Goal: Transaction & Acquisition: Book appointment/travel/reservation

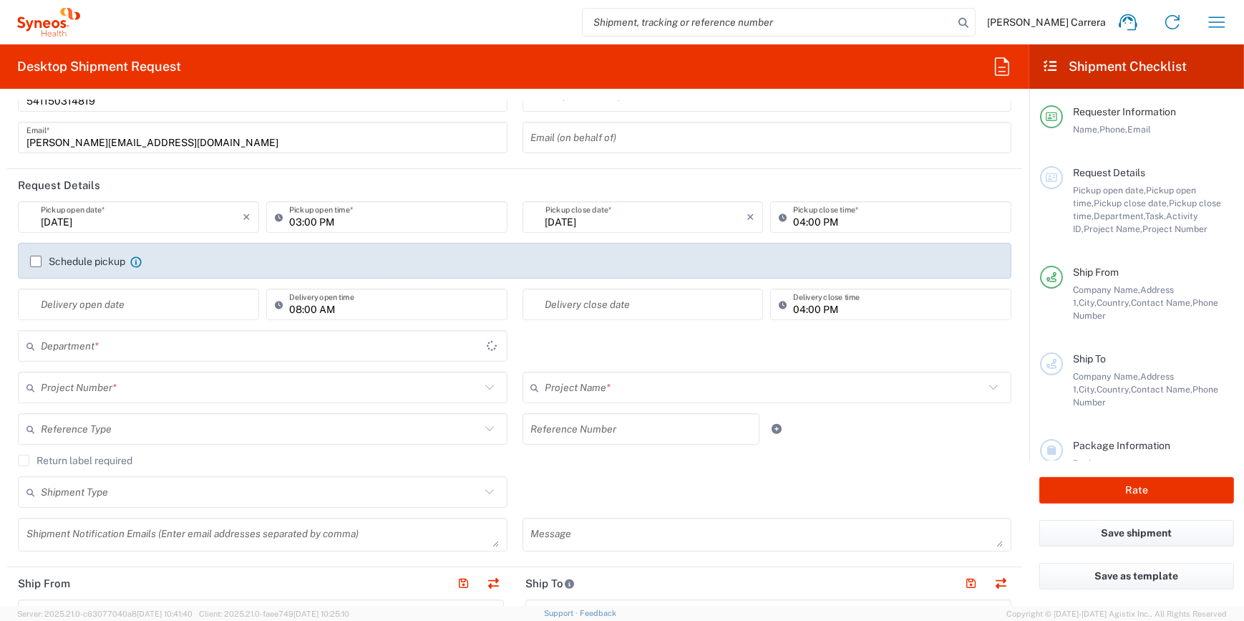
type input "[GEOGRAPHIC_DATA]"
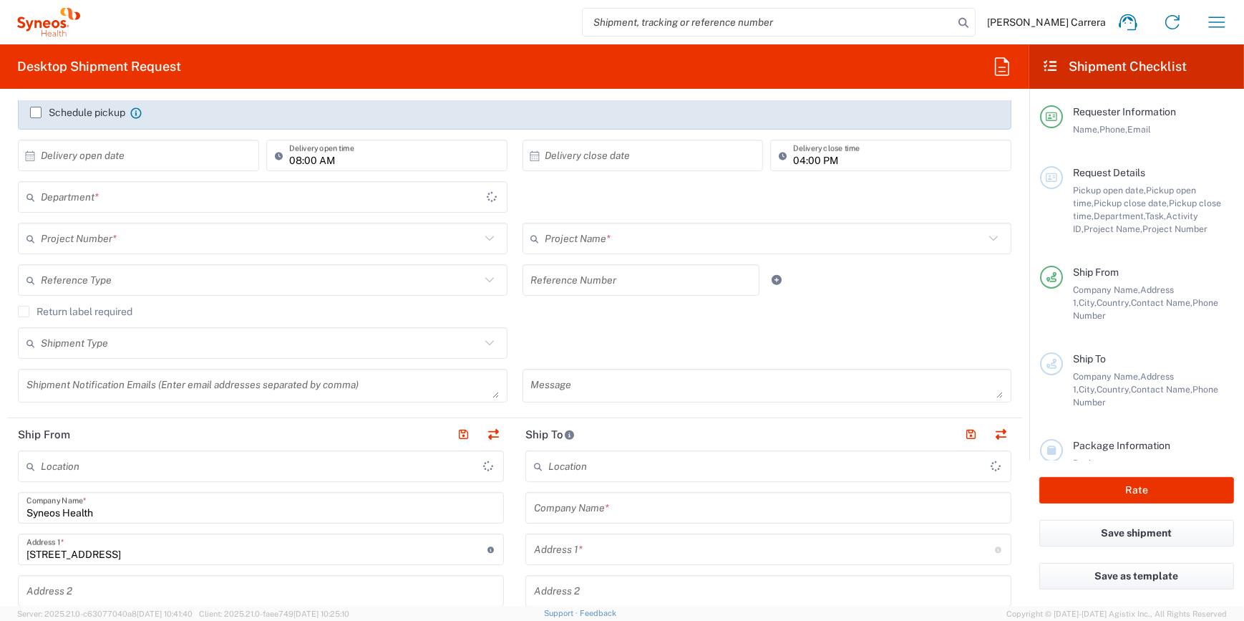
scroll to position [130, 0]
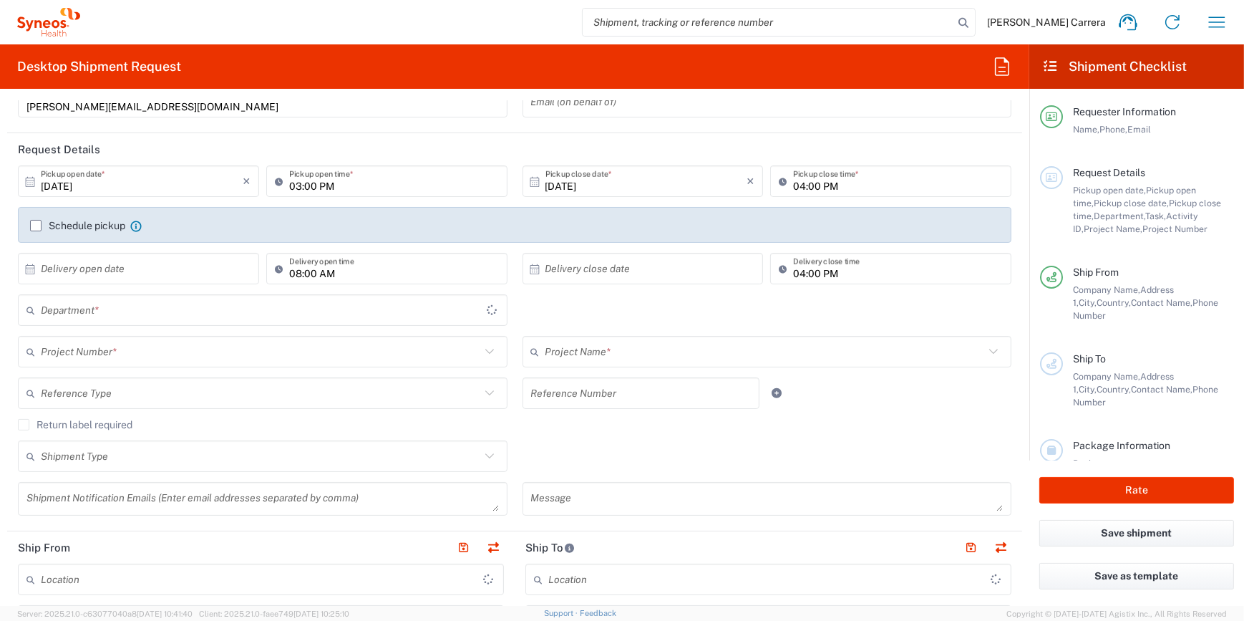
type input "3190"
click at [107, 351] on input "text" at bounding box center [261, 351] width 440 height 25
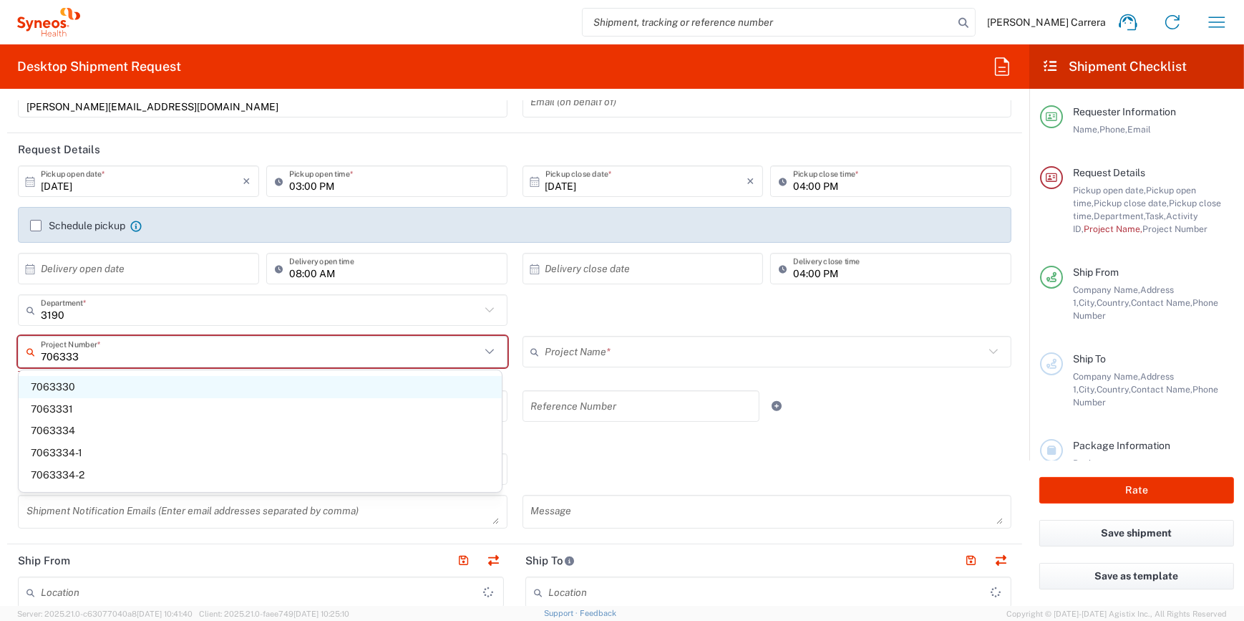
type input "7063334"
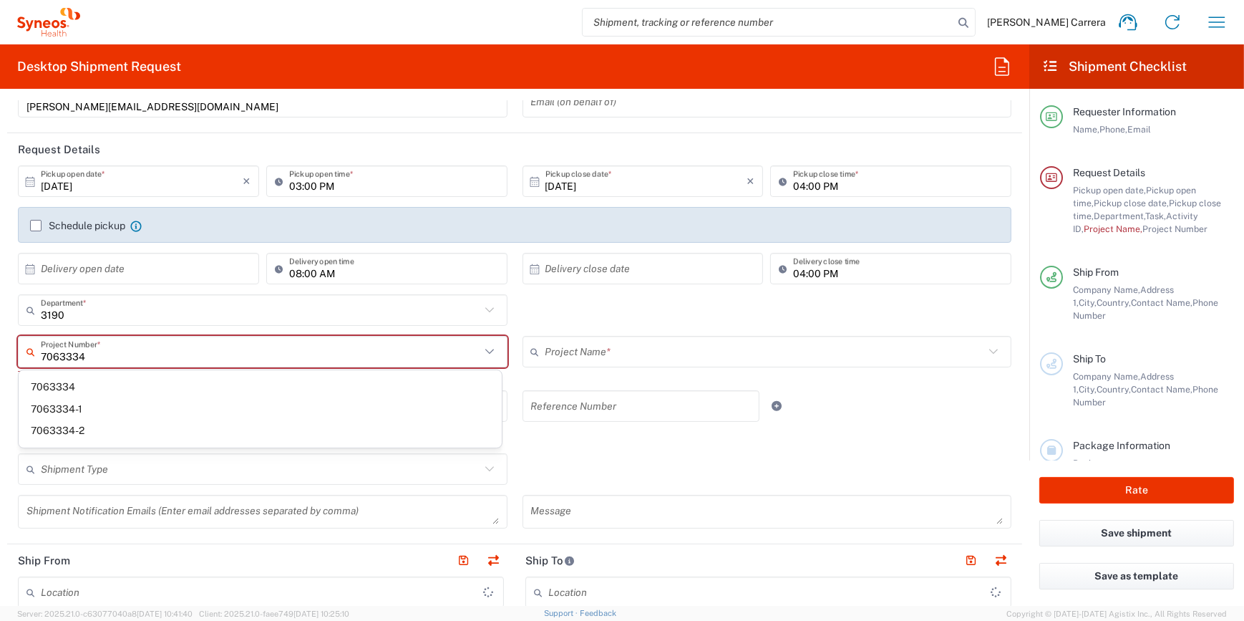
click at [82, 350] on input "7063334" at bounding box center [261, 351] width 440 height 25
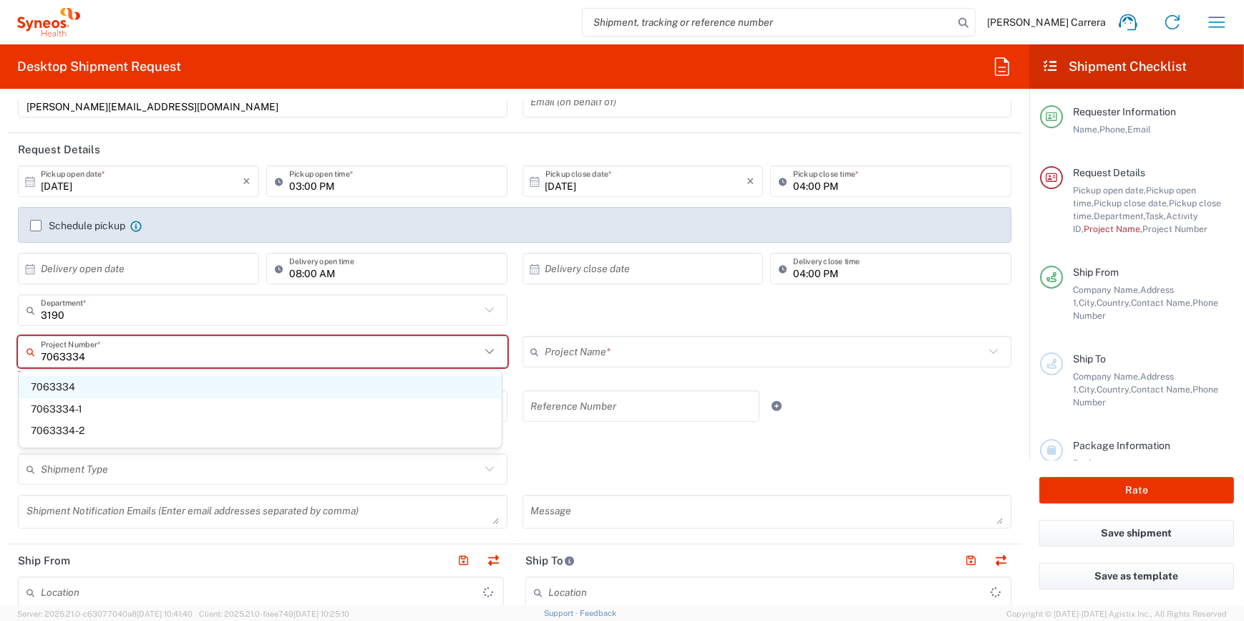
type input "Syneos Health Argentina SA"
type input "7063334"
click at [72, 382] on span "7063334" at bounding box center [260, 387] width 483 height 22
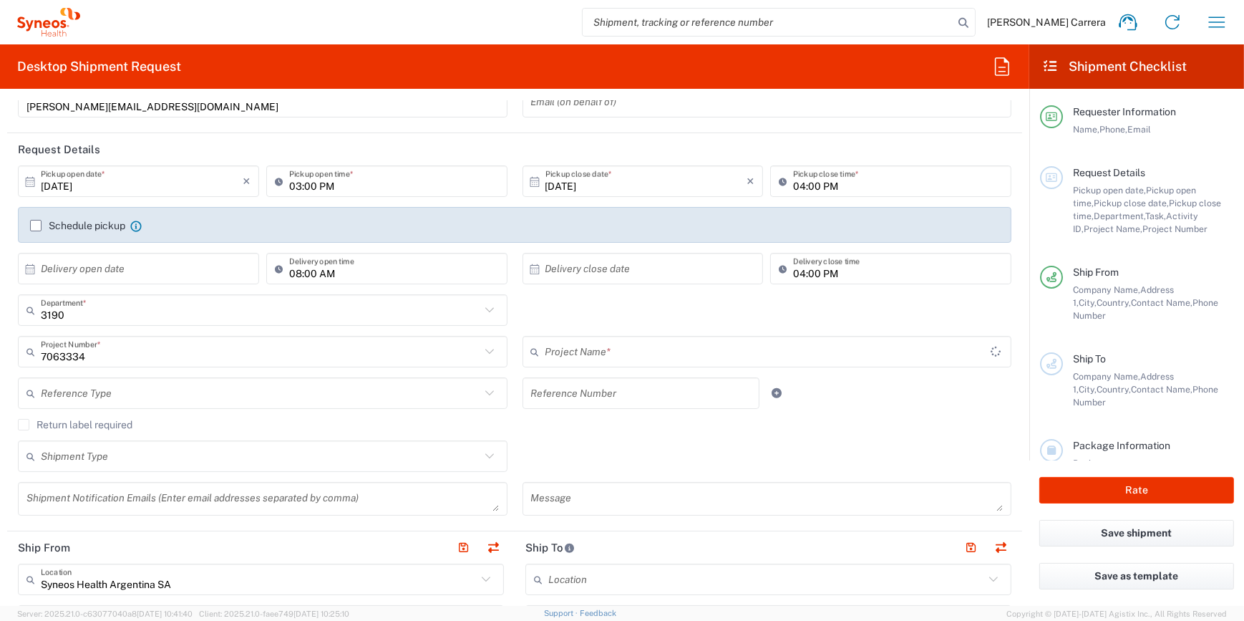
type input "Mineralys 7063334"
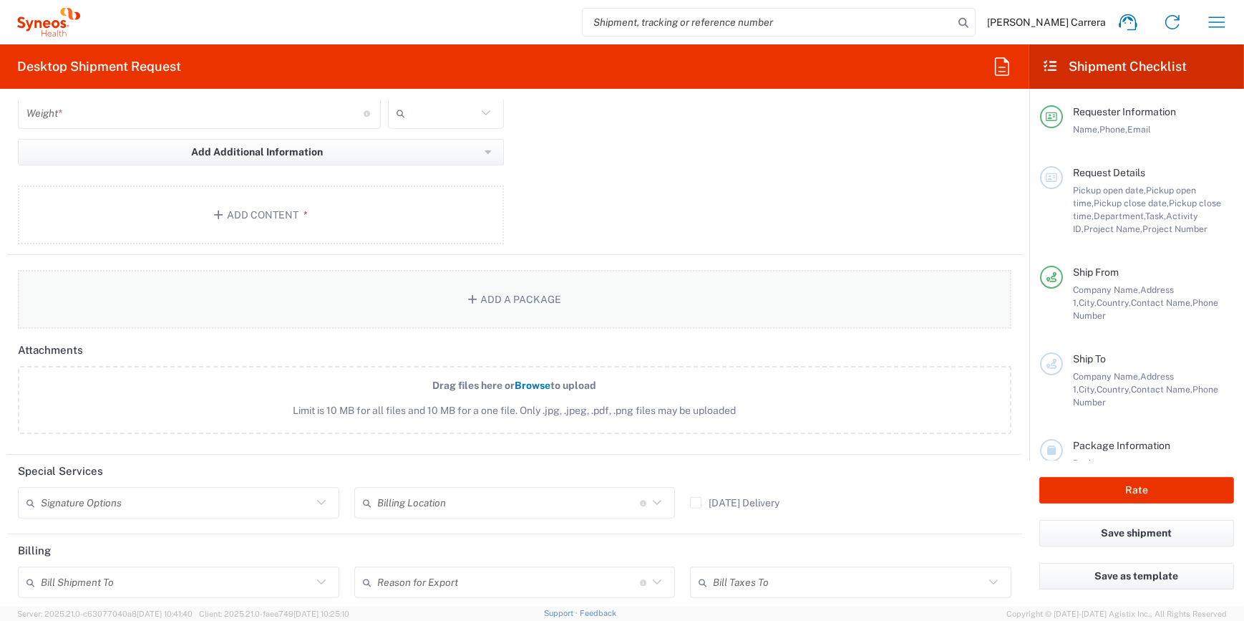
scroll to position [1616, 0]
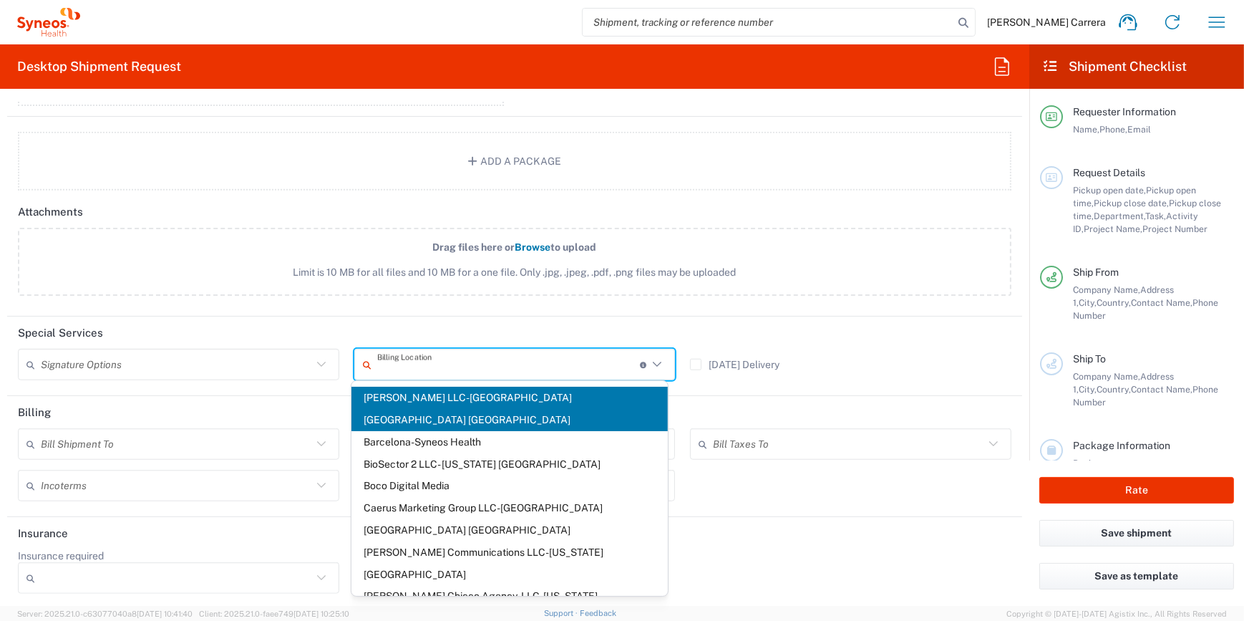
click at [447, 355] on input "text" at bounding box center [508, 364] width 263 height 25
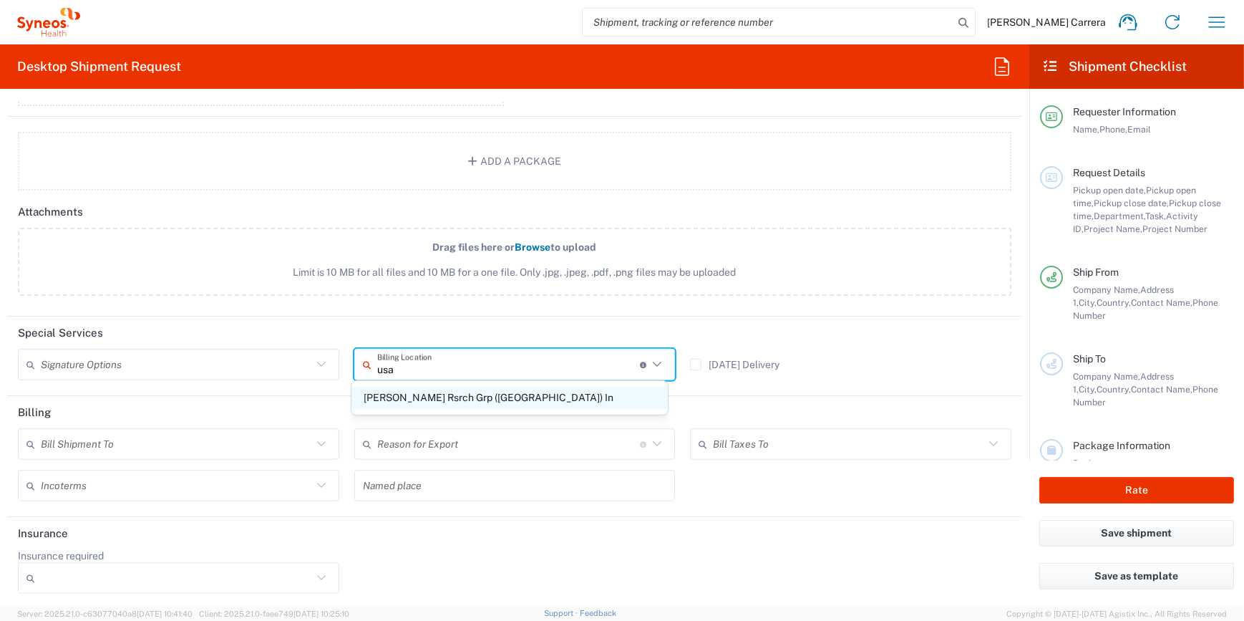
click at [442, 404] on span "[PERSON_NAME] Rsrch Grp ([GEOGRAPHIC_DATA]) In" at bounding box center [509, 398] width 316 height 22
type input "[PERSON_NAME] Rsrch Grp ([GEOGRAPHIC_DATA]) In"
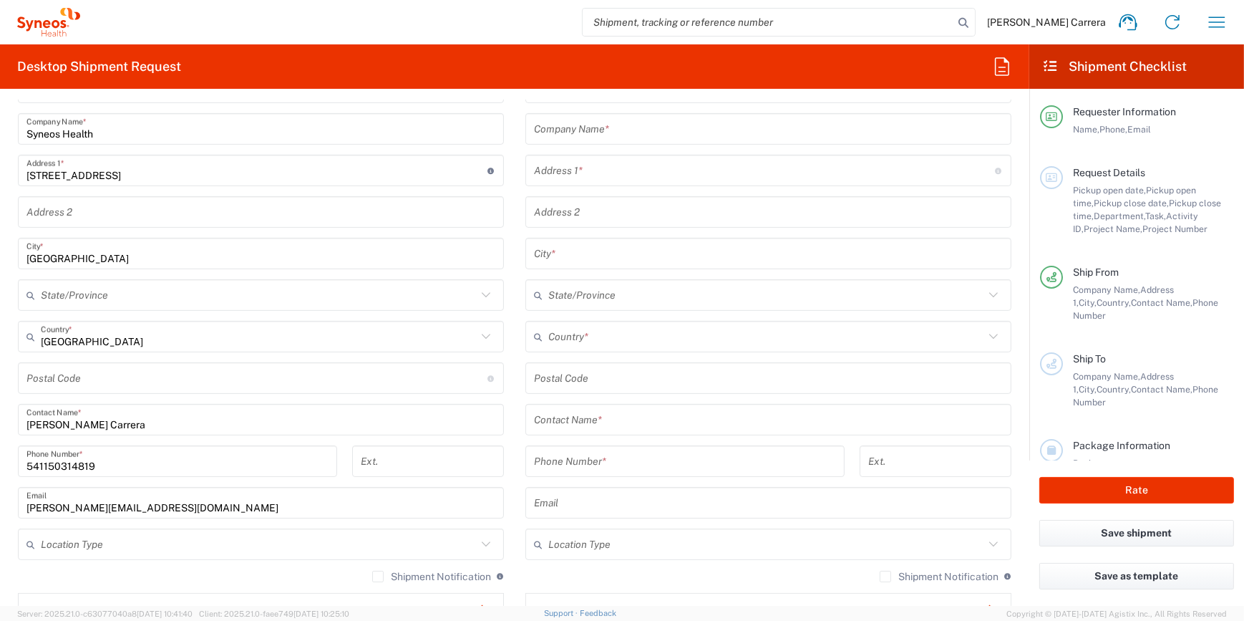
scroll to position [379, 0]
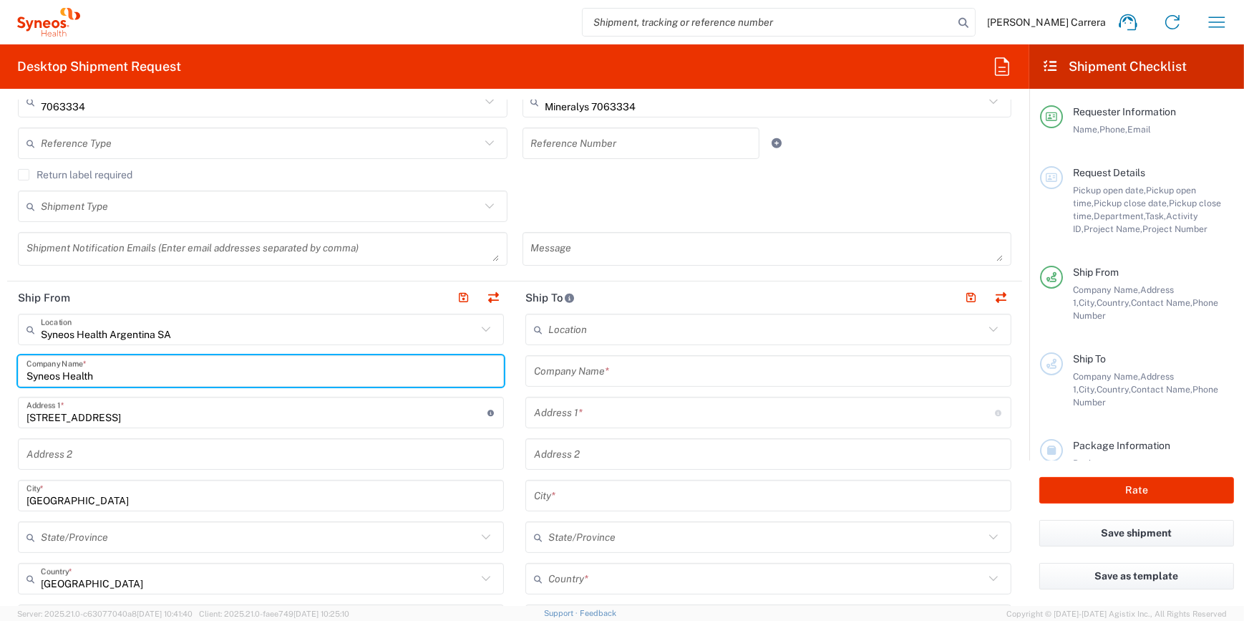
drag, startPoint x: 112, startPoint y: 377, endPoint x: 0, endPoint y: 369, distance: 111.9
click at [0, 372] on html "[PERSON_NAME] Carrera Home Shipment estimator Shipment tracking Desktop shipmen…" at bounding box center [622, 310] width 1244 height 621
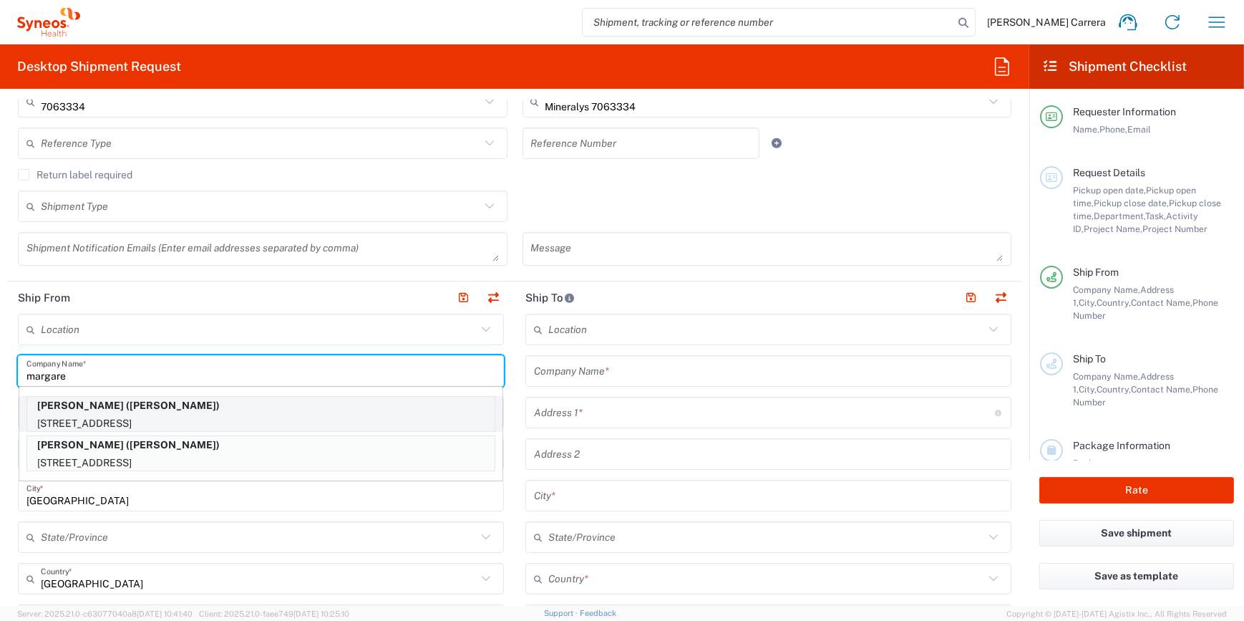
click at [168, 407] on p "[PERSON_NAME] ([PERSON_NAME])" at bounding box center [260, 406] width 467 height 18
type input "[PERSON_NAME]"
type input "[STREET_ADDRESS]"
type input "[GEOGRAPHIC_DATA]"
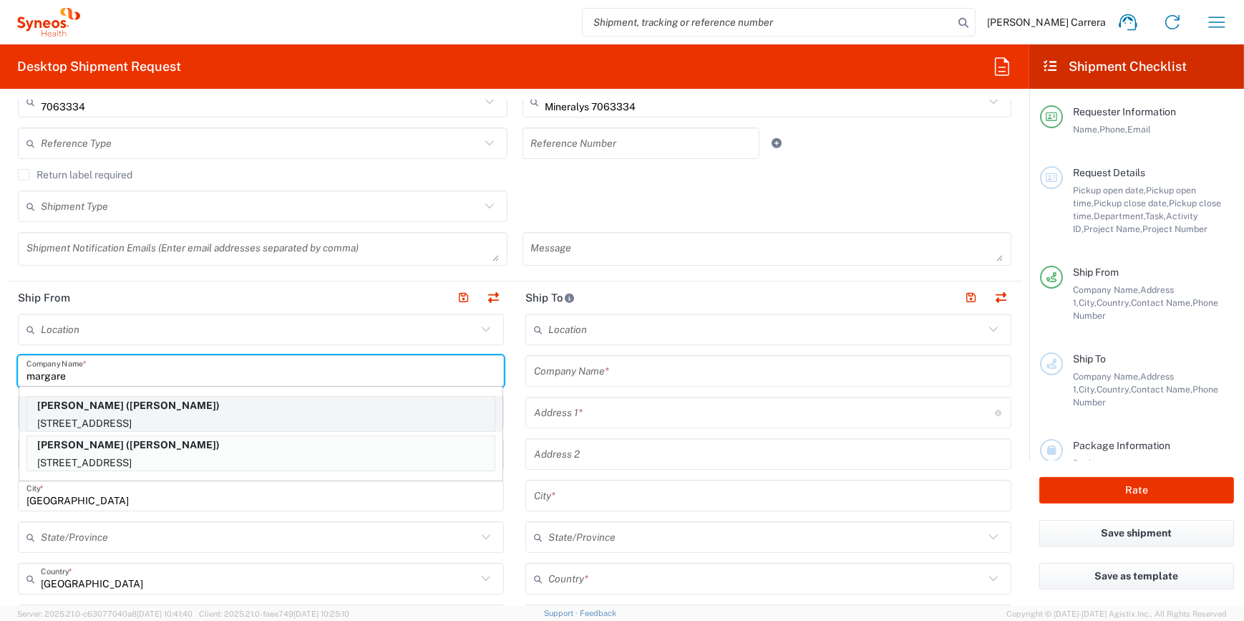
type input "32176"
type input "[PERSON_NAME]"
type input "14045801076"
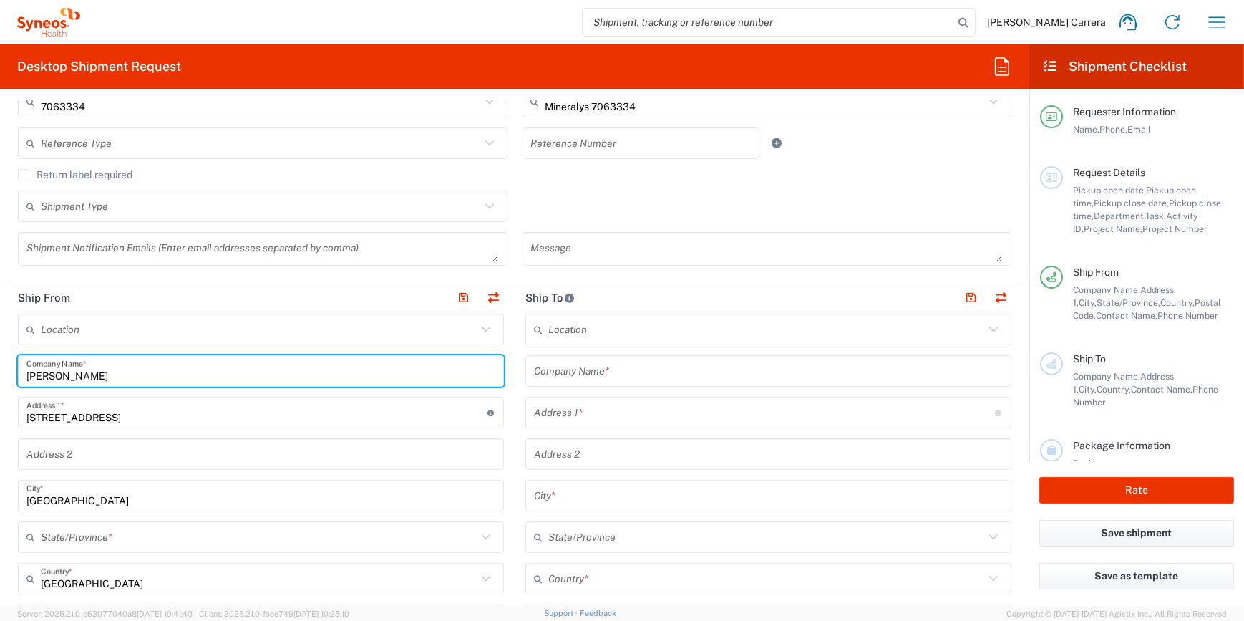
type input "[US_STATE]"
click at [534, 372] on input "text" at bounding box center [768, 371] width 469 height 25
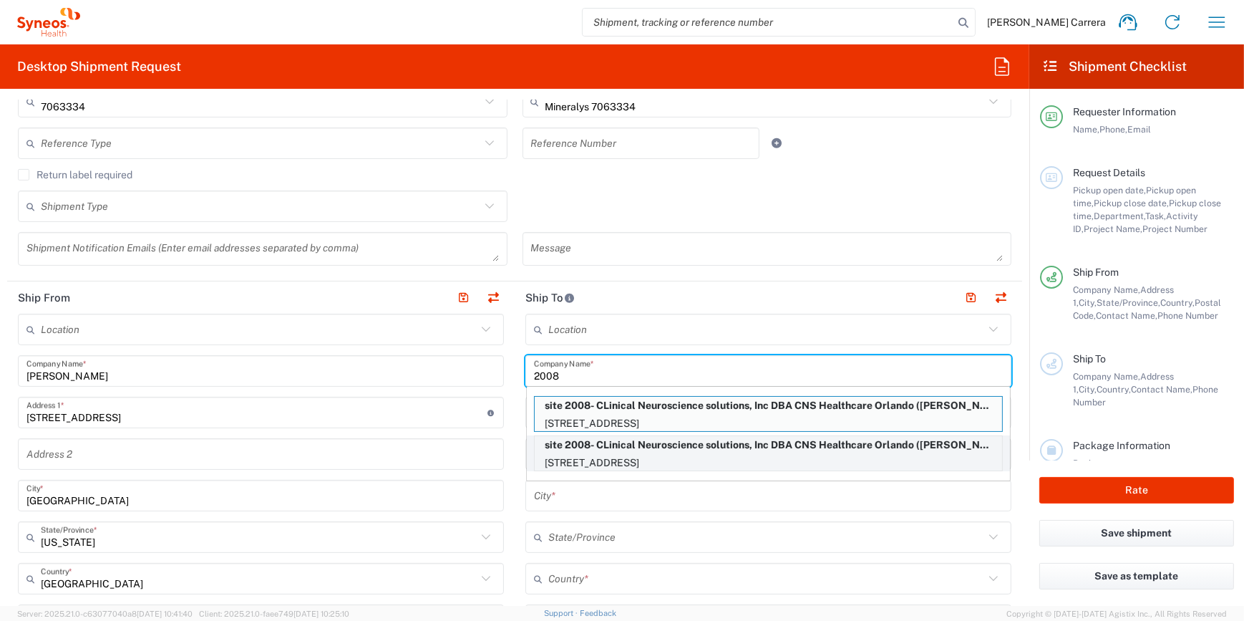
click at [648, 451] on p "site 2008- CLinical Neuroscience solutions, Inc DBA CNS Healthcare Orlando ([PE…" at bounding box center [768, 445] width 467 height 18
type input "site 2008- CLinical Neuroscience solutions, Inc DBA CNS Healthcare Orlando"
type input "[STREET_ADDRESS]"
type input "Orlando"
type input "[GEOGRAPHIC_DATA]"
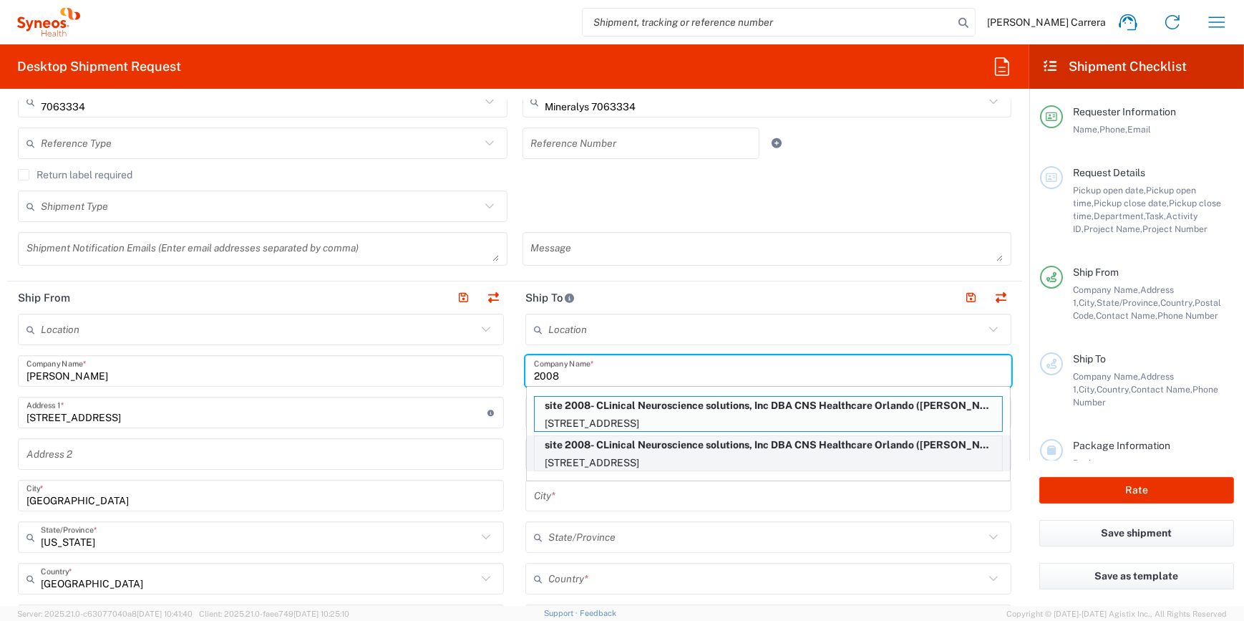
type input "32801"
type input "[PERSON_NAME]"
type input "[PHONE_NUMBER]"
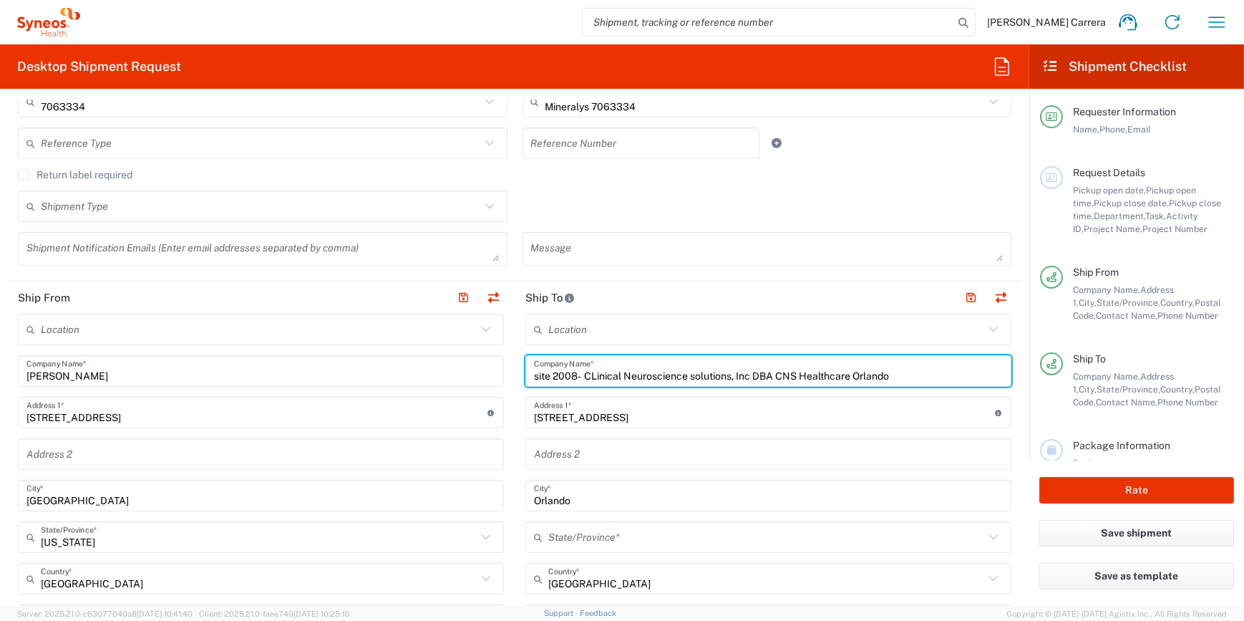
type input "[US_STATE]"
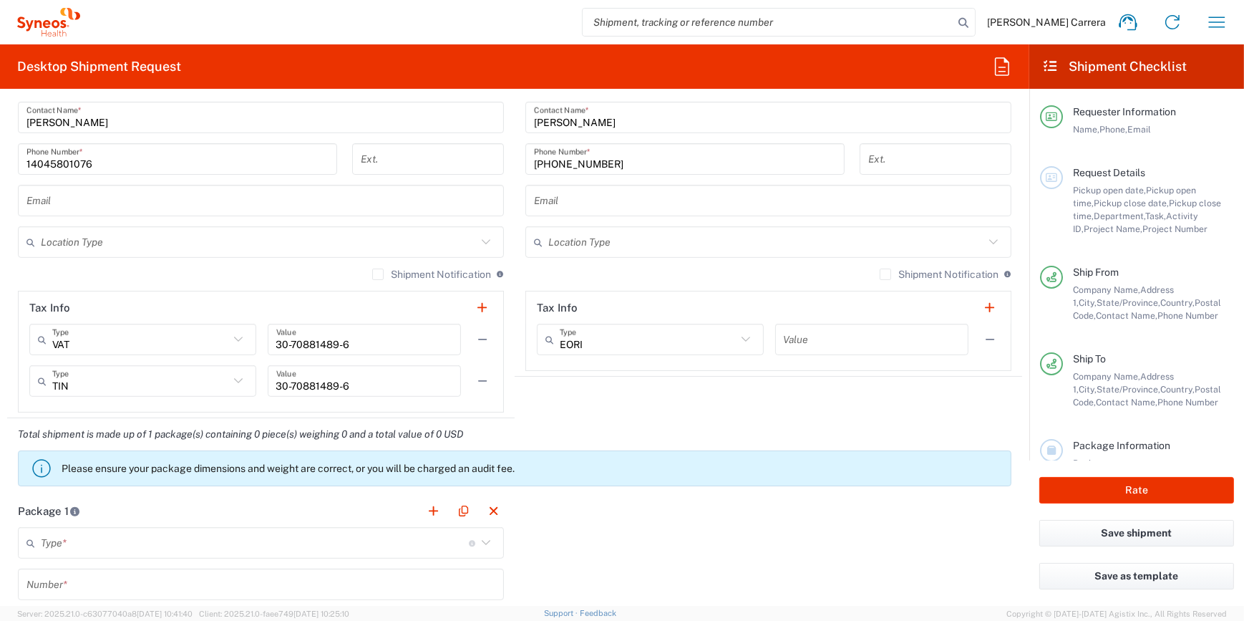
scroll to position [1095, 0]
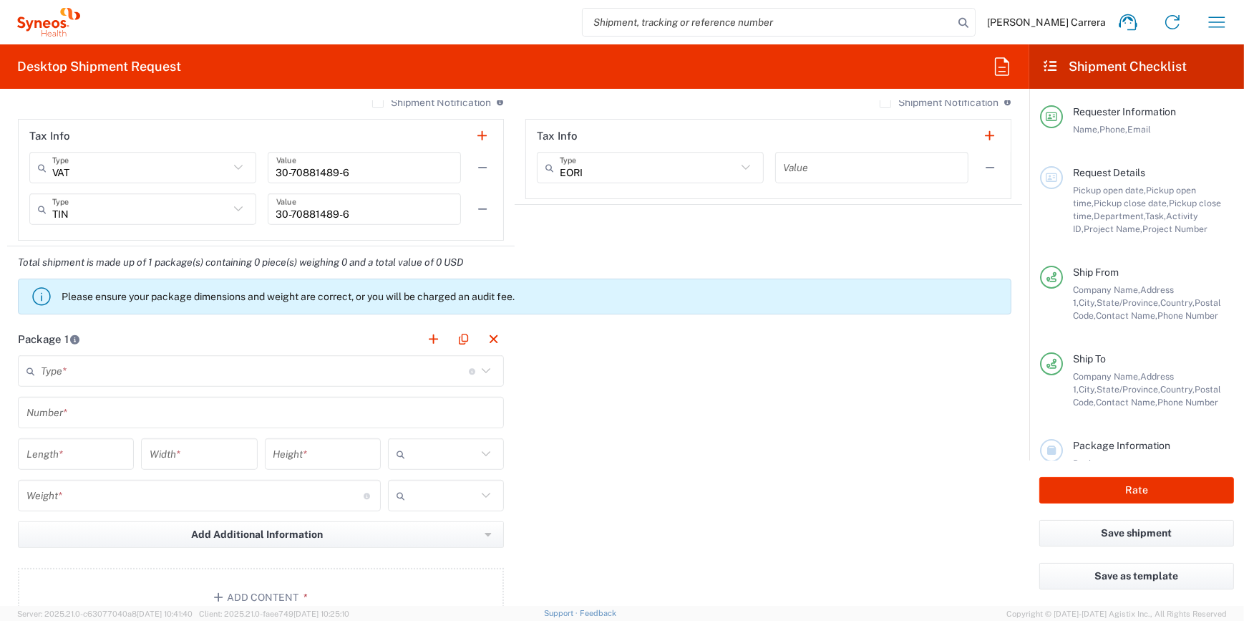
click at [49, 364] on input "text" at bounding box center [255, 371] width 428 height 25
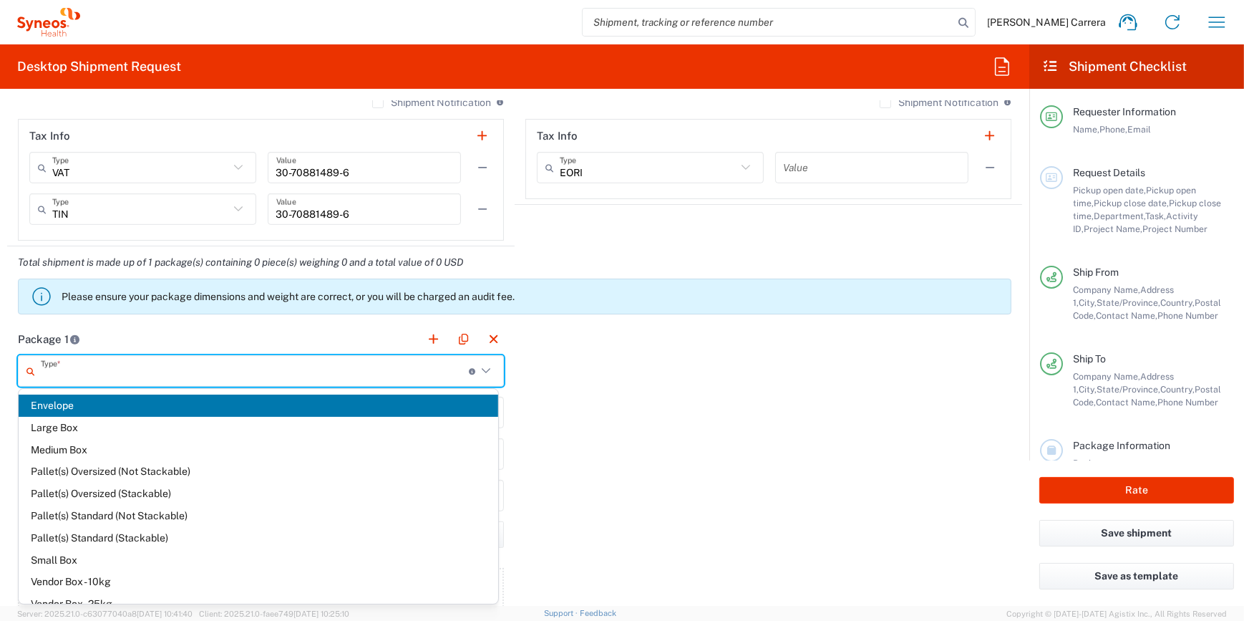
click at [97, 408] on span "Envelope" at bounding box center [259, 405] width 480 height 22
type input "Envelope"
type input "1"
type input "9.5"
type input "12.5"
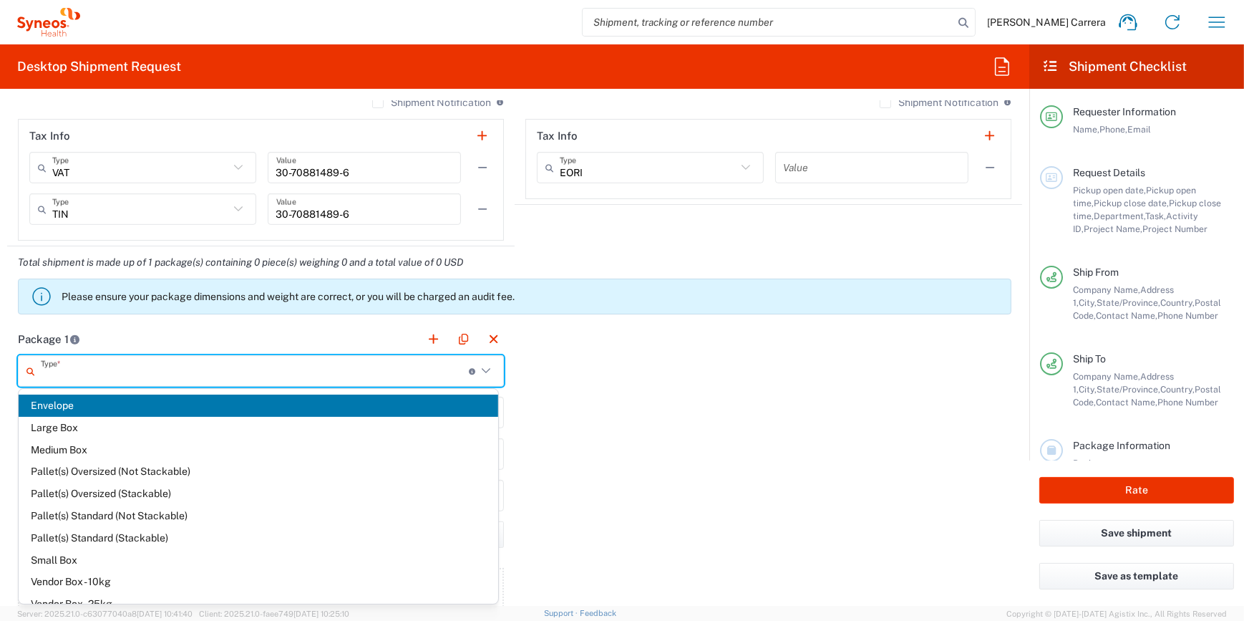
type input "0.25"
type input "in"
type input "0.45"
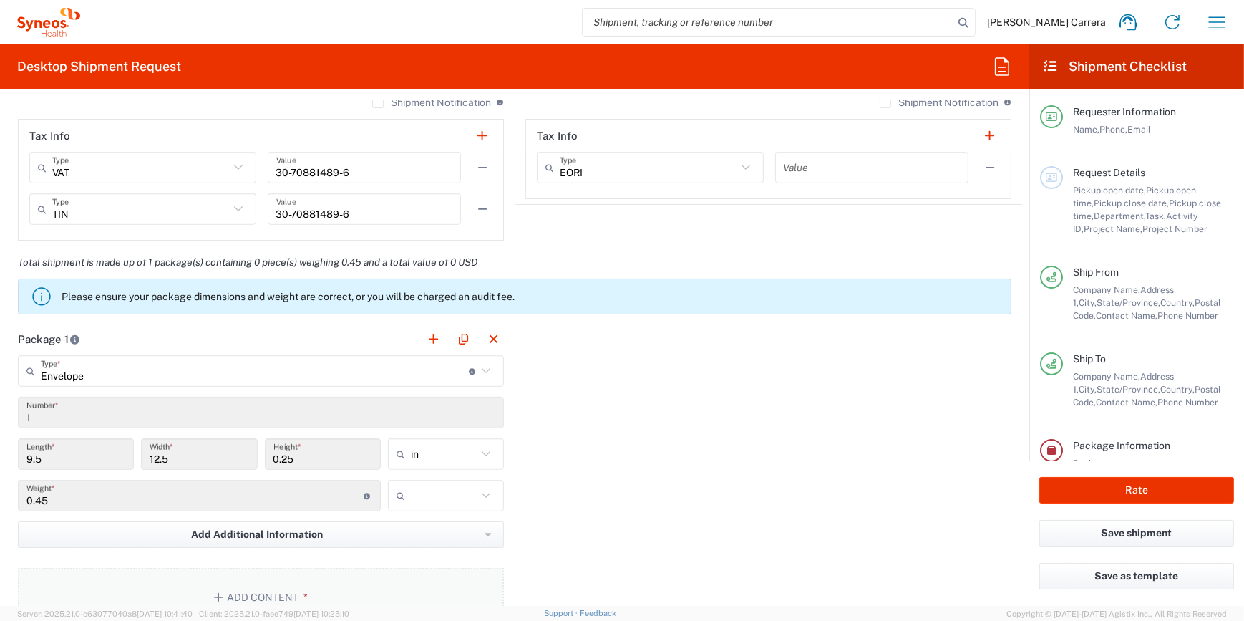
click at [276, 603] on button "Add Content *" at bounding box center [261, 597] width 486 height 59
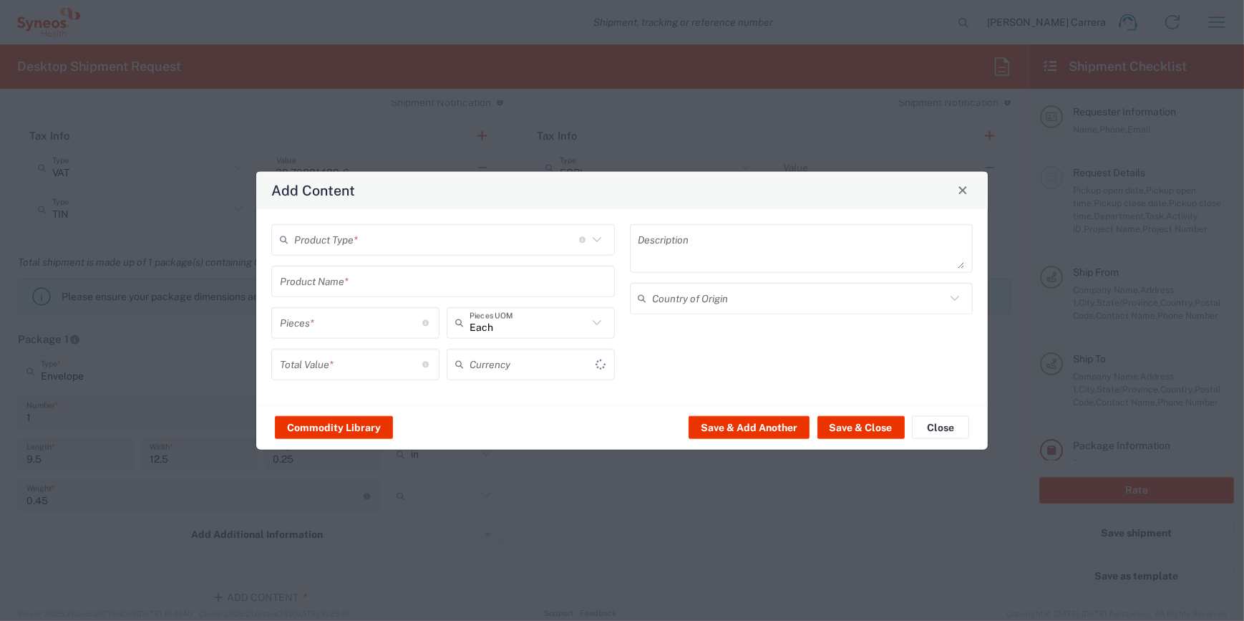
type input "US Dollar"
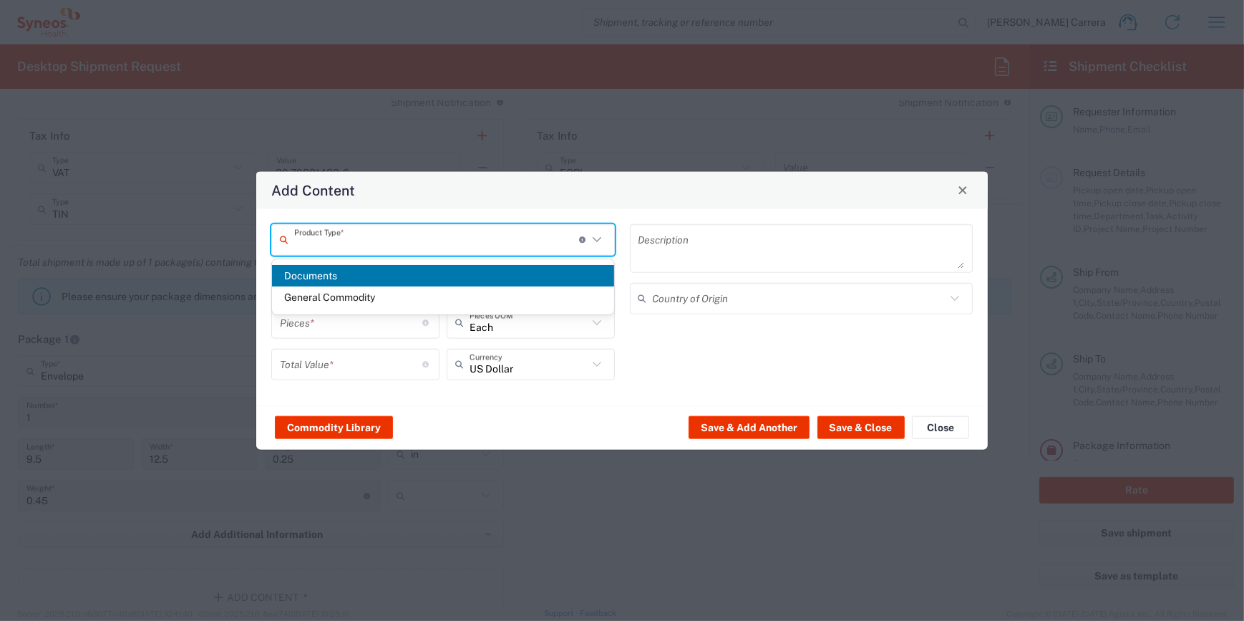
click at [327, 249] on input "text" at bounding box center [436, 239] width 285 height 25
click at [326, 274] on span "Documents" at bounding box center [443, 276] width 342 height 22
type input "Documents"
type input "1"
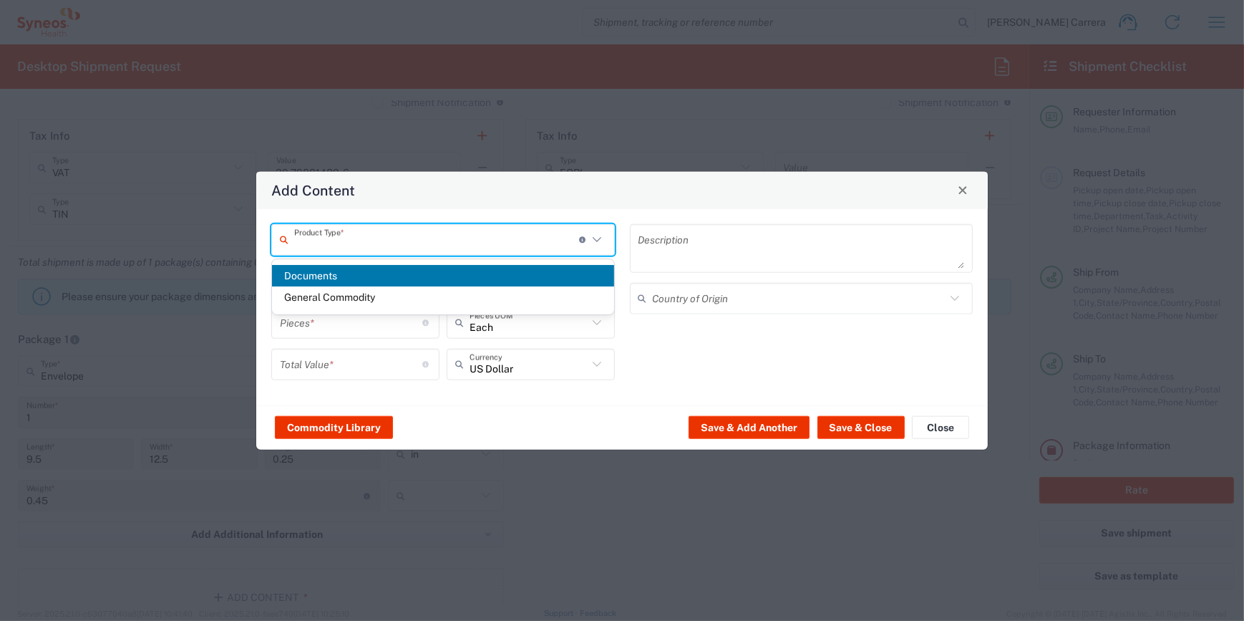
type input "1"
type textarea "Documents"
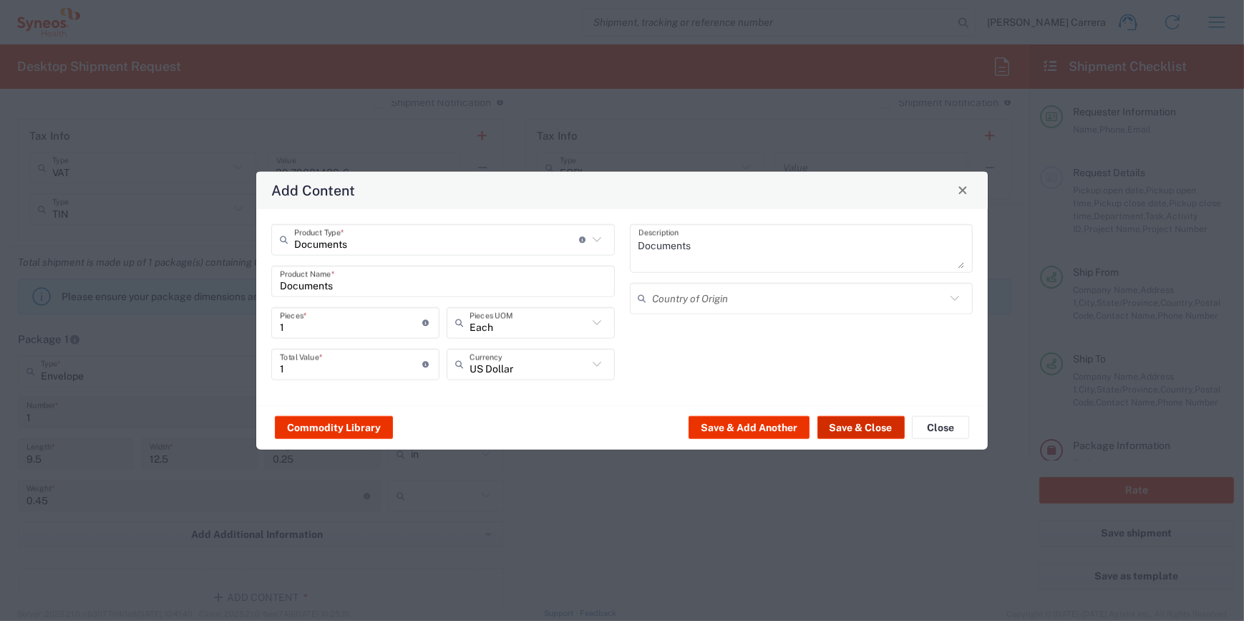
click at [863, 422] on button "Save & Close" at bounding box center [860, 427] width 87 height 23
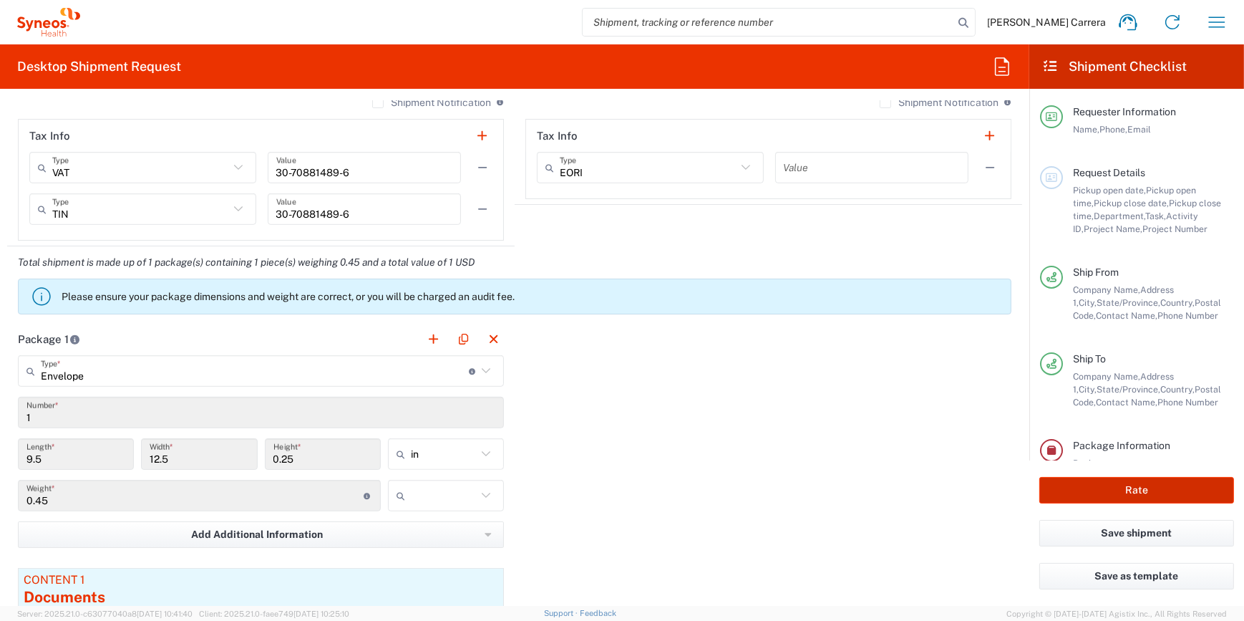
click at [1112, 480] on button "Rate" at bounding box center [1136, 490] width 195 height 26
type input "3190"
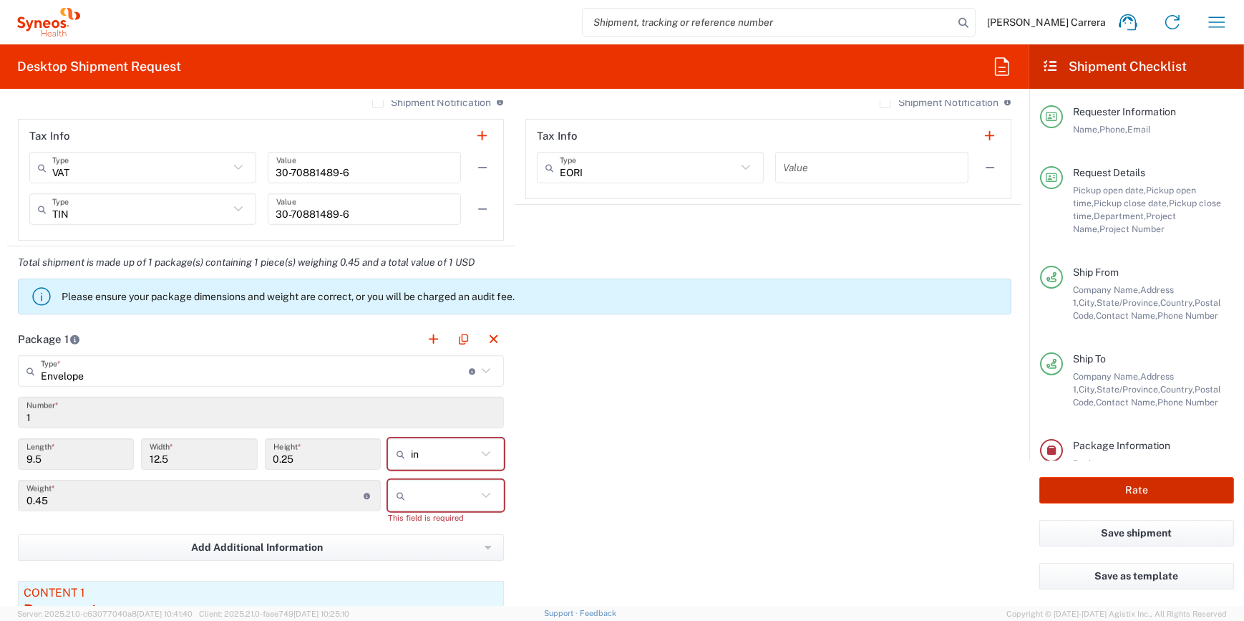
scroll to position [89, 0]
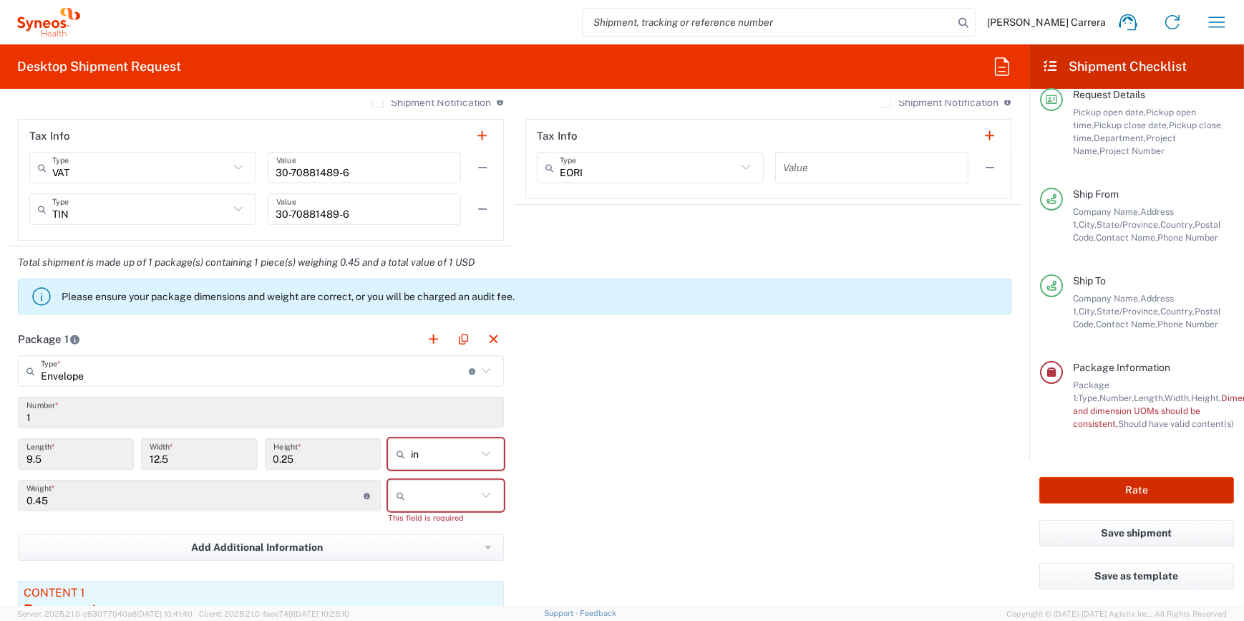
type input "7063334"
click at [422, 501] on input "text" at bounding box center [444, 495] width 66 height 23
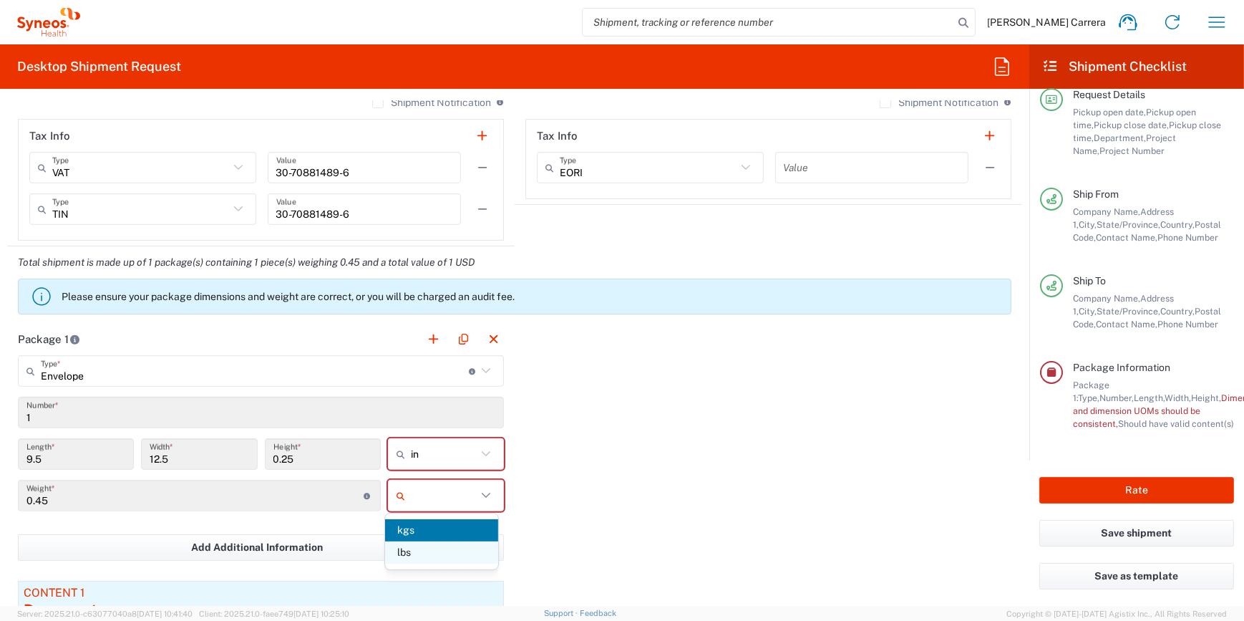
click at [437, 544] on span "lbs" at bounding box center [442, 552] width 114 height 22
type input "lbs"
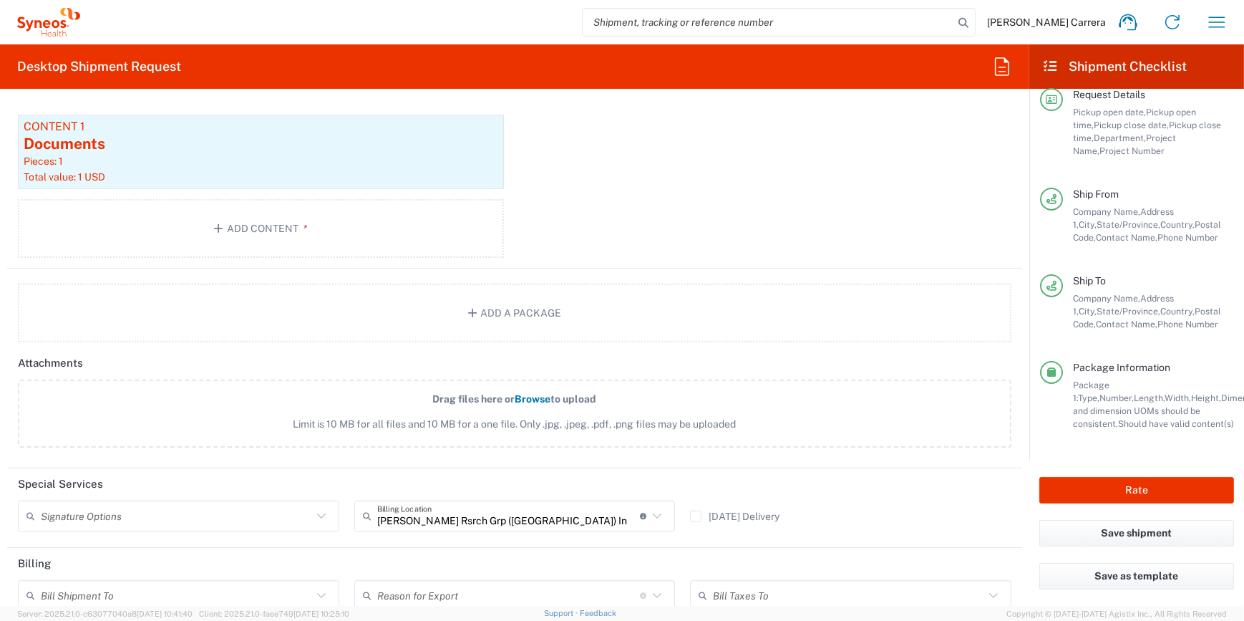
scroll to position [1550, 0]
click at [1124, 487] on button "Rate" at bounding box center [1136, 490] width 195 height 26
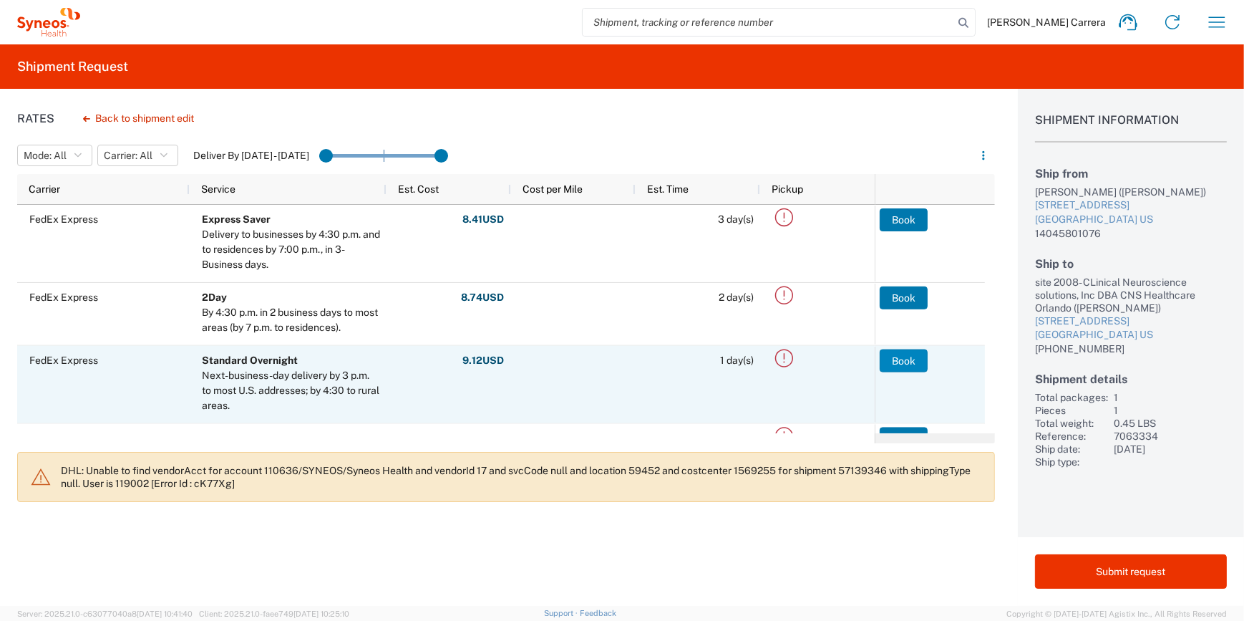
click at [922, 367] on button "Book" at bounding box center [904, 360] width 48 height 23
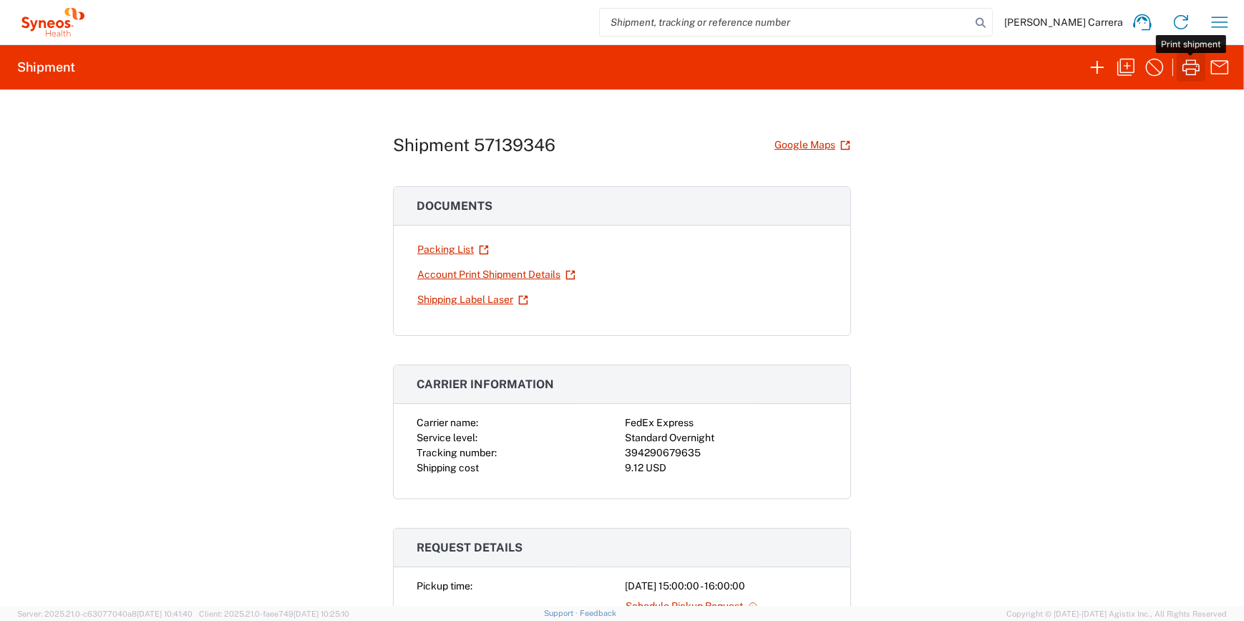
click at [1188, 72] on icon "button" at bounding box center [1191, 67] width 23 height 23
click at [1134, 67] on icon "button" at bounding box center [1125, 67] width 17 height 17
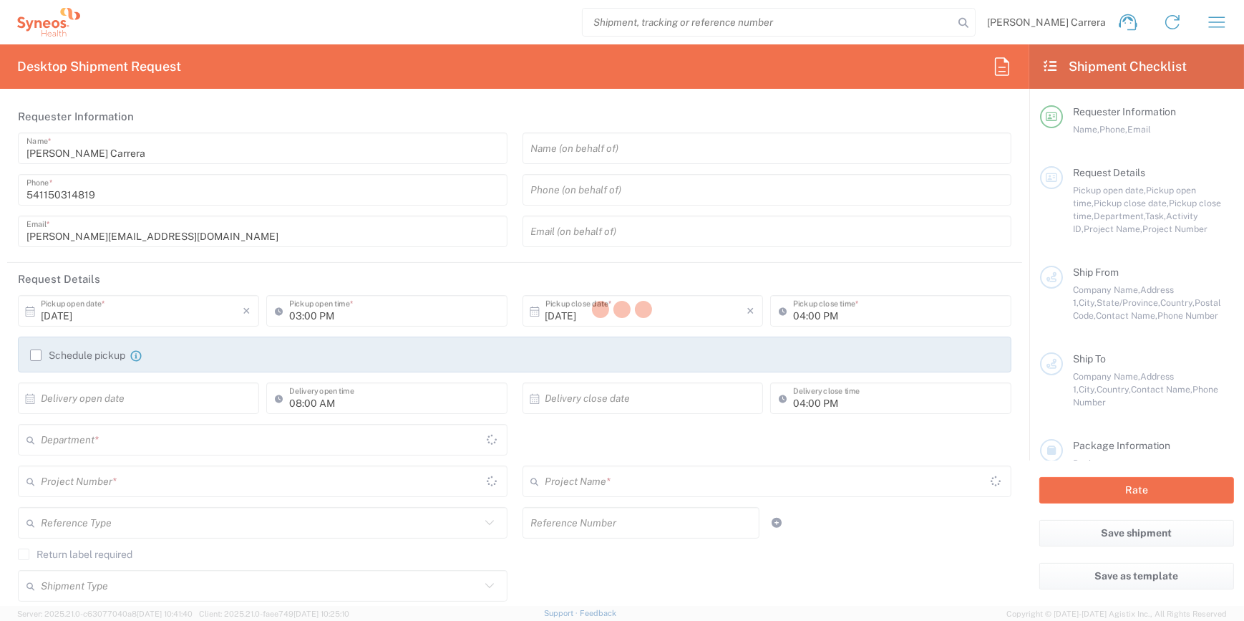
type textarea "[PERSON_NAME][EMAIL_ADDRESS][DOMAIN_NAME]"
type input "[PERSON_NAME]"
type input "[STREET_ADDRESS]"
type input "[GEOGRAPHIC_DATA]"
type input "[US_STATE]"
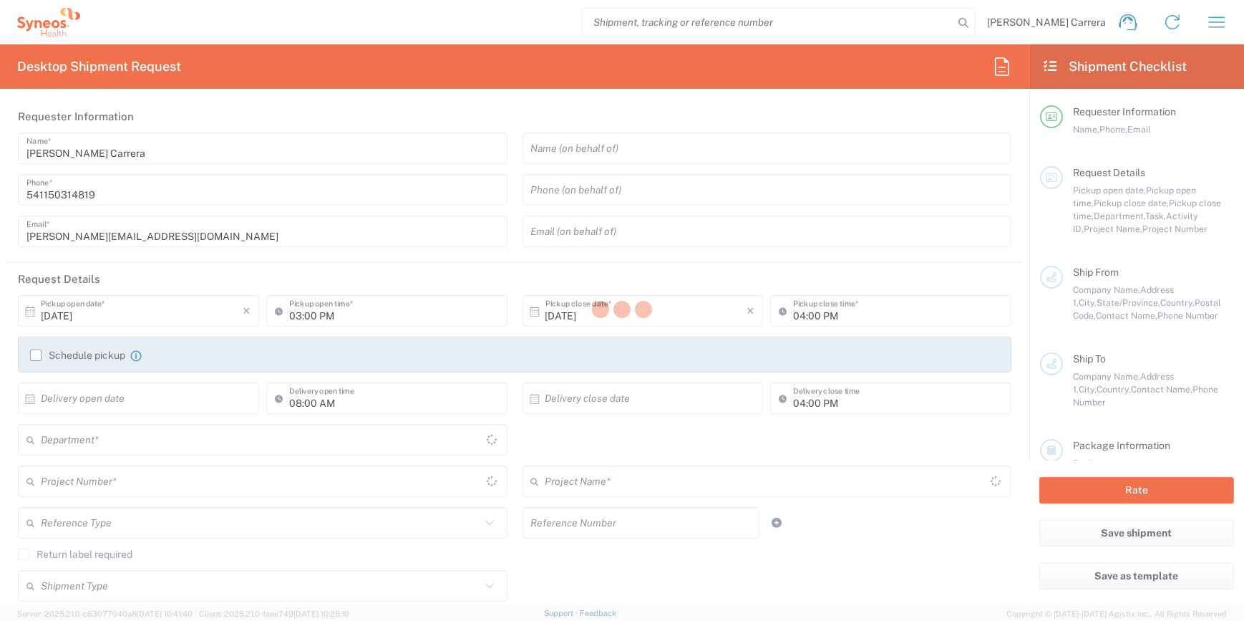
type input "32176"
type input "[PERSON_NAME]"
type input "14045801076"
type input "site 2008- CLinical Neuroscience solutions, Inc DBA CNS Healthcare Orlando"
type input "[STREET_ADDRESS]"
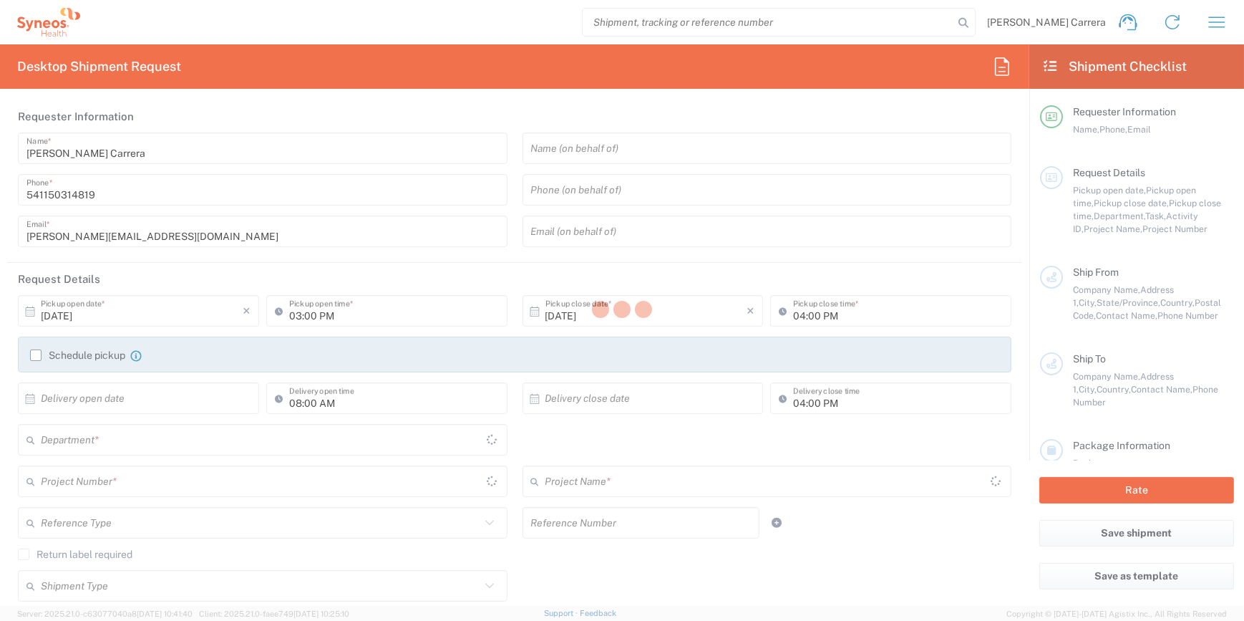
type input "Orlando"
type input "[GEOGRAPHIC_DATA]"
type input "32801"
type input "[PERSON_NAME]"
type input "[PHONE_NUMBER]"
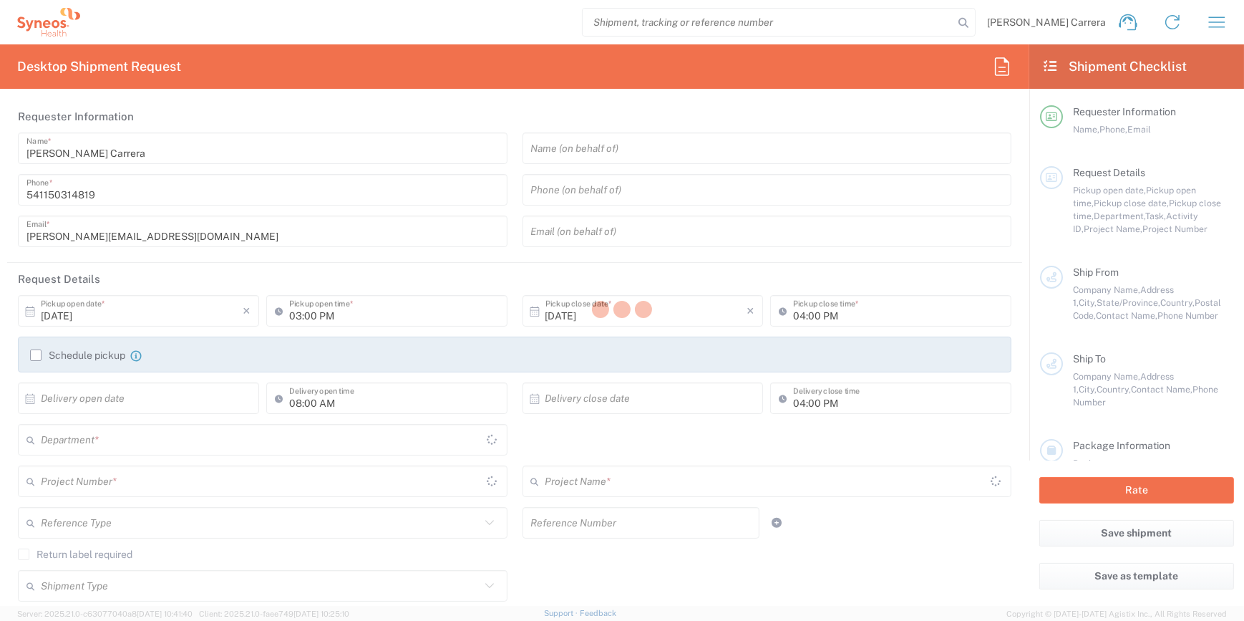
type input "[PERSON_NAME] Rsrch Grp ([GEOGRAPHIC_DATA]) In"
type input "Sender/Shipper"
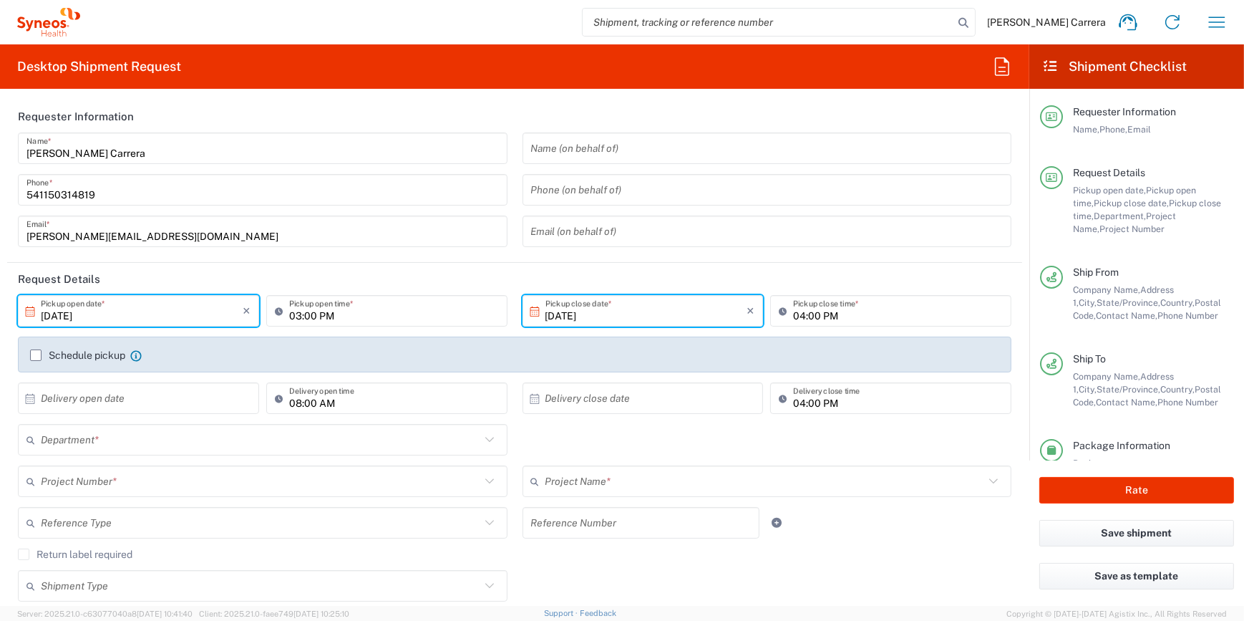
type input "[US_STATE]"
type input "3190"
type input "Envelope"
type input "Mineralys 7063334"
type input "7063334"
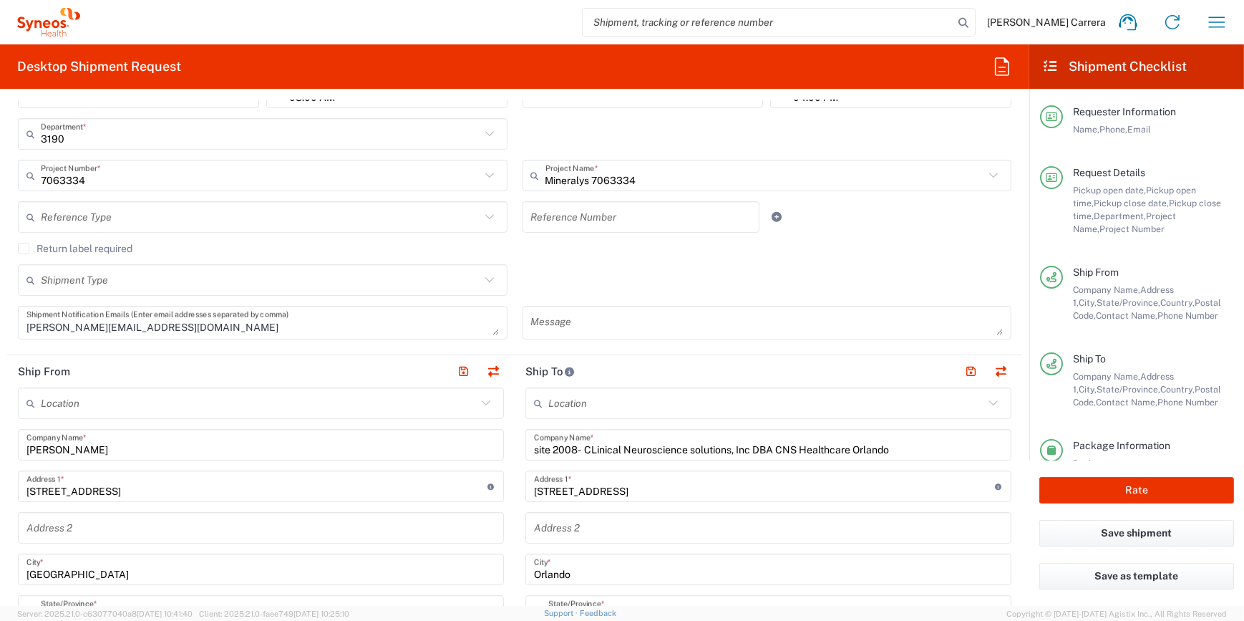
scroll to position [325, 0]
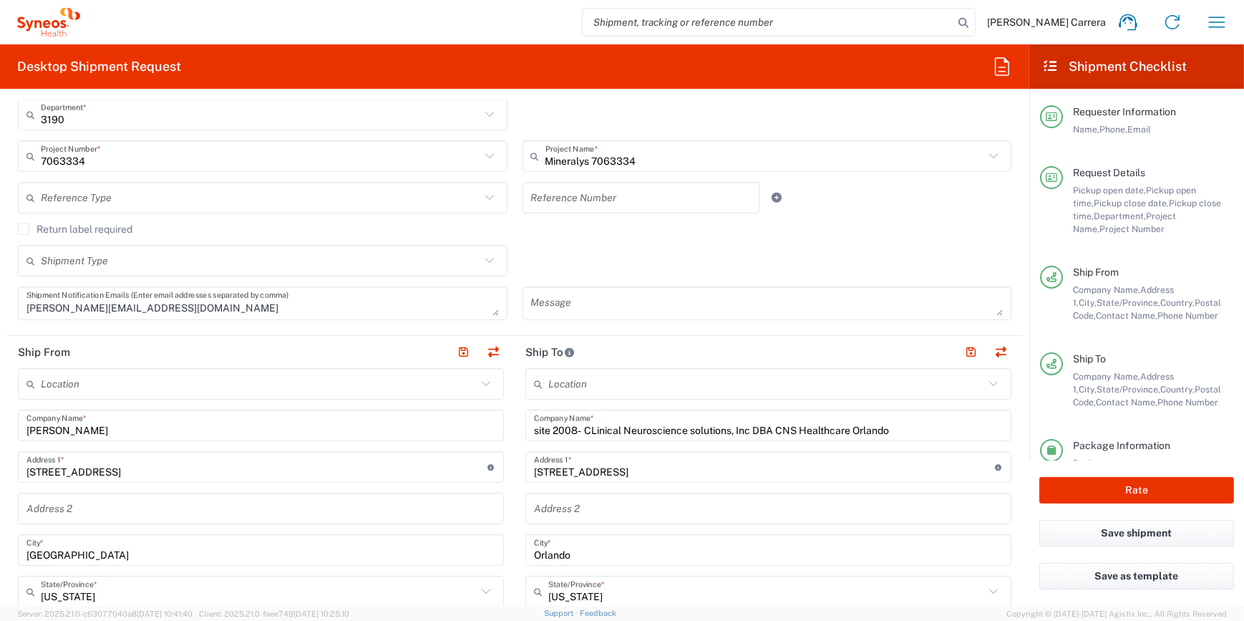
click at [526, 429] on div "site 2008- CLinical Neuroscience solutions, Inc DBA CNS Healthcare Orlando Comp…" at bounding box center [768, 424] width 486 height 31
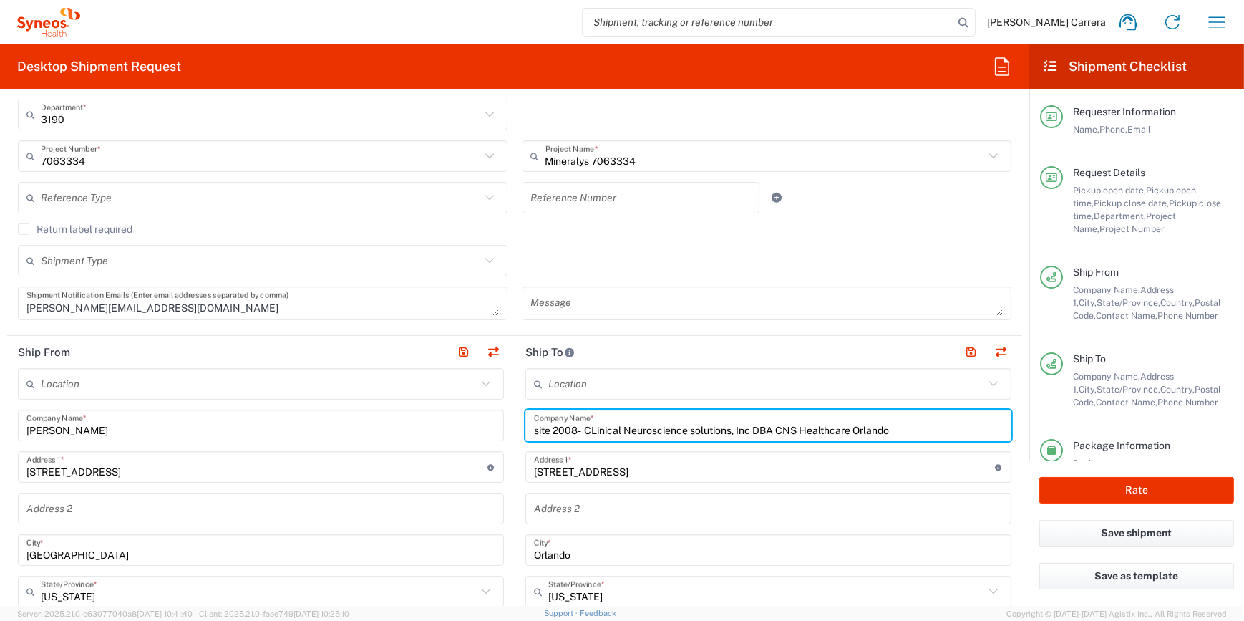
click at [534, 429] on input "site 2008- CLinical Neuroscience solutions, Inc DBA CNS Healthcare Orlando" at bounding box center [768, 425] width 469 height 25
drag, startPoint x: 591, startPoint y: 432, endPoint x: 1246, endPoint y: 480, distance: 656.0
click at [1243, 480] on html "[PERSON_NAME] Carrera Home Shipment estimator Shipment tracking Desktop shipmen…" at bounding box center [622, 310] width 1244 height 621
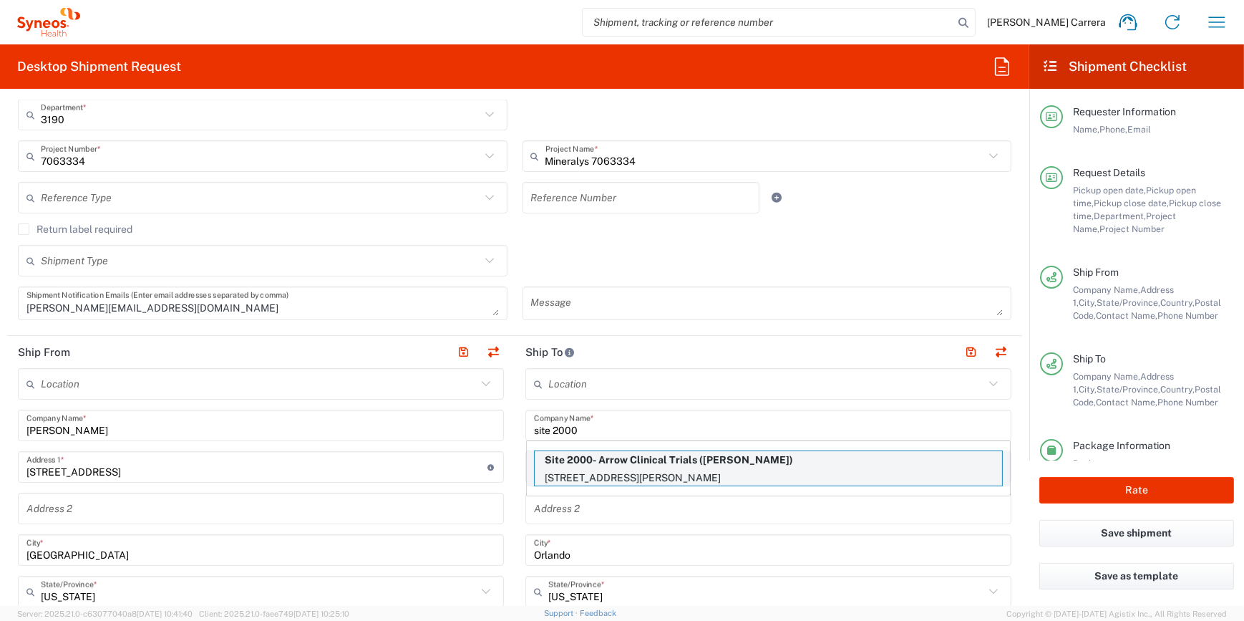
click at [741, 472] on p "[STREET_ADDRESS][PERSON_NAME]" at bounding box center [768, 478] width 467 height 18
type input "Site 2000- Arrow Clinical Trials"
type input "[STREET_ADDRESS][PERSON_NAME]"
type input "Suite 120"
type input "[GEOGRAPHIC_DATA]"
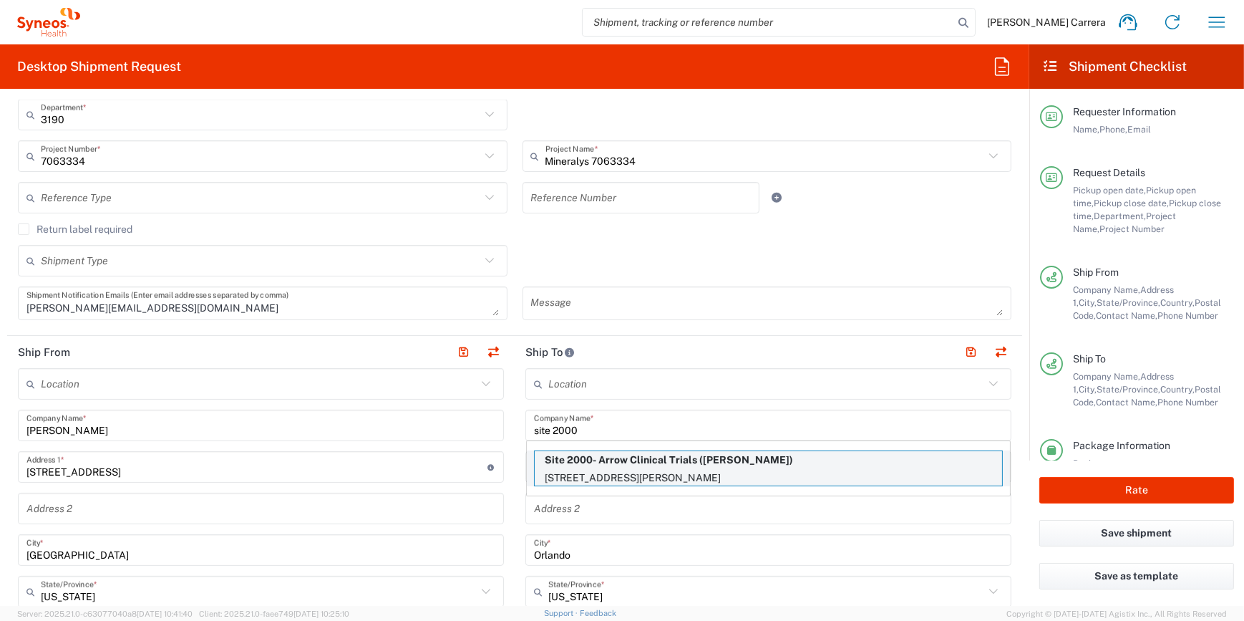
type input "32117"
type input "[PERSON_NAME]"
type input "[PHONE_NUMBER]"
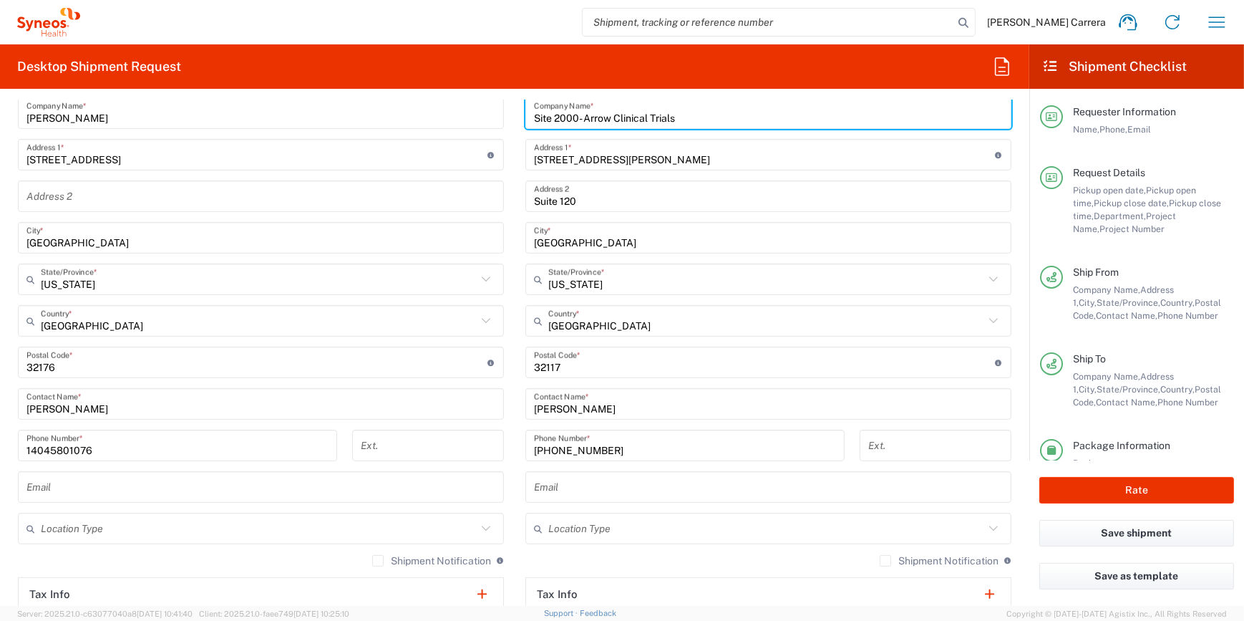
scroll to position [651, 0]
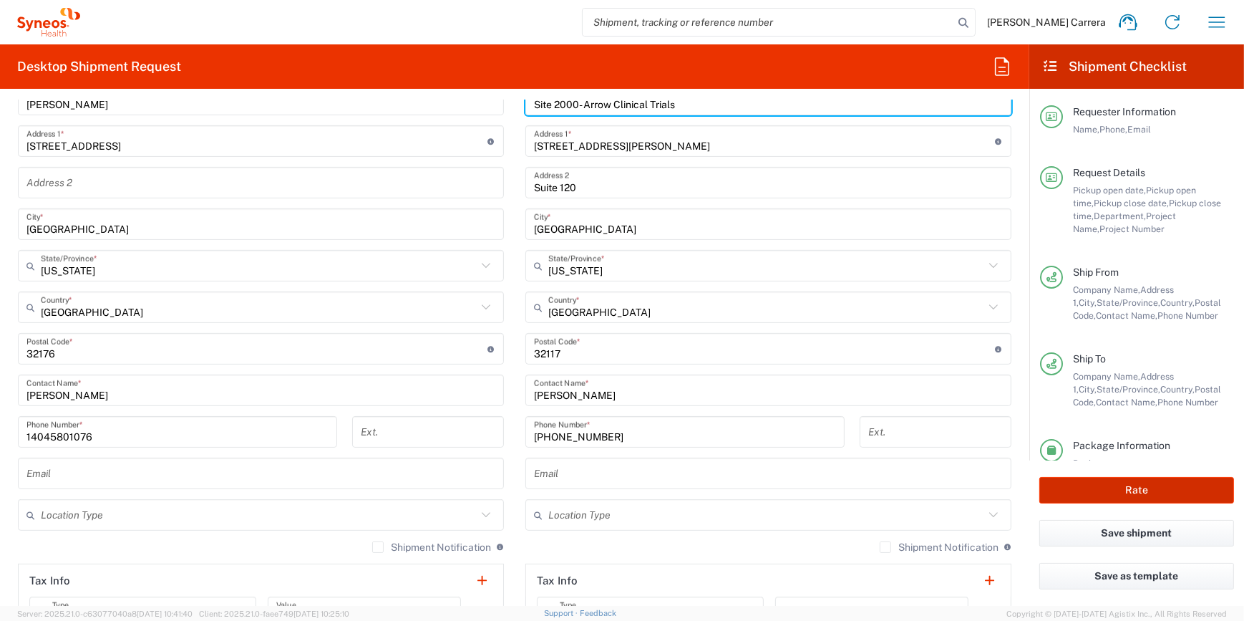
click at [1132, 494] on button "Rate" at bounding box center [1136, 490] width 195 height 26
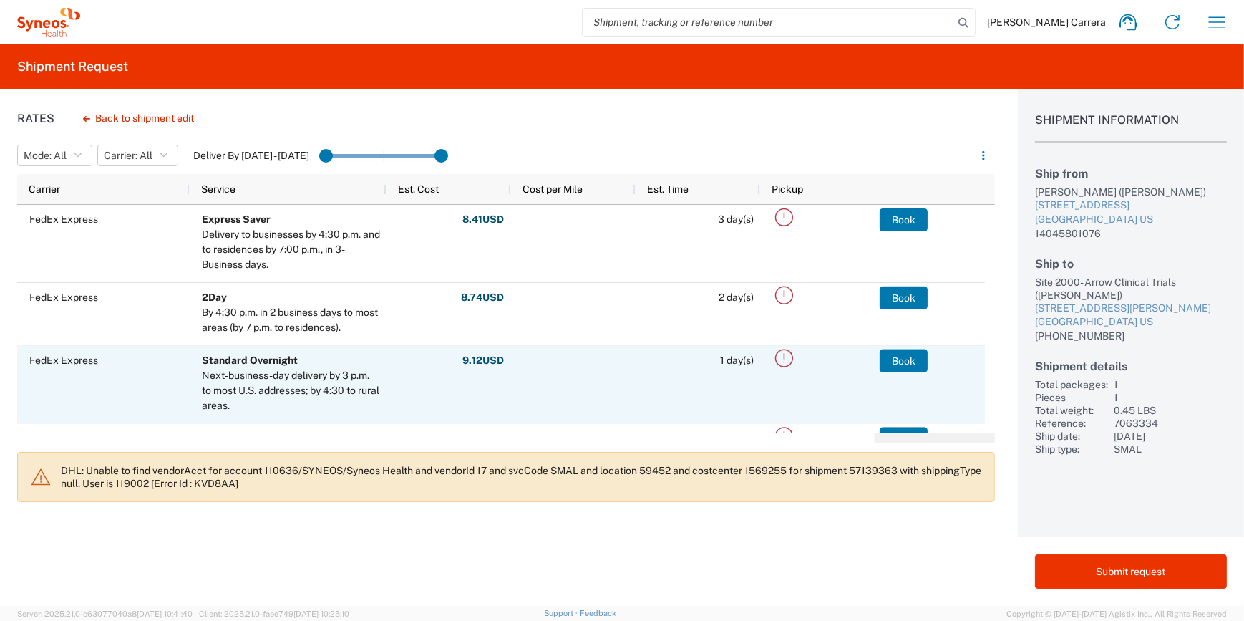
click at [894, 364] on button "Book" at bounding box center [904, 360] width 48 height 23
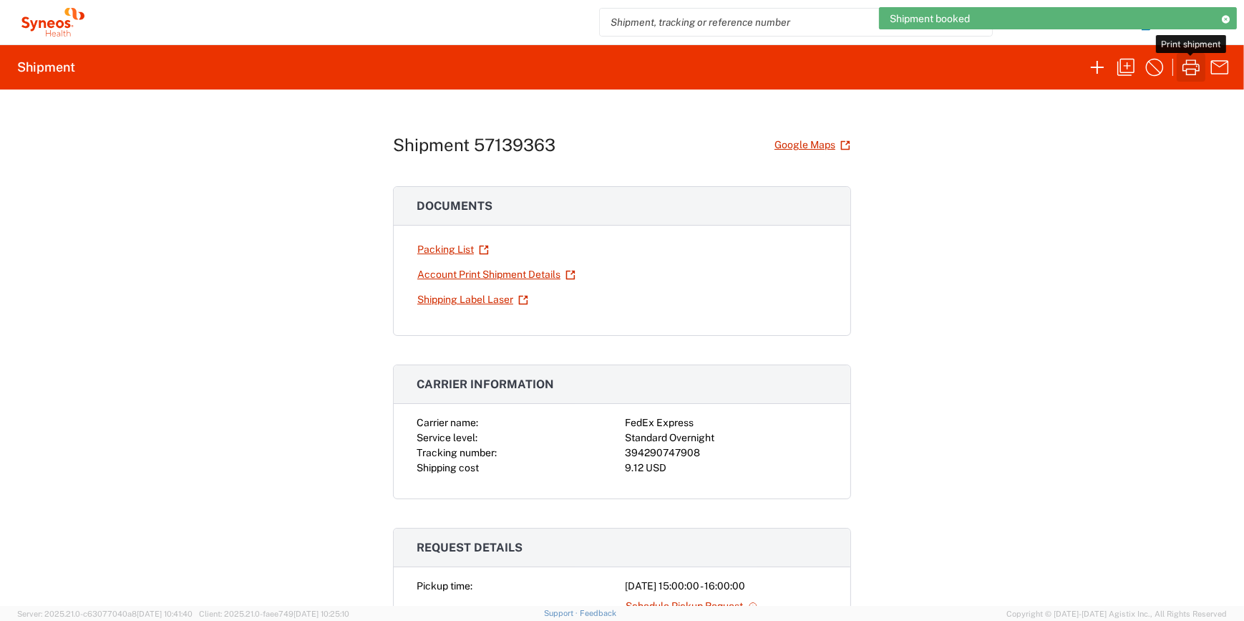
click at [1190, 64] on icon "button" at bounding box center [1191, 67] width 17 height 16
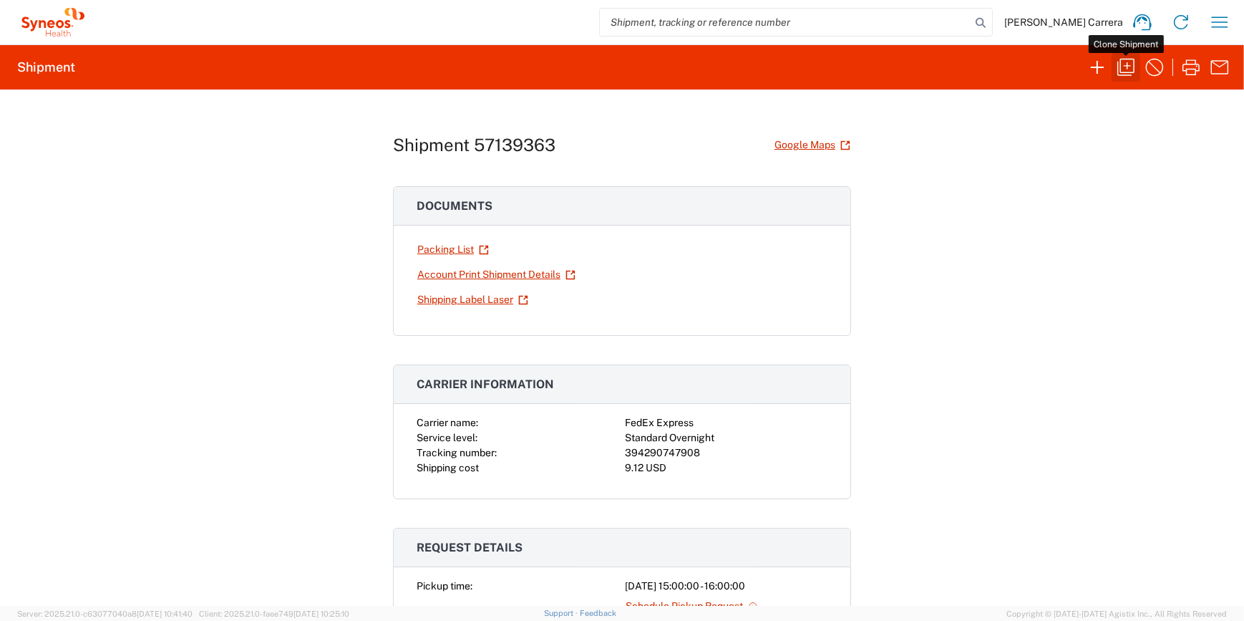
click at [1132, 71] on icon "button" at bounding box center [1126, 67] width 23 height 23
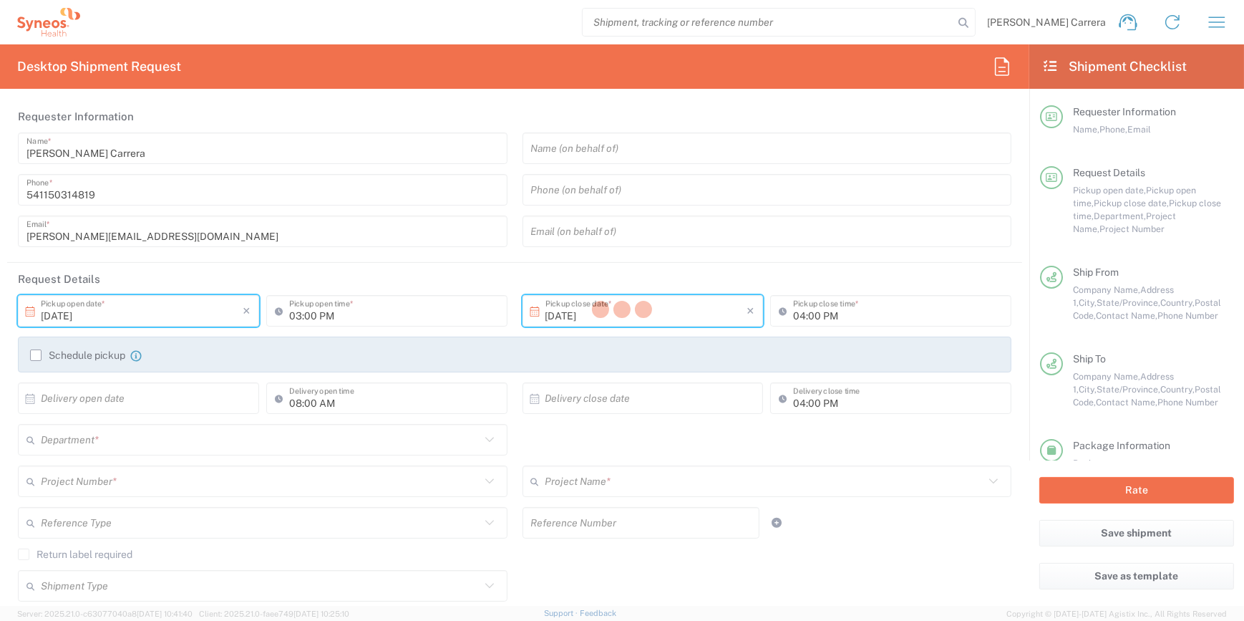
type textarea "[PERSON_NAME][EMAIL_ADDRESS][DOMAIN_NAME]"
type input "[PERSON_NAME]"
type input "[STREET_ADDRESS]"
type input "[GEOGRAPHIC_DATA]"
type input "32176"
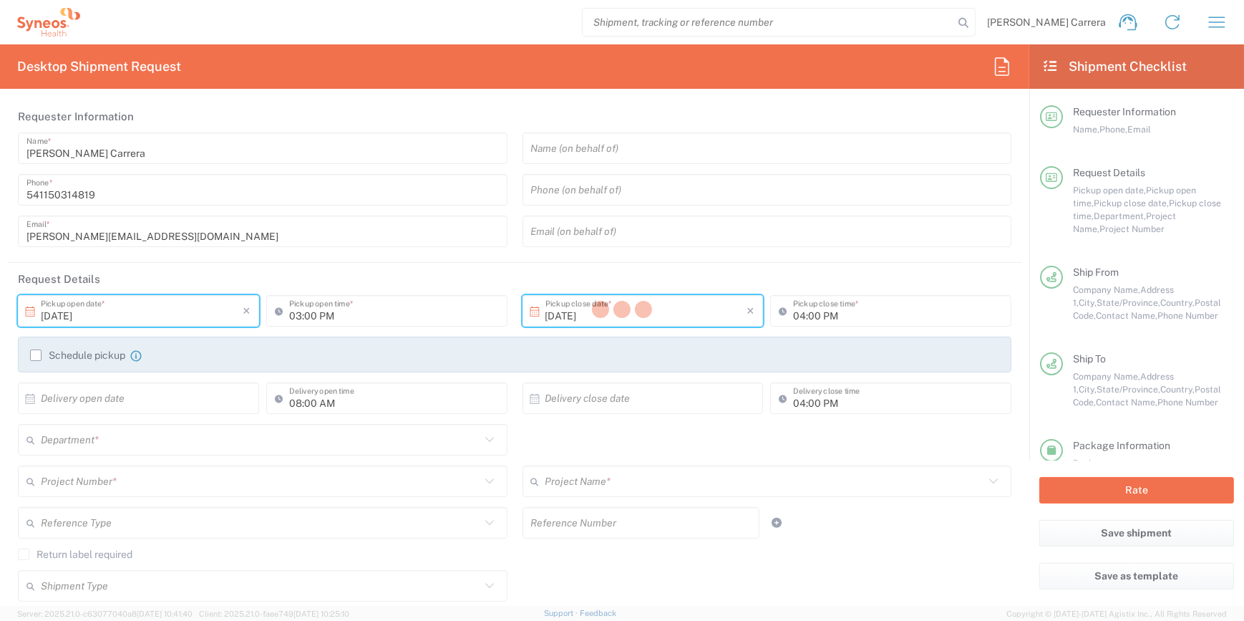
type input "[PERSON_NAME]"
type input "14045801076"
type input "Site 2000- Arrow Clinical Trials"
type input "[STREET_ADDRESS][PERSON_NAME]"
type input "Suite 120"
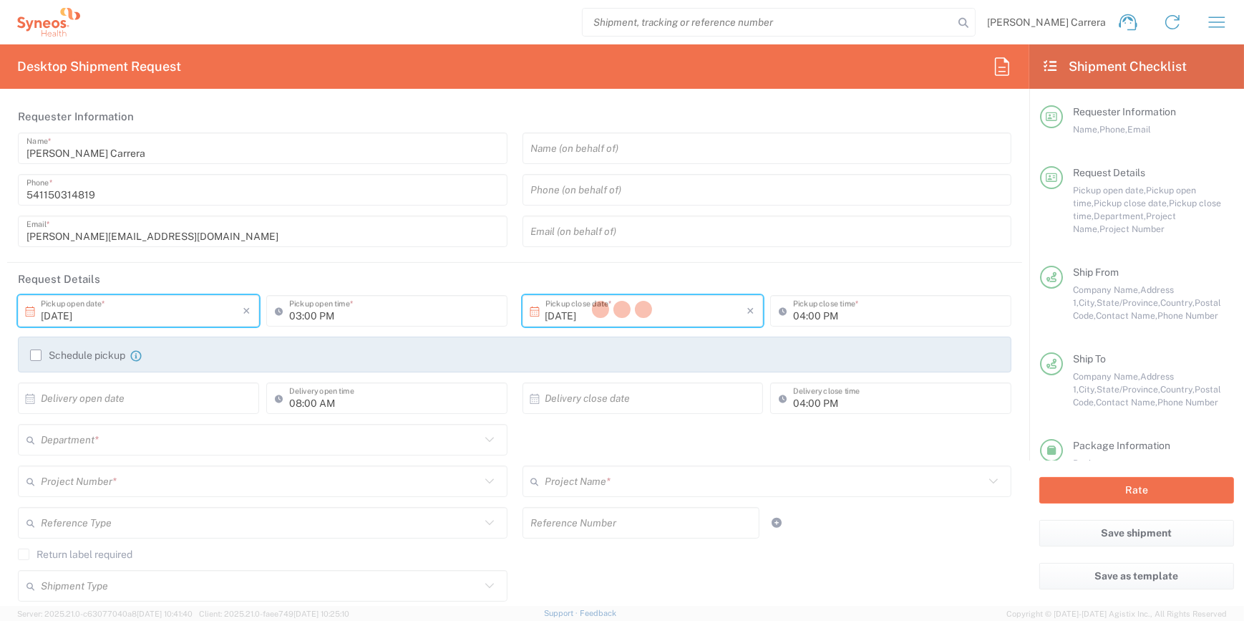
type input "[GEOGRAPHIC_DATA]"
type input "32117"
type input "[PERSON_NAME]"
type input "[PHONE_NUMBER]"
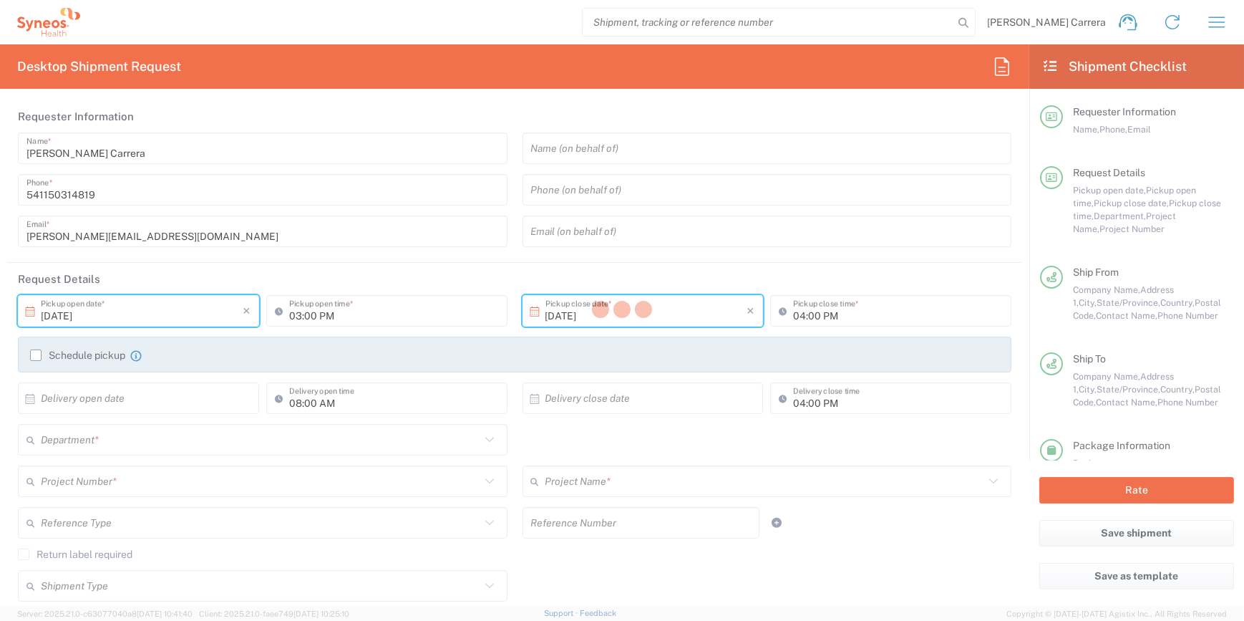
type input "[PERSON_NAME] Rsrch Grp ([GEOGRAPHIC_DATA]) In"
type input "Sender/Shipper"
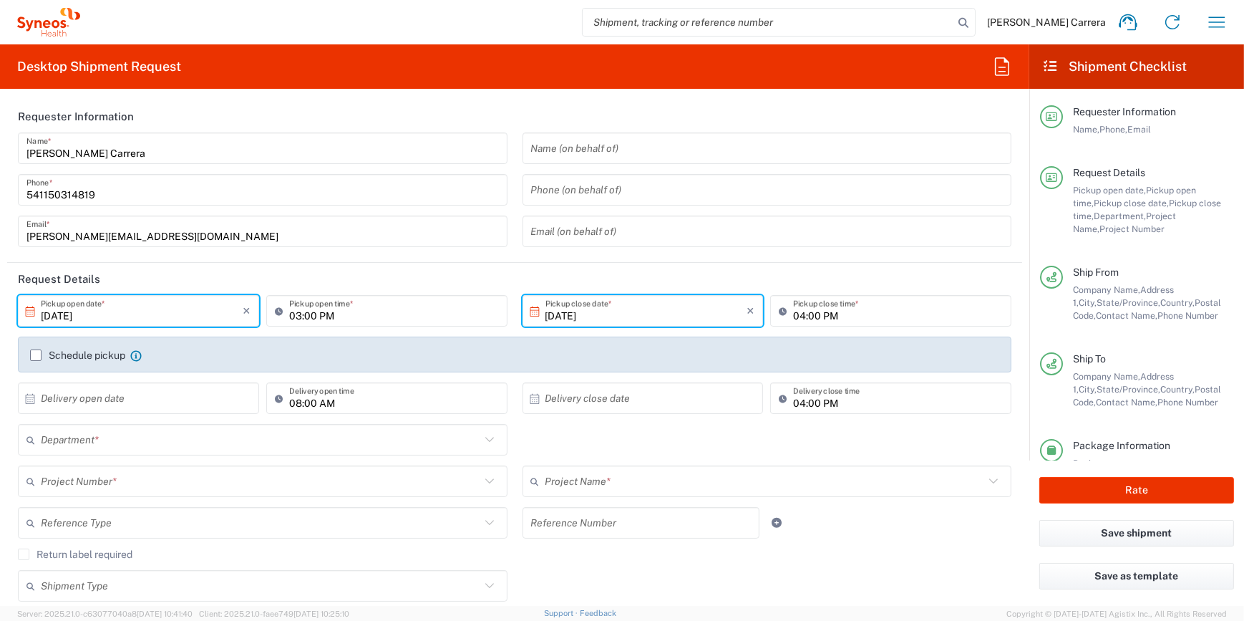
type input "[US_STATE]"
type input "3190"
type input "7063334"
type input "Envelope"
type input "[US_STATE]"
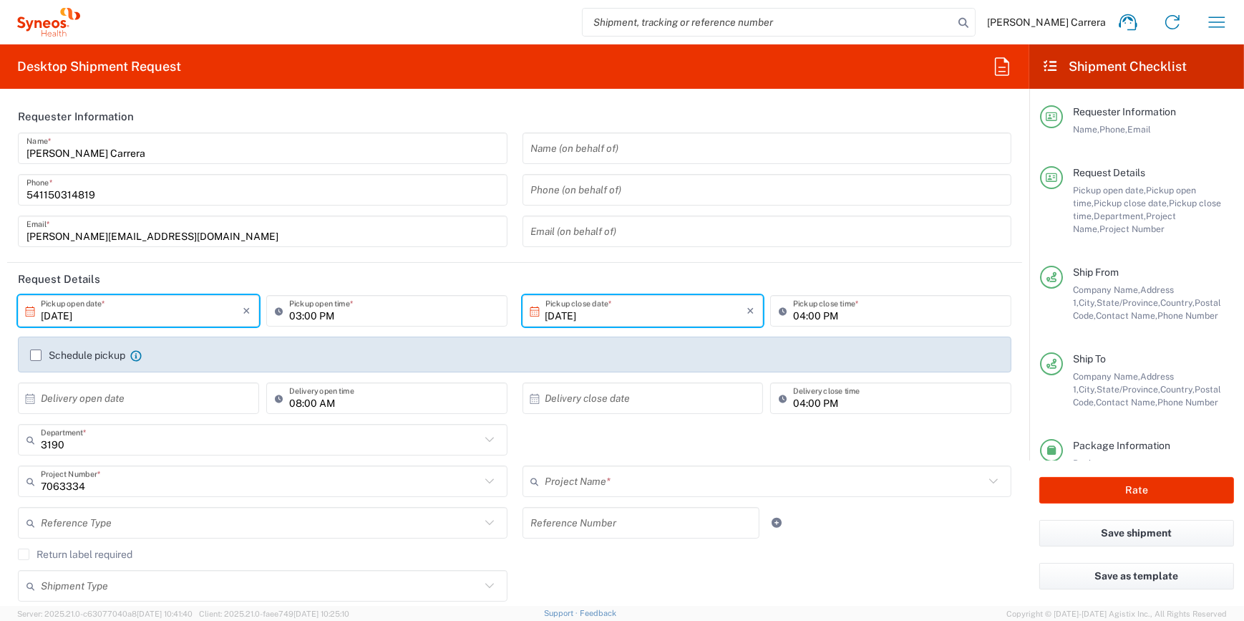
type input "Mineralys 7063334"
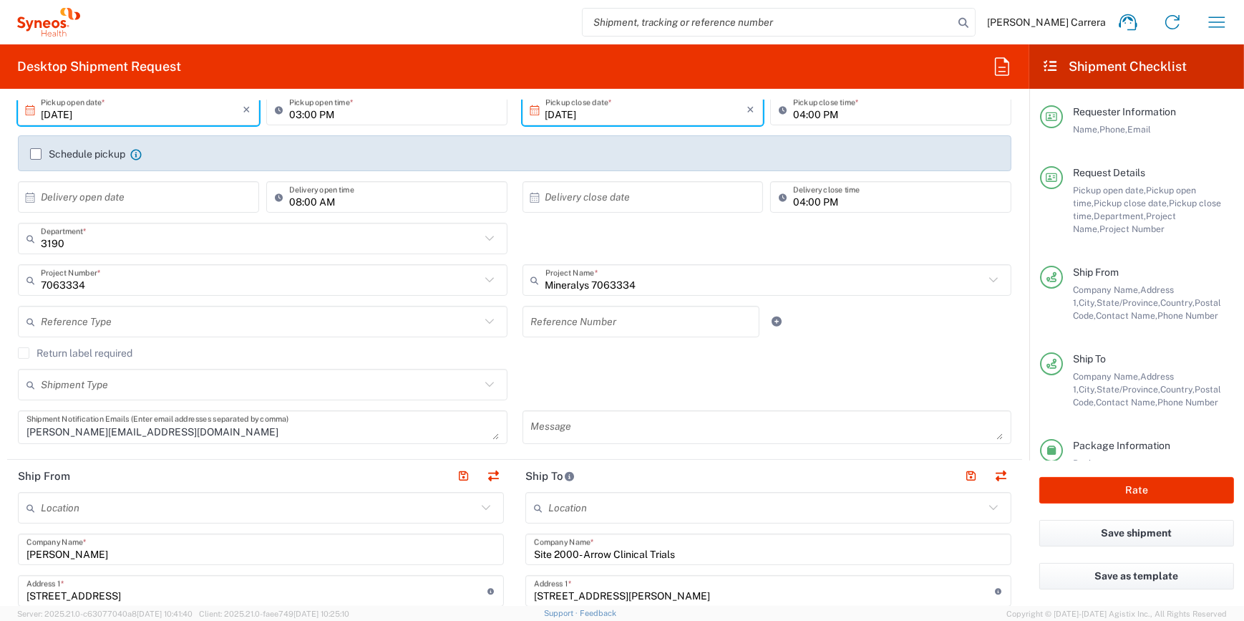
scroll to position [325, 0]
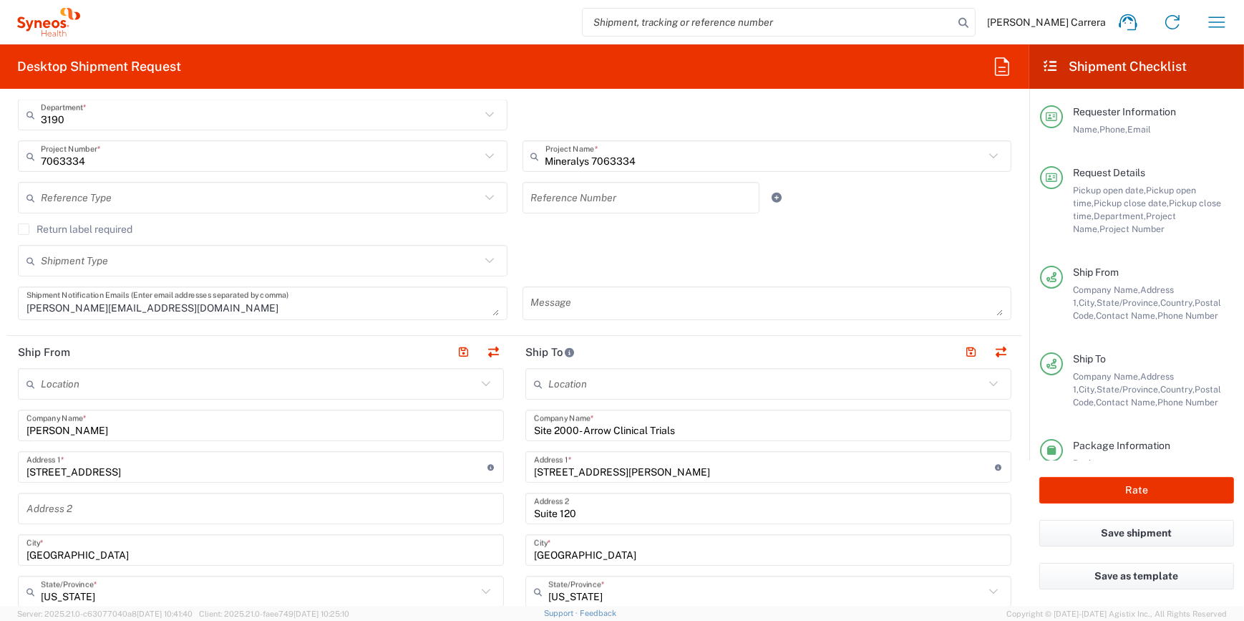
drag, startPoint x: 125, startPoint y: 432, endPoint x: 0, endPoint y: 412, distance: 126.2
click at [0, 407] on html "[PERSON_NAME] Carrera Home Shipment estimator Shipment tracking Desktop shipmen…" at bounding box center [622, 310] width 1244 height 621
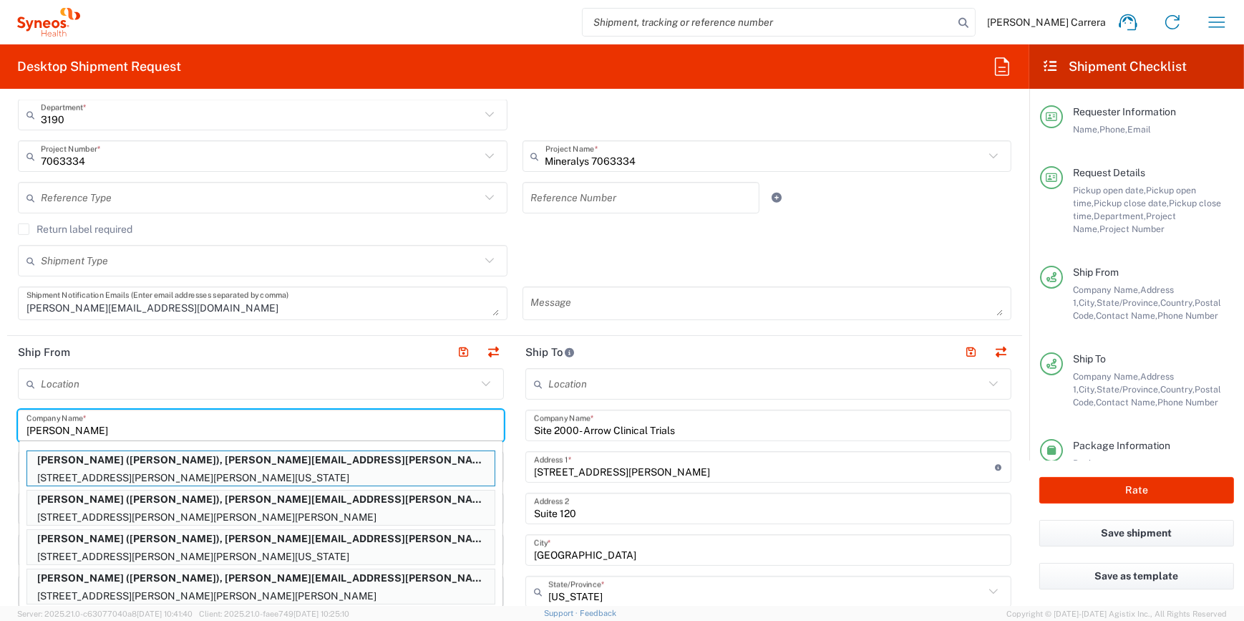
click at [94, 469] on p "[STREET_ADDRESS][PERSON_NAME][PERSON_NAME][US_STATE]" at bounding box center [260, 478] width 467 height 18
type input "[PERSON_NAME]"
type input "[STREET_ADDRESS][PERSON_NAME][PERSON_NAME]"
type input "[US_STATE]"
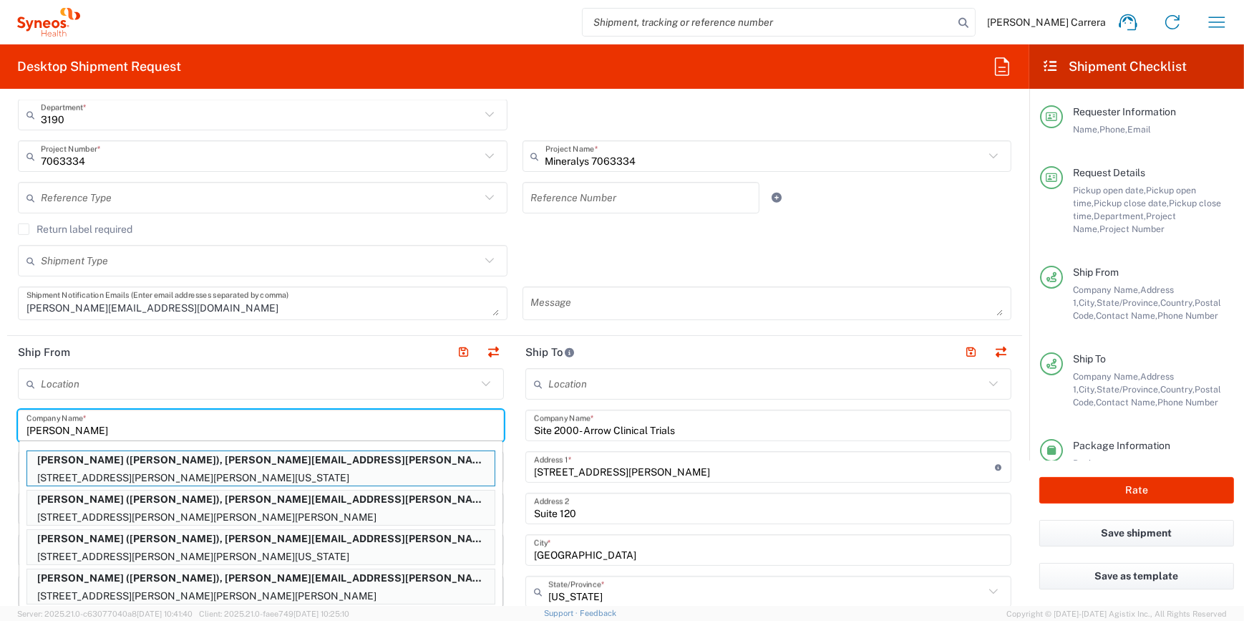
type input "50131"
type input "[PERSON_NAME]"
type input "5157831690"
type input "[PERSON_NAME][EMAIL_ADDRESS][PERSON_NAME][DOMAIN_NAME]"
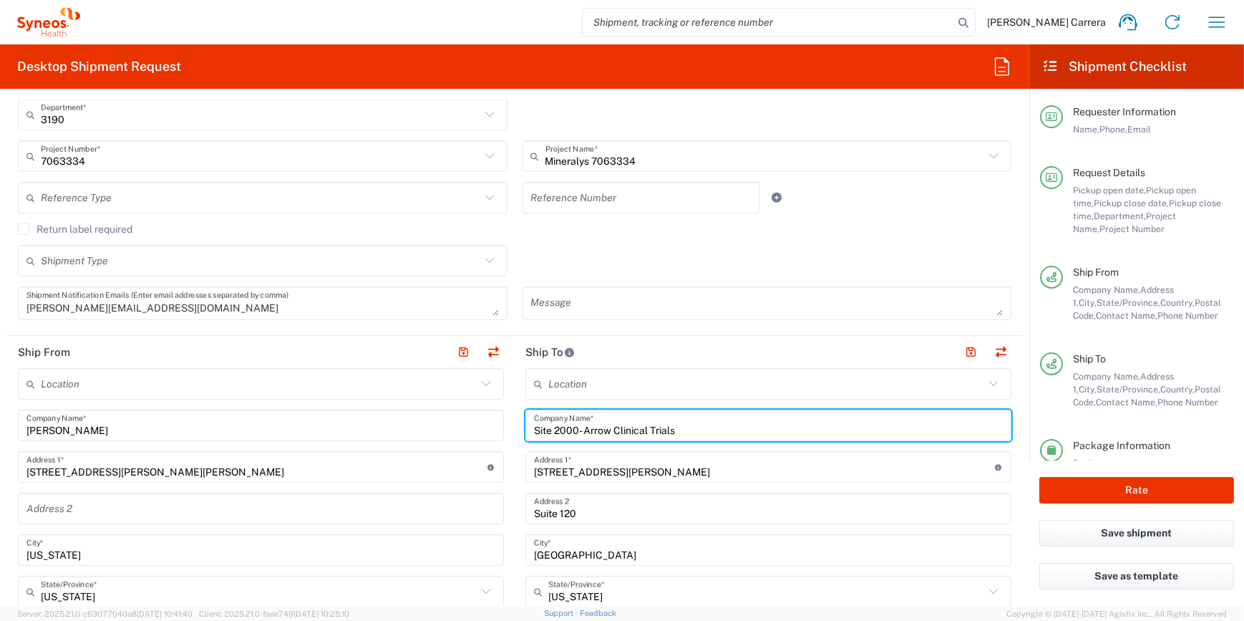
drag, startPoint x: 680, startPoint y: 426, endPoint x: 333, endPoint y: 454, distance: 348.3
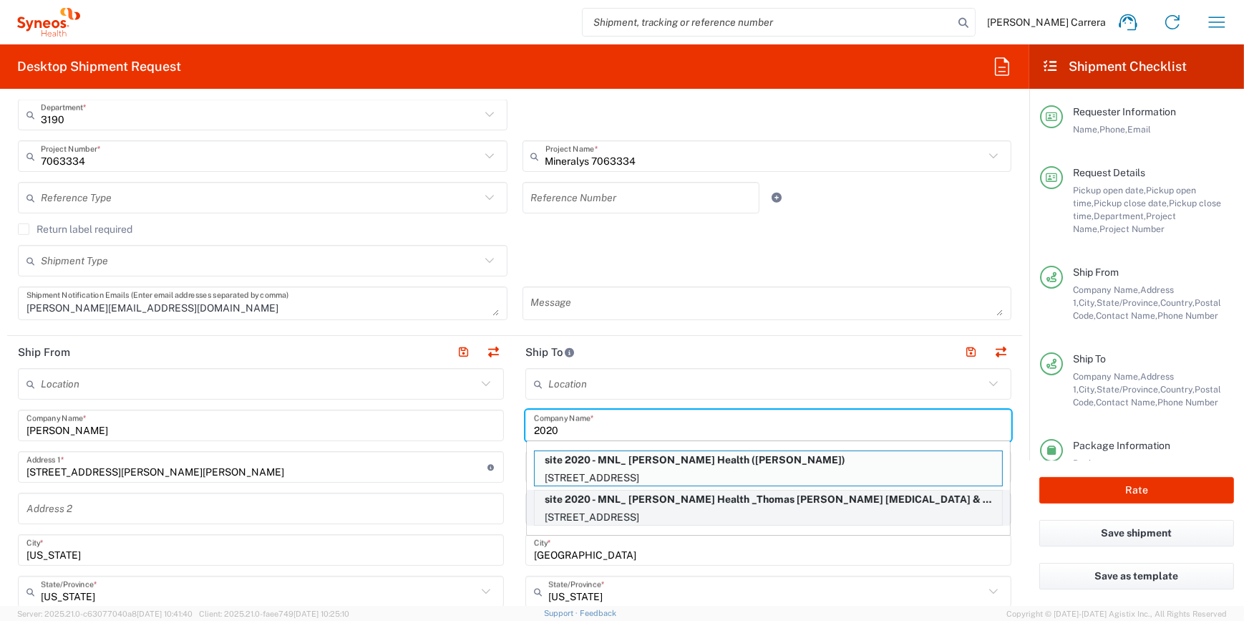
click at [744, 510] on p "[STREET_ADDRESS]" at bounding box center [768, 517] width 467 height 18
type input "site 2020 - MNL_ [PERSON_NAME] Health _Thomas [PERSON_NAME] [MEDICAL_DATA] & Re…"
type input "[STREET_ADDRESS]"
type input "NOvi"
type input "[US_STATE]"
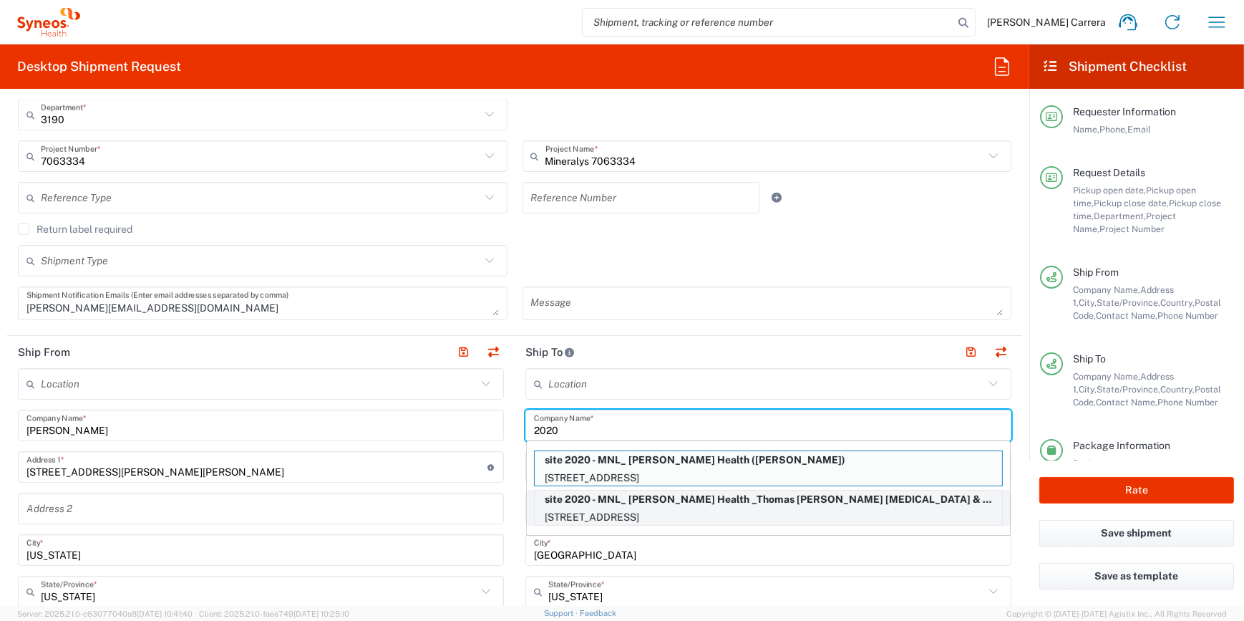
type input "48377"
type input "[PERSON_NAME]"
type input "[PHONE_NUMBER]"
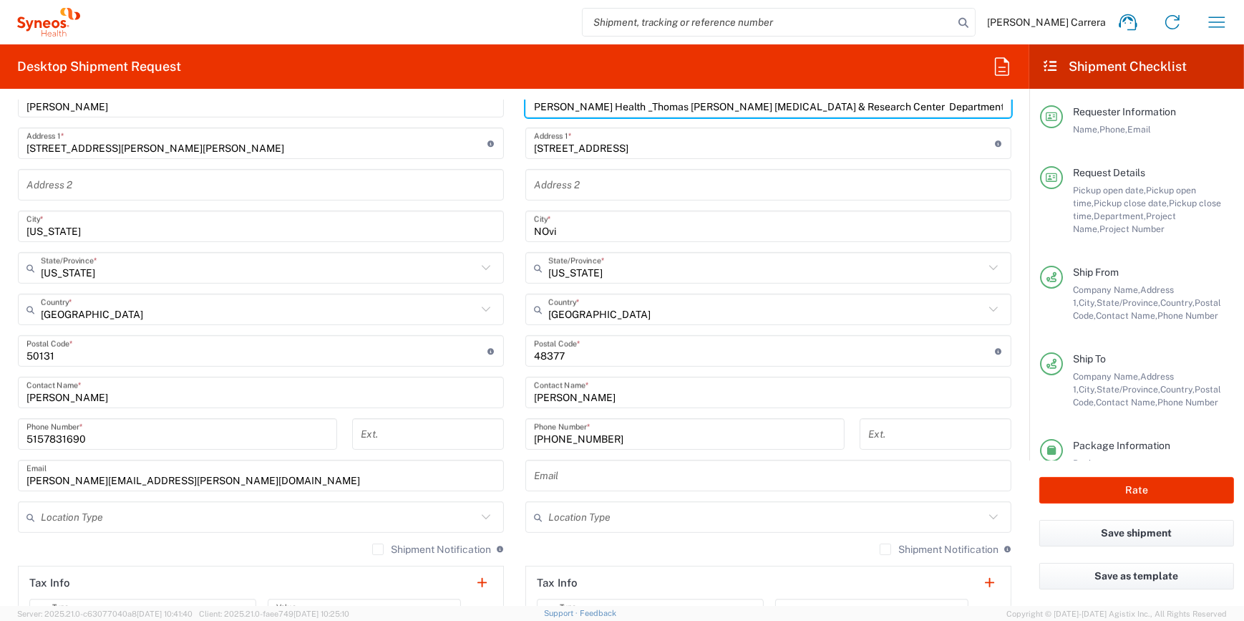
scroll to position [651, 0]
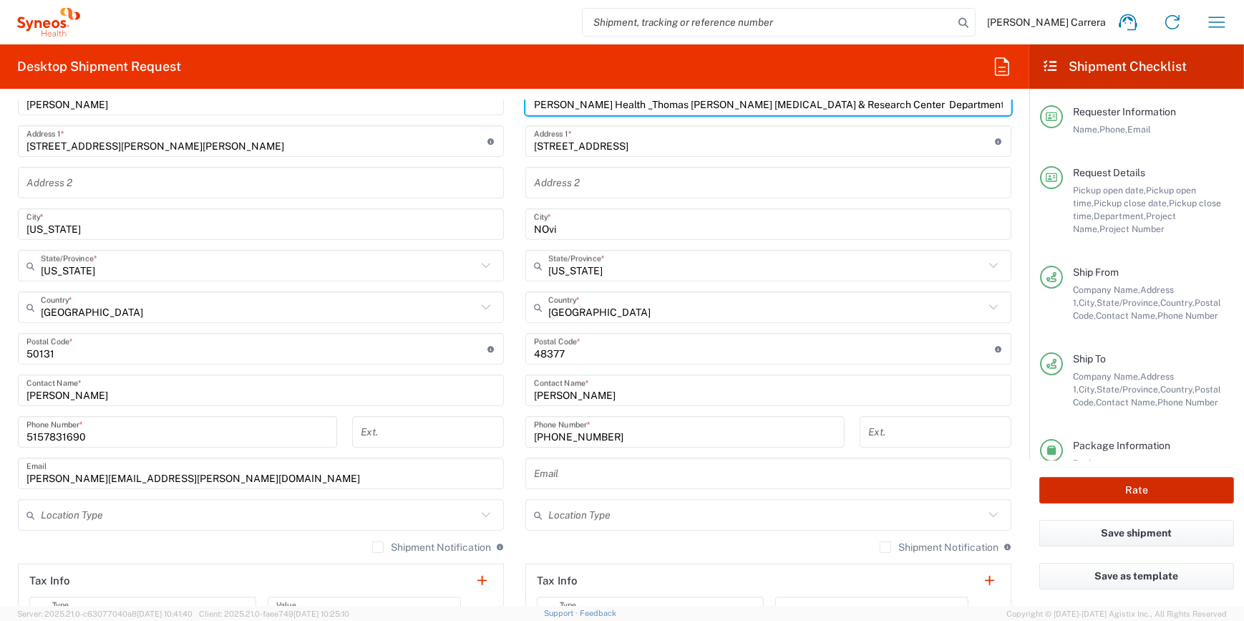
click at [1149, 494] on button "Rate" at bounding box center [1136, 490] width 195 height 26
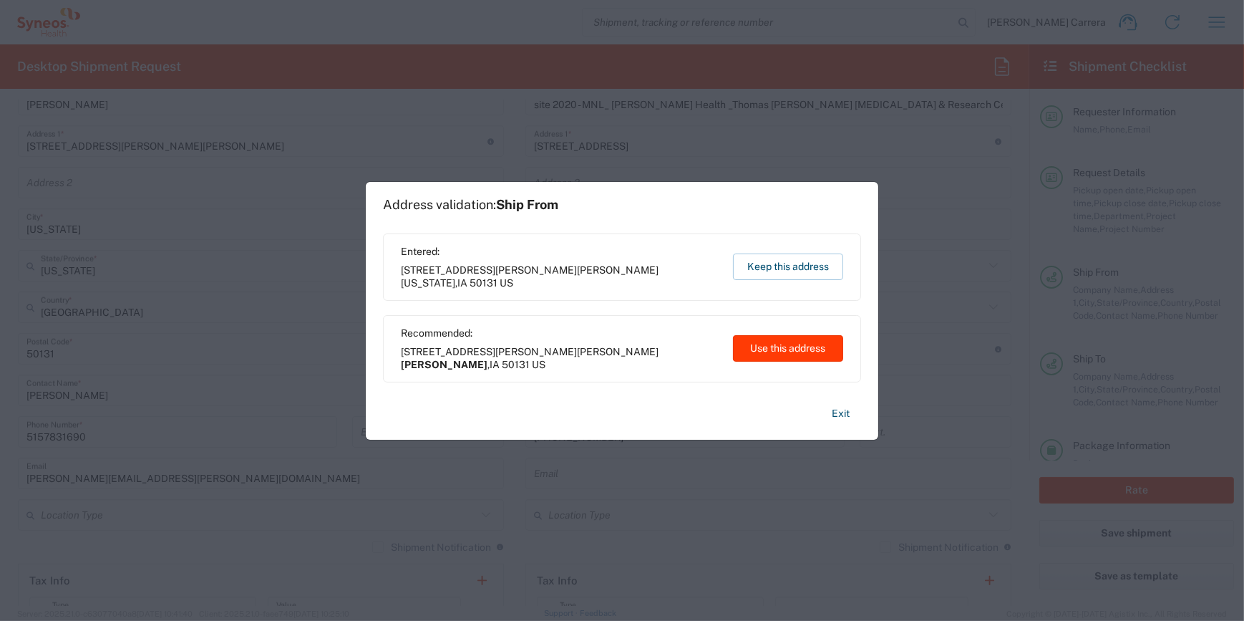
click at [818, 351] on button "Use this address" at bounding box center [788, 348] width 110 height 26
type input "[PERSON_NAME]"
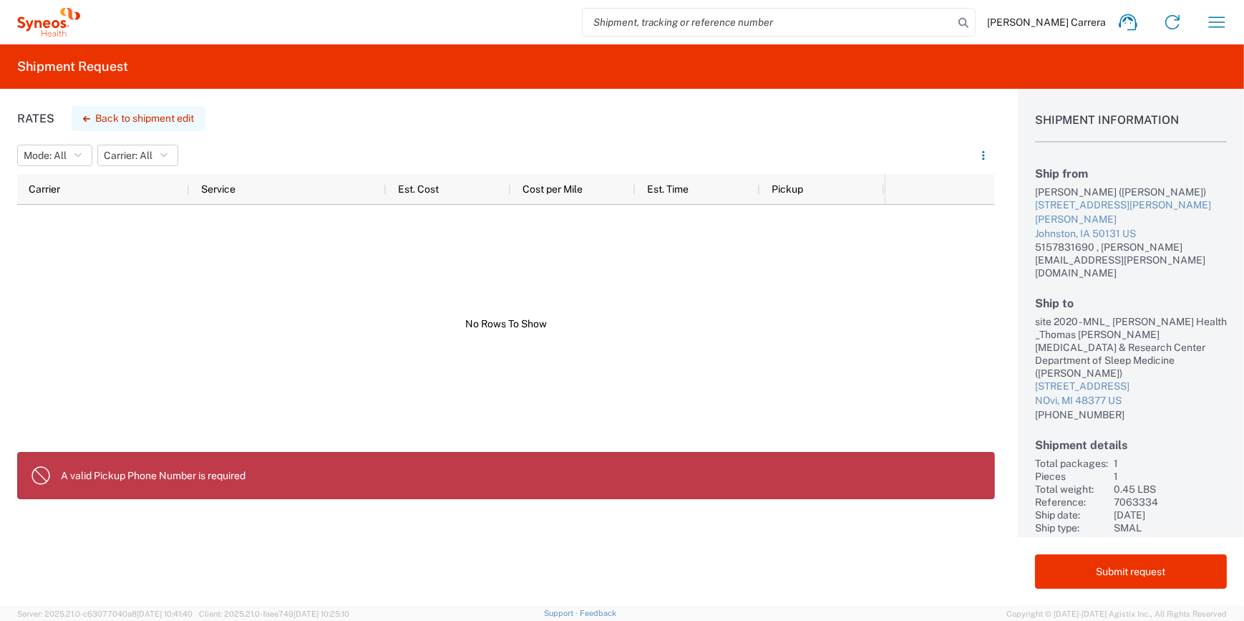
click at [141, 120] on button "Back to shipment edit" at bounding box center [139, 118] width 134 height 25
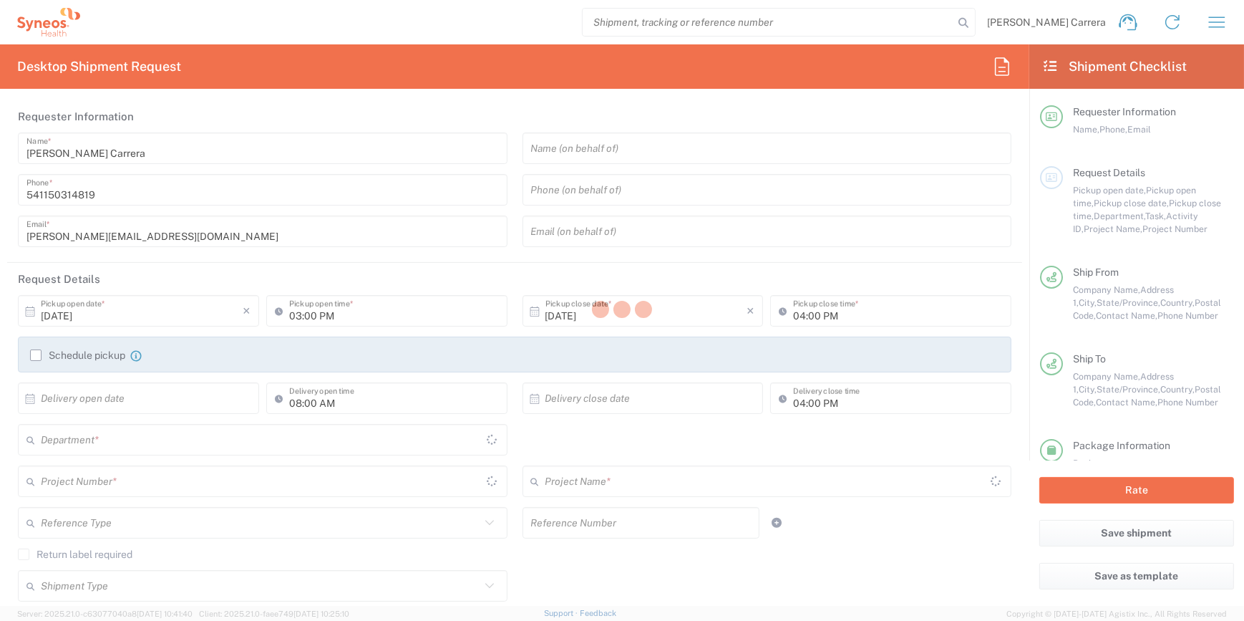
type input "[US_STATE]"
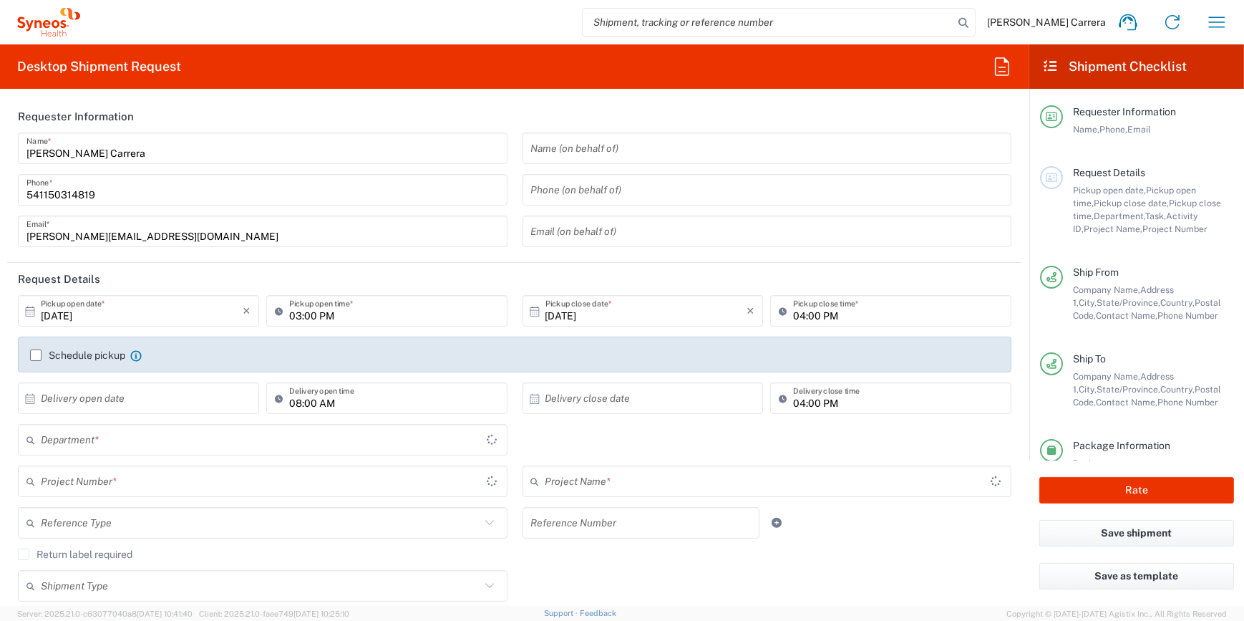
type input "7063334"
type input "Mineralys 7063334"
type input "Envelope"
type input "3190"
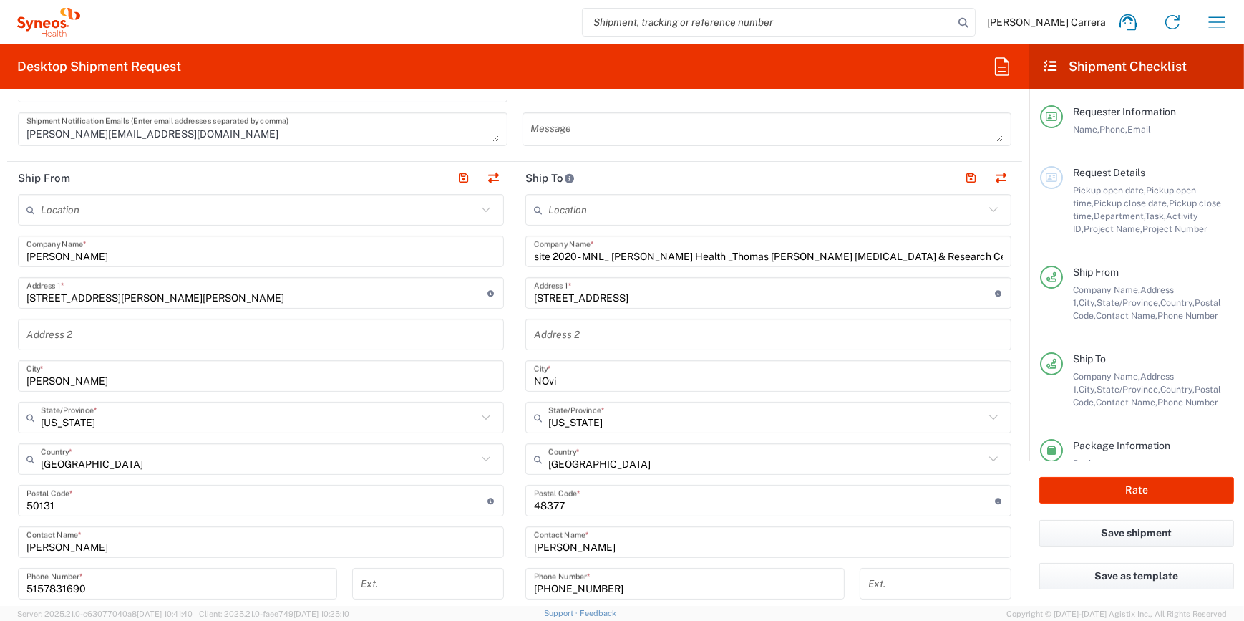
scroll to position [520, 0]
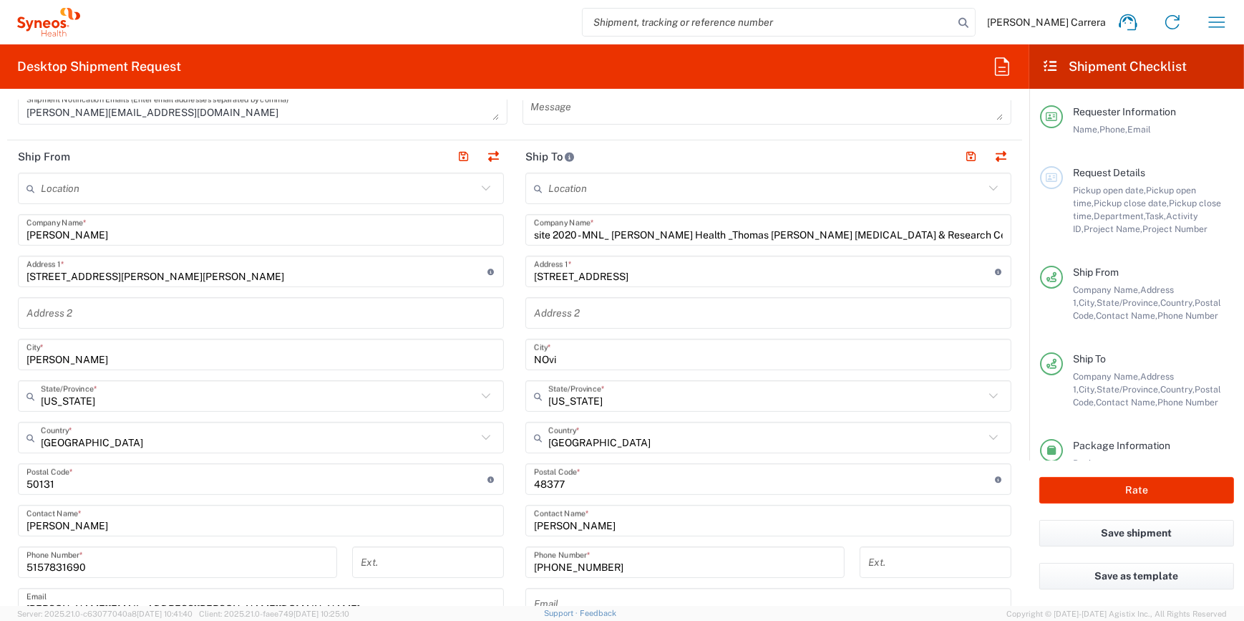
click at [113, 559] on input "5157831690" at bounding box center [177, 562] width 302 height 25
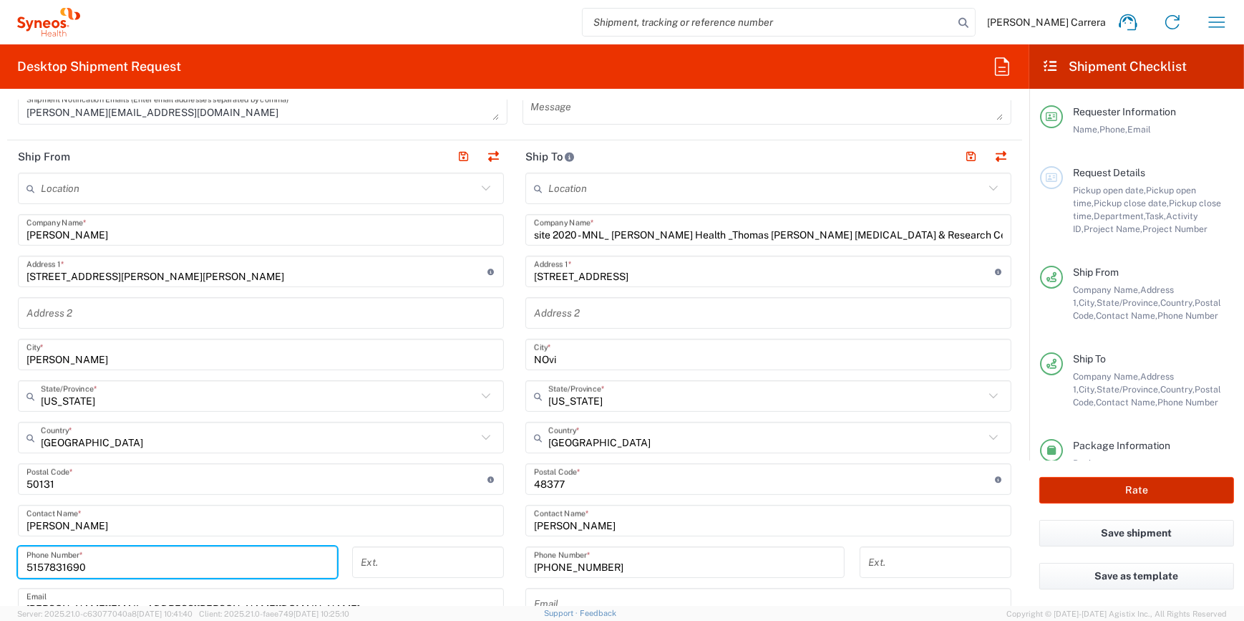
type input "5157831690"
click at [1168, 496] on button "Rate" at bounding box center [1136, 490] width 195 height 26
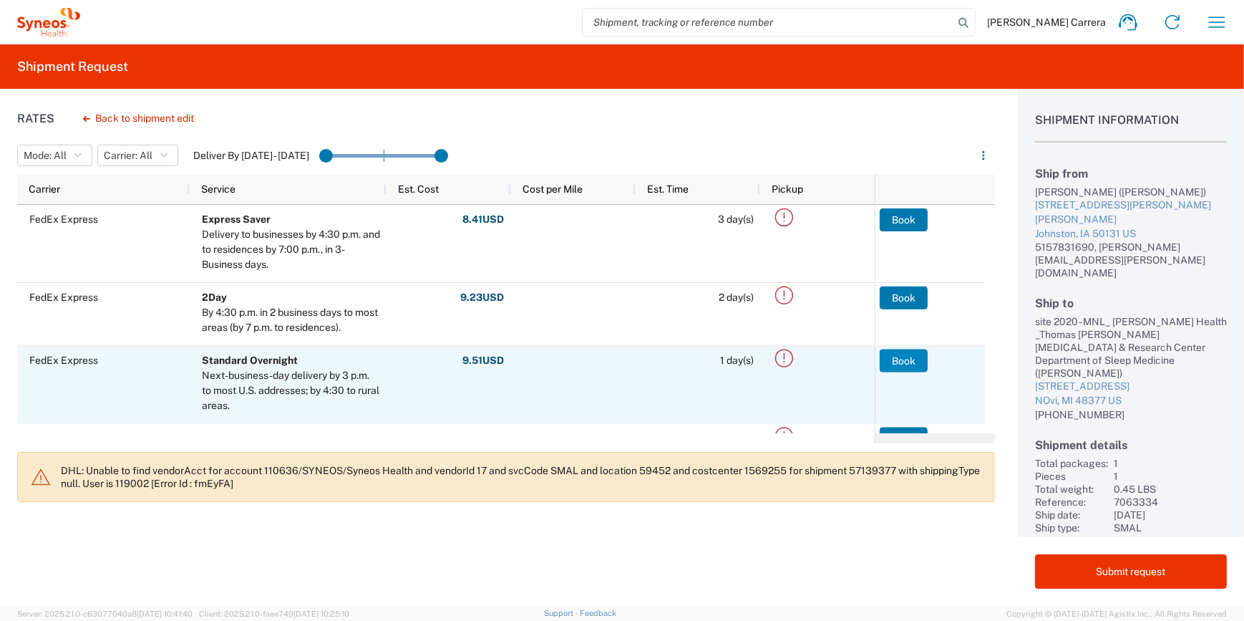
click at [897, 352] on button "Book" at bounding box center [904, 360] width 48 height 23
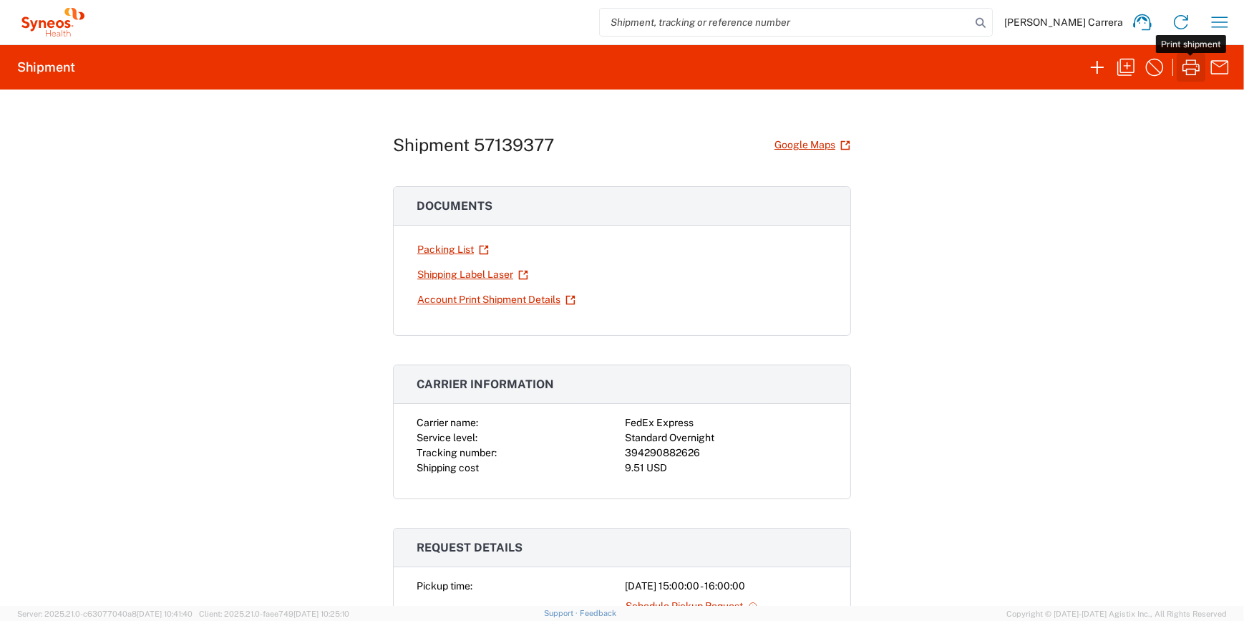
click at [1194, 66] on icon "button" at bounding box center [1191, 67] width 23 height 23
click at [1127, 65] on icon "button" at bounding box center [1125, 67] width 17 height 17
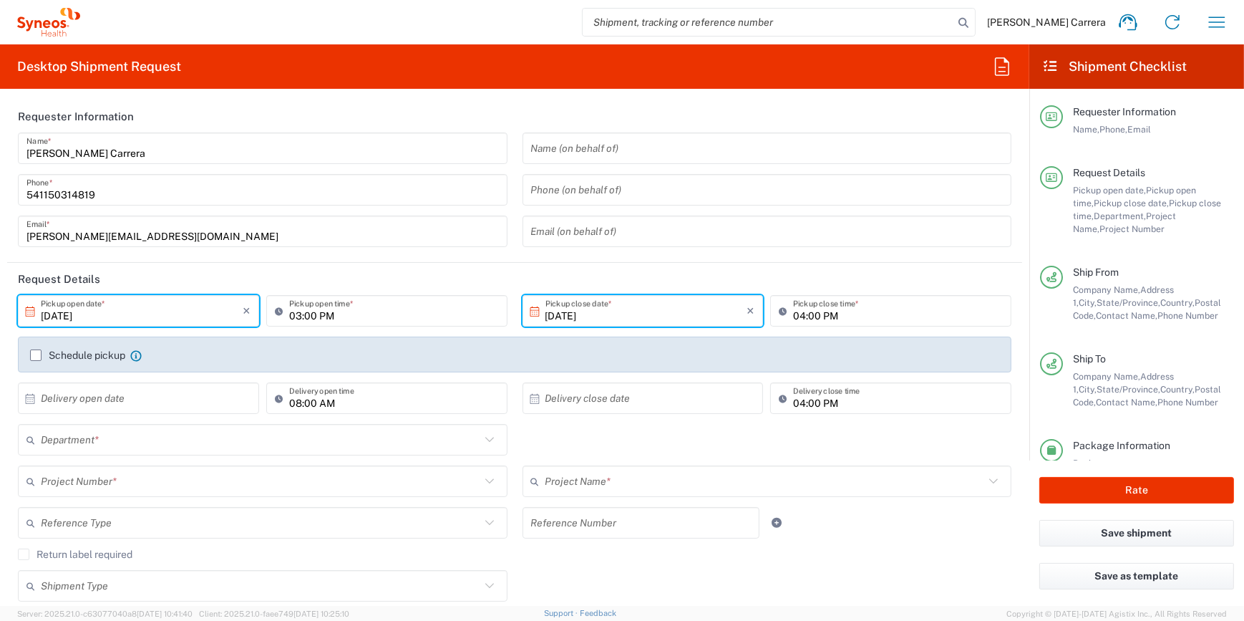
type input "[US_STATE]"
type input "7063334"
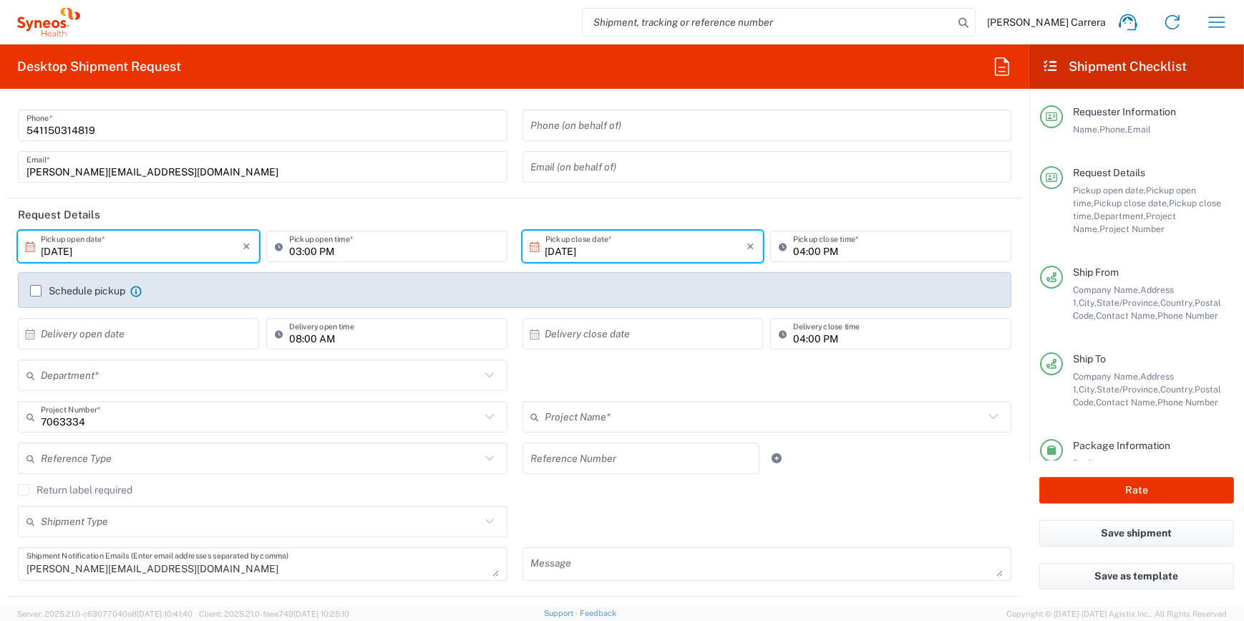
type input "[US_STATE]"
type input "Envelope"
type input "Mineralys 7063334"
type input "3190"
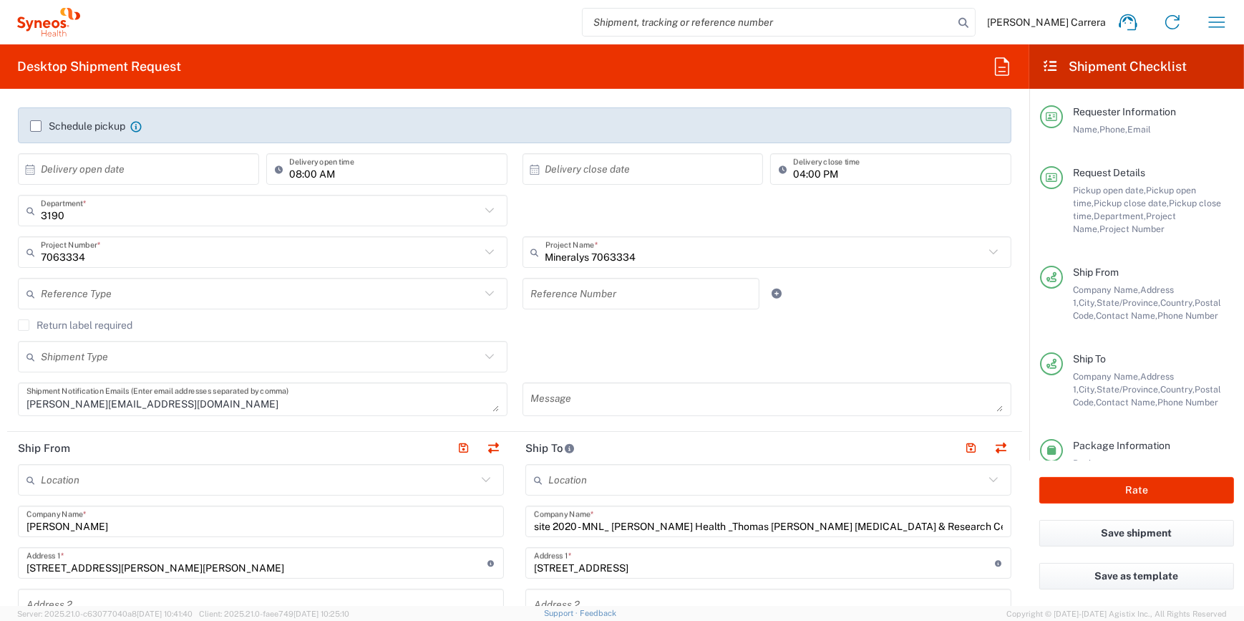
scroll to position [260, 0]
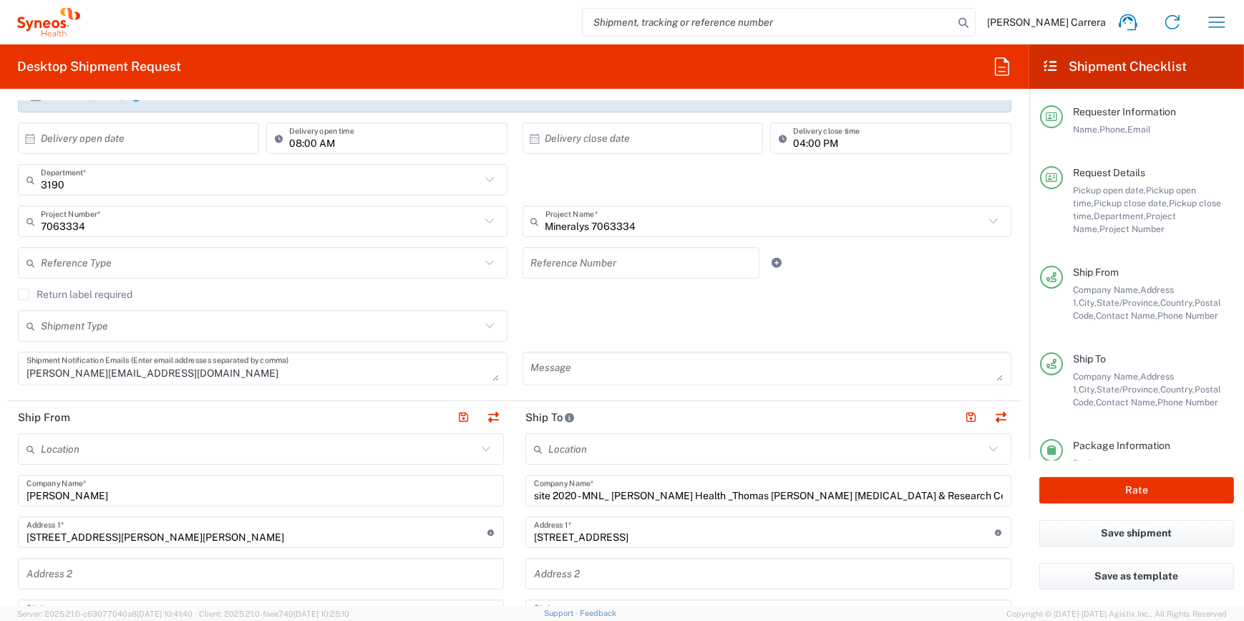
drag, startPoint x: 36, startPoint y: 495, endPoint x: 0, endPoint y: 492, distance: 35.9
click at [0, 492] on html "[PERSON_NAME] Carrera Home Shipment estimator Shipment tracking Desktop shipmen…" at bounding box center [622, 310] width 1244 height 621
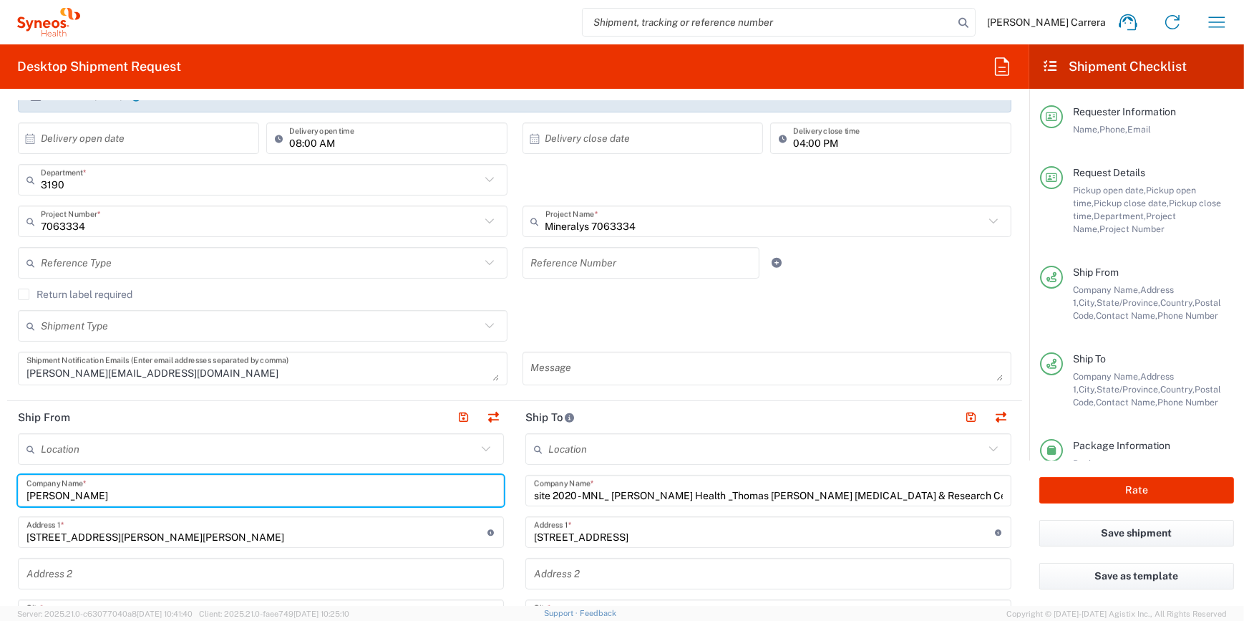
drag, startPoint x: 112, startPoint y: 495, endPoint x: 0, endPoint y: 476, distance: 113.9
click at [0, 476] on html "[PERSON_NAME] Carrera Home Shipment estimator Shipment tracking Desktop shipmen…" at bounding box center [622, 310] width 1244 height 621
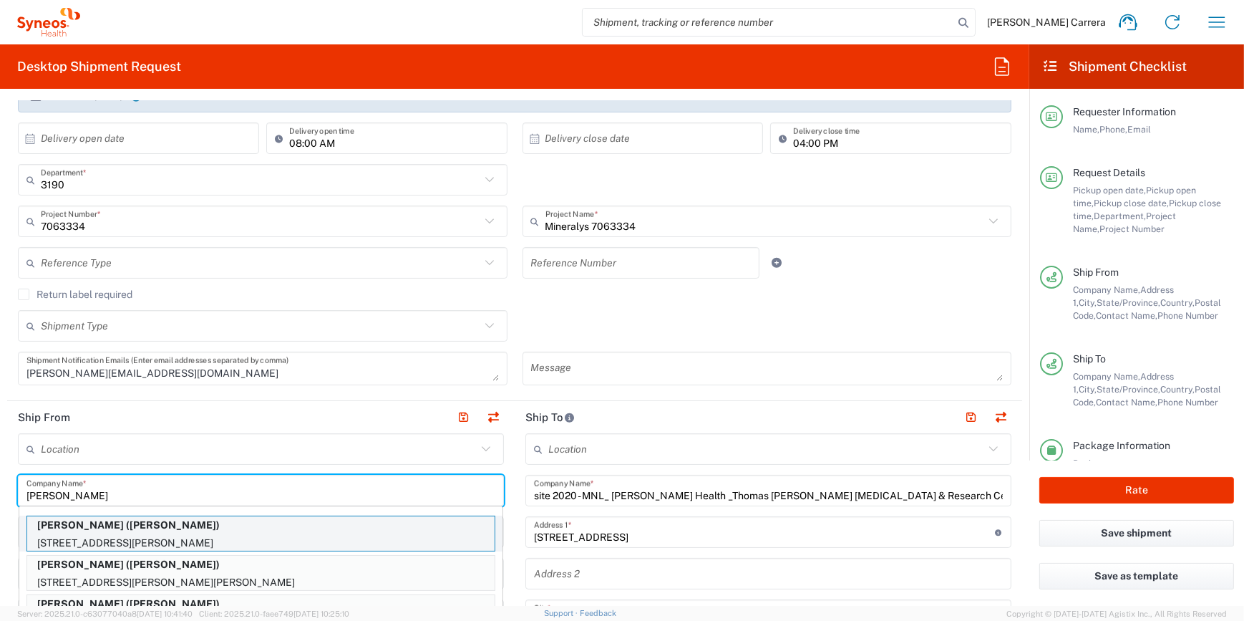
click at [141, 534] on p "[STREET_ADDRESS][PERSON_NAME]" at bounding box center [260, 543] width 467 height 18
type input "[PERSON_NAME]"
type input "[STREET_ADDRESS][PERSON_NAME]"
type input "[GEOGRAPHIC_DATA]"
type input "[US_STATE]"
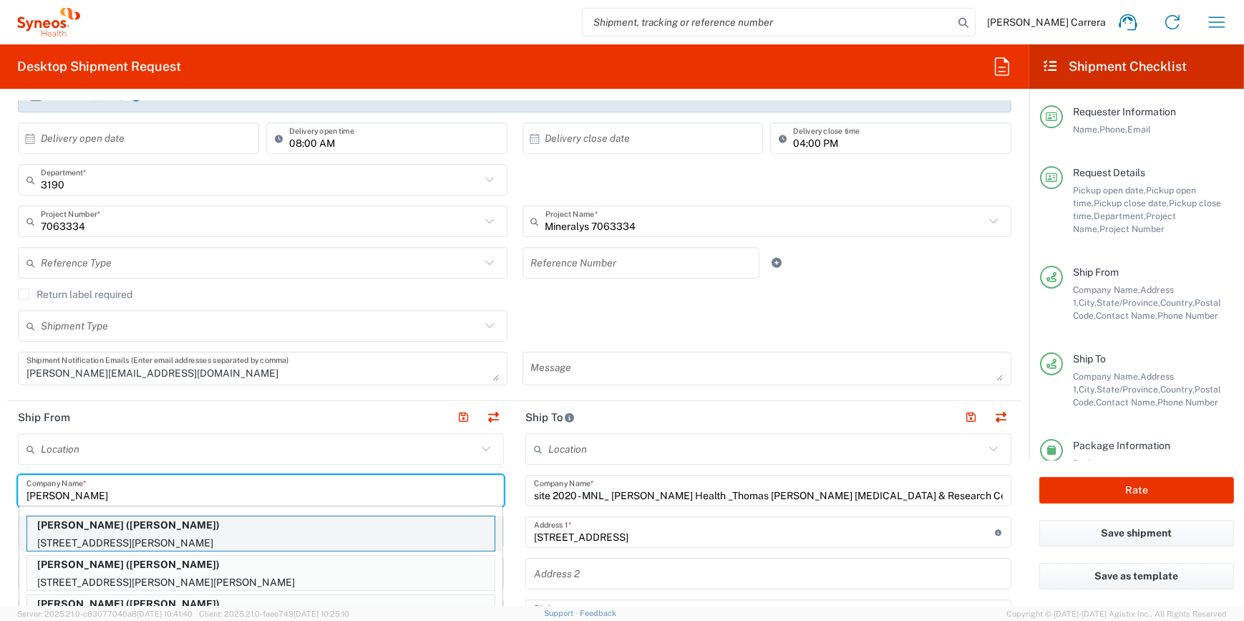
type input "63124"
type input "[PERSON_NAME]"
type input "19728219899"
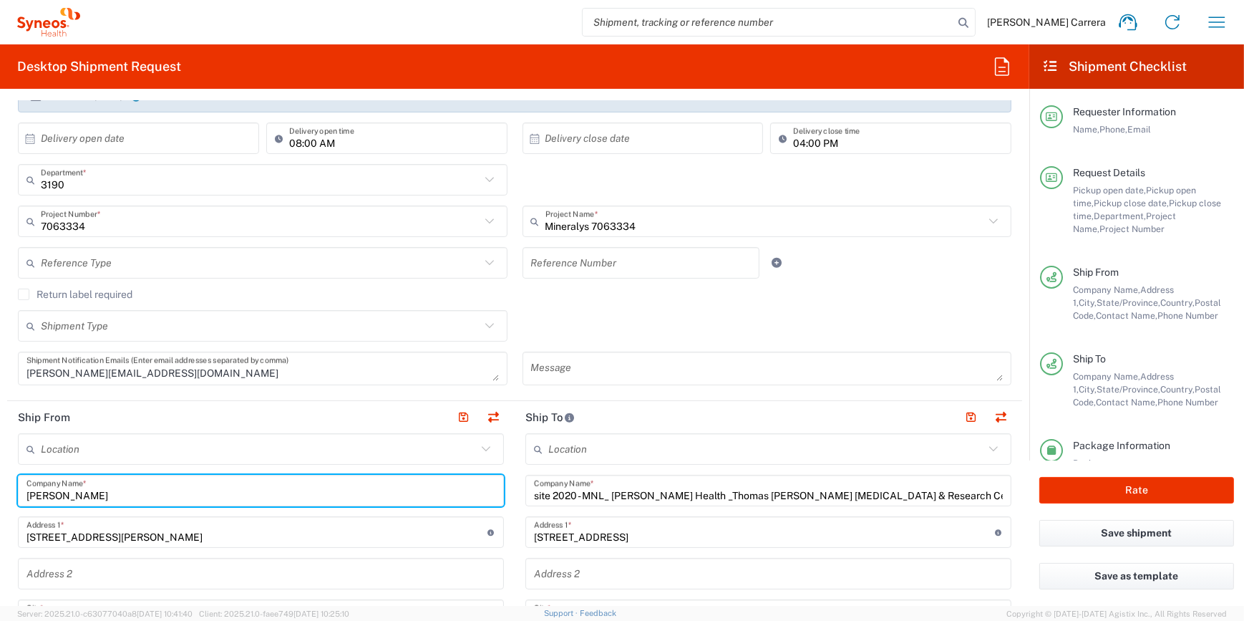
click at [534, 495] on input "site 2020 - MNL_ [PERSON_NAME] Health _Thomas [PERSON_NAME] [MEDICAL_DATA] & Re…" at bounding box center [768, 490] width 469 height 25
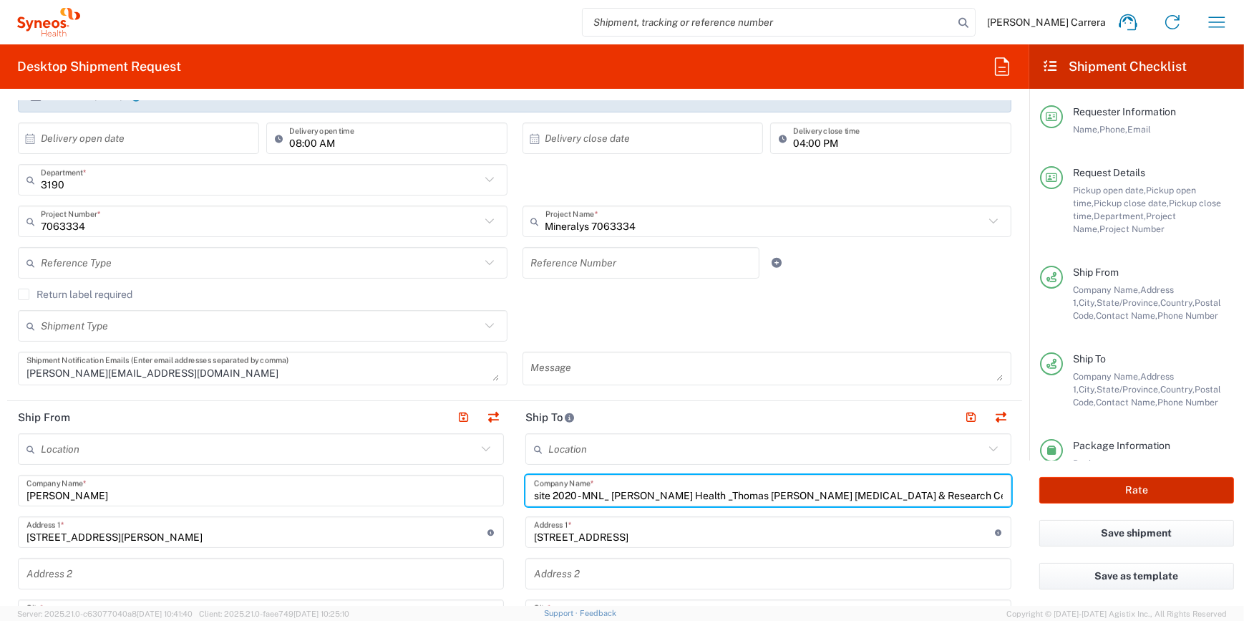
scroll to position [0, 80]
drag, startPoint x: 530, startPoint y: 494, endPoint x: 1122, endPoint y: 499, distance: 592.0
click at [1122, 499] on div "Desktop Shipment Request Requester Information [PERSON_NAME] Carrera Name * [PH…" at bounding box center [622, 324] width 1244 height 561
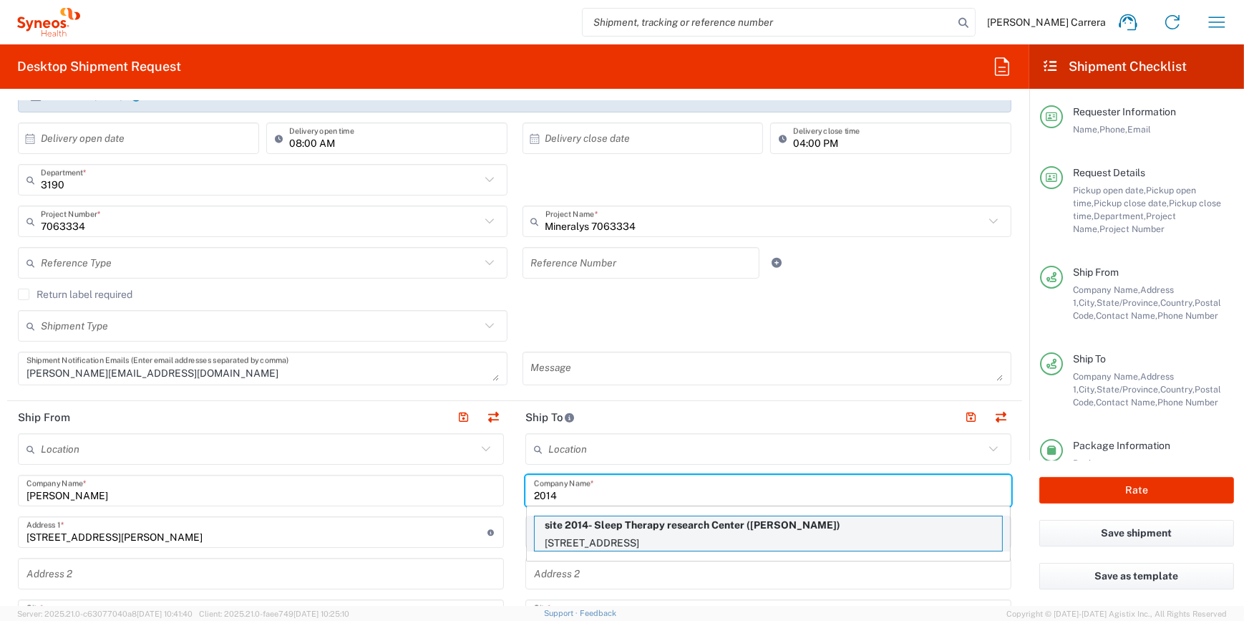
click at [757, 528] on p "site 2014- Sleep Therapy research Center ([PERSON_NAME])" at bounding box center [768, 525] width 467 height 18
type input "site 2014- Sleep Therapy research Center"
type input "[STREET_ADDRESS]"
type input "San Antonio"
type input "[US_STATE]"
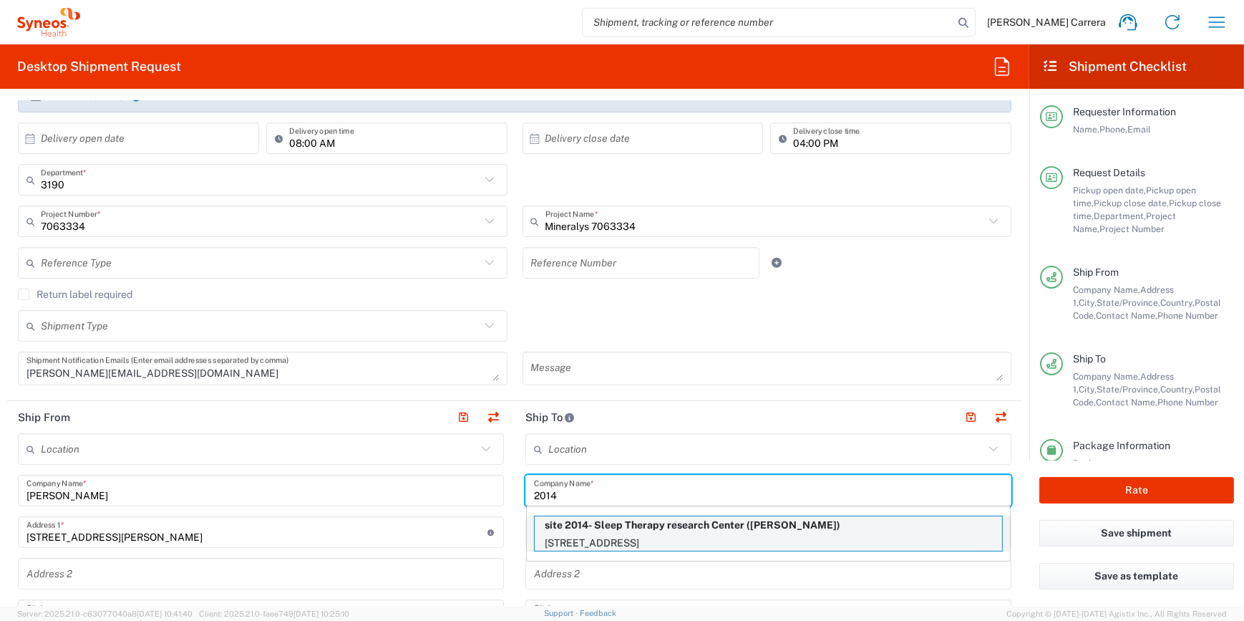
type input "78229"
type input "[PERSON_NAME]"
type input "1264445231"
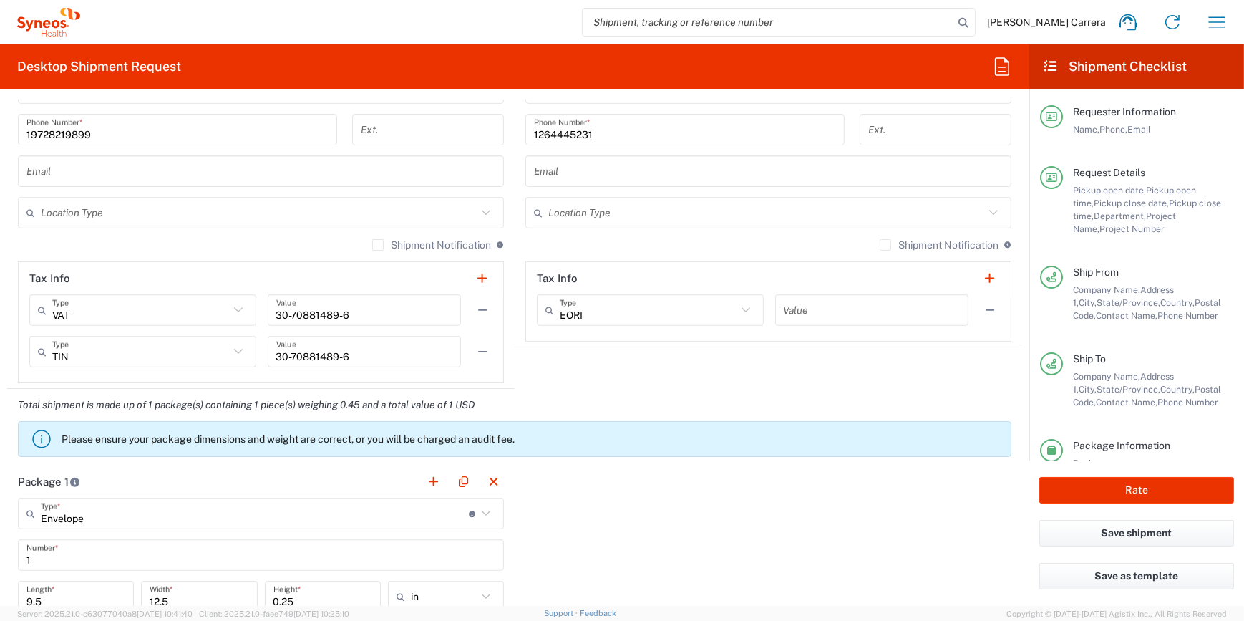
scroll to position [976, 0]
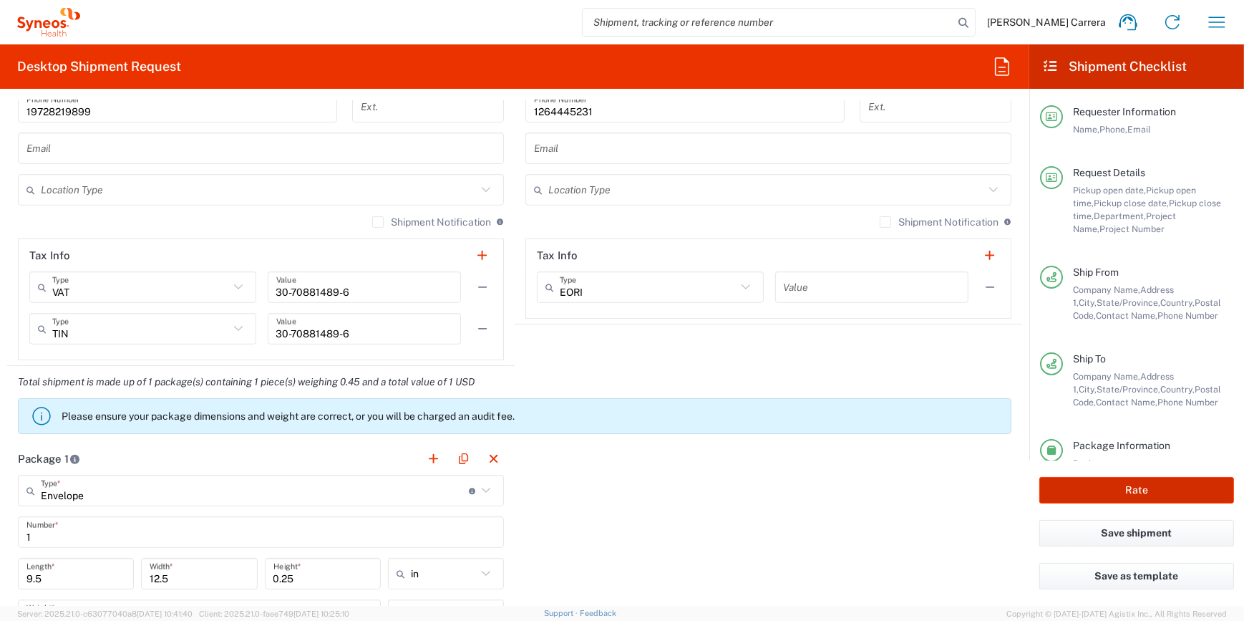
click at [1152, 487] on button "Rate" at bounding box center [1136, 490] width 195 height 26
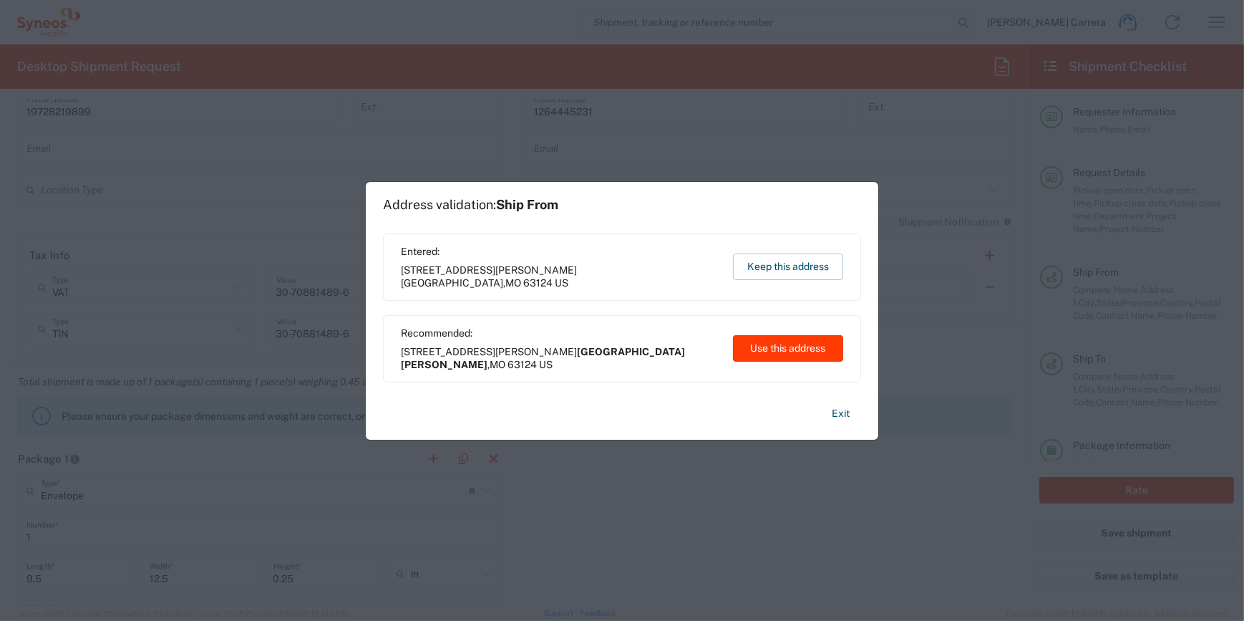
click at [790, 351] on button "Use this address" at bounding box center [788, 348] width 110 height 26
type input "[GEOGRAPHIC_DATA][PERSON_NAME]"
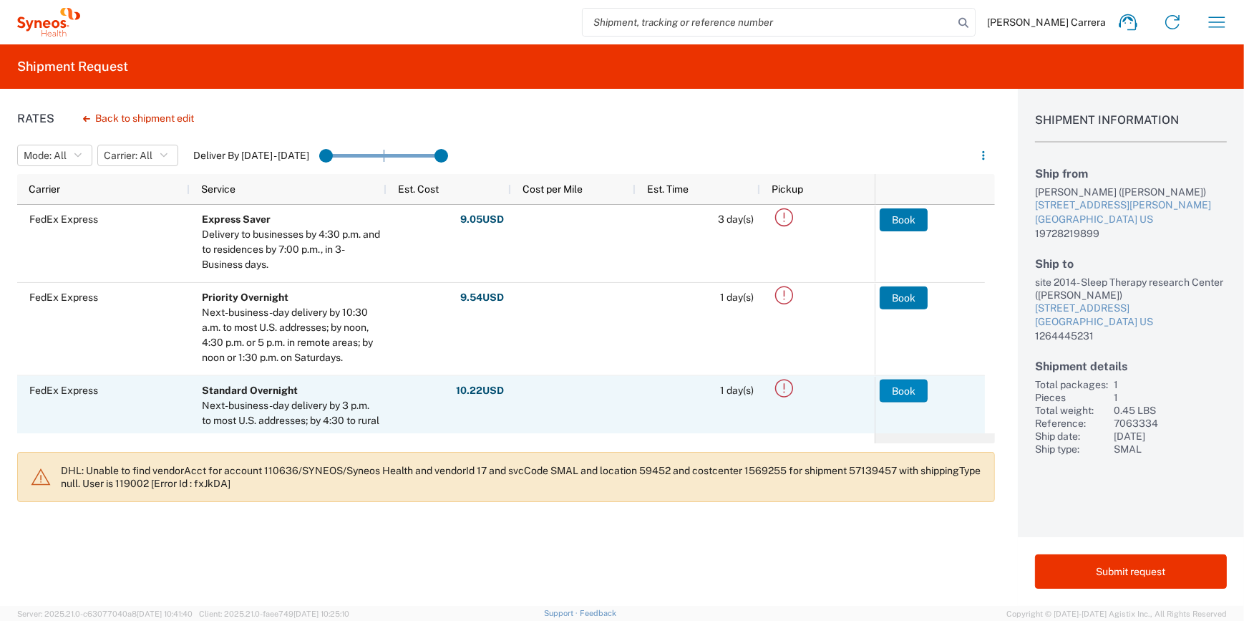
click at [909, 385] on button "Book" at bounding box center [904, 390] width 48 height 23
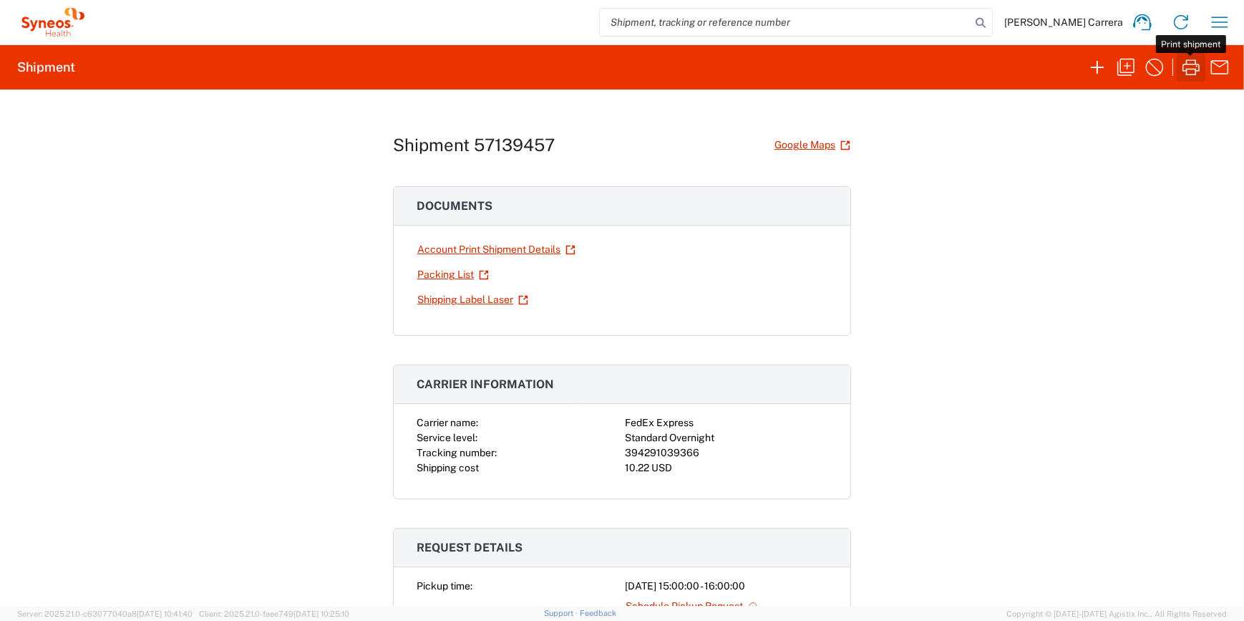
click at [1188, 67] on icon "button" at bounding box center [1191, 67] width 23 height 23
